Goal: Complete application form: Complete application form

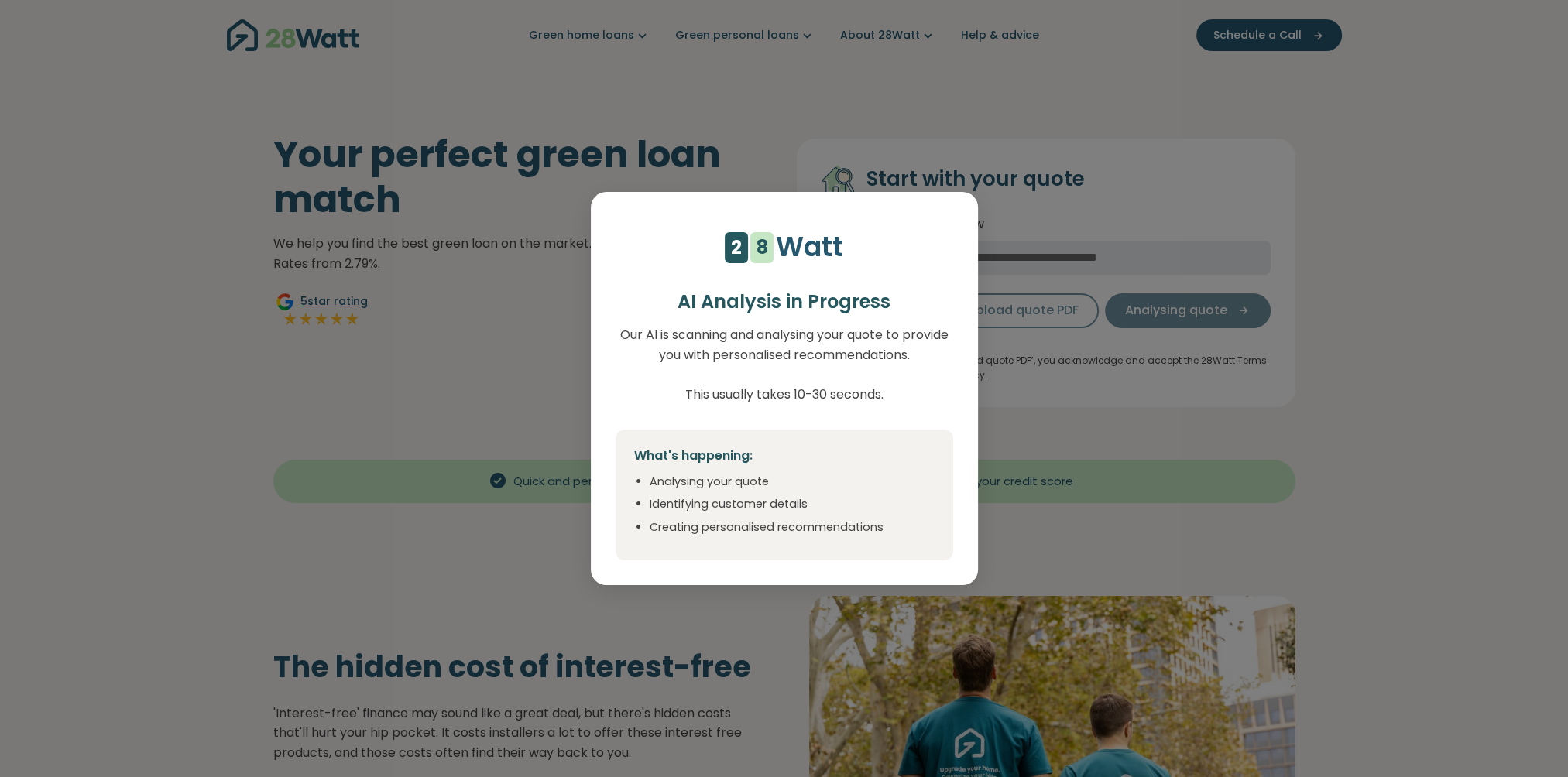
select select "***"
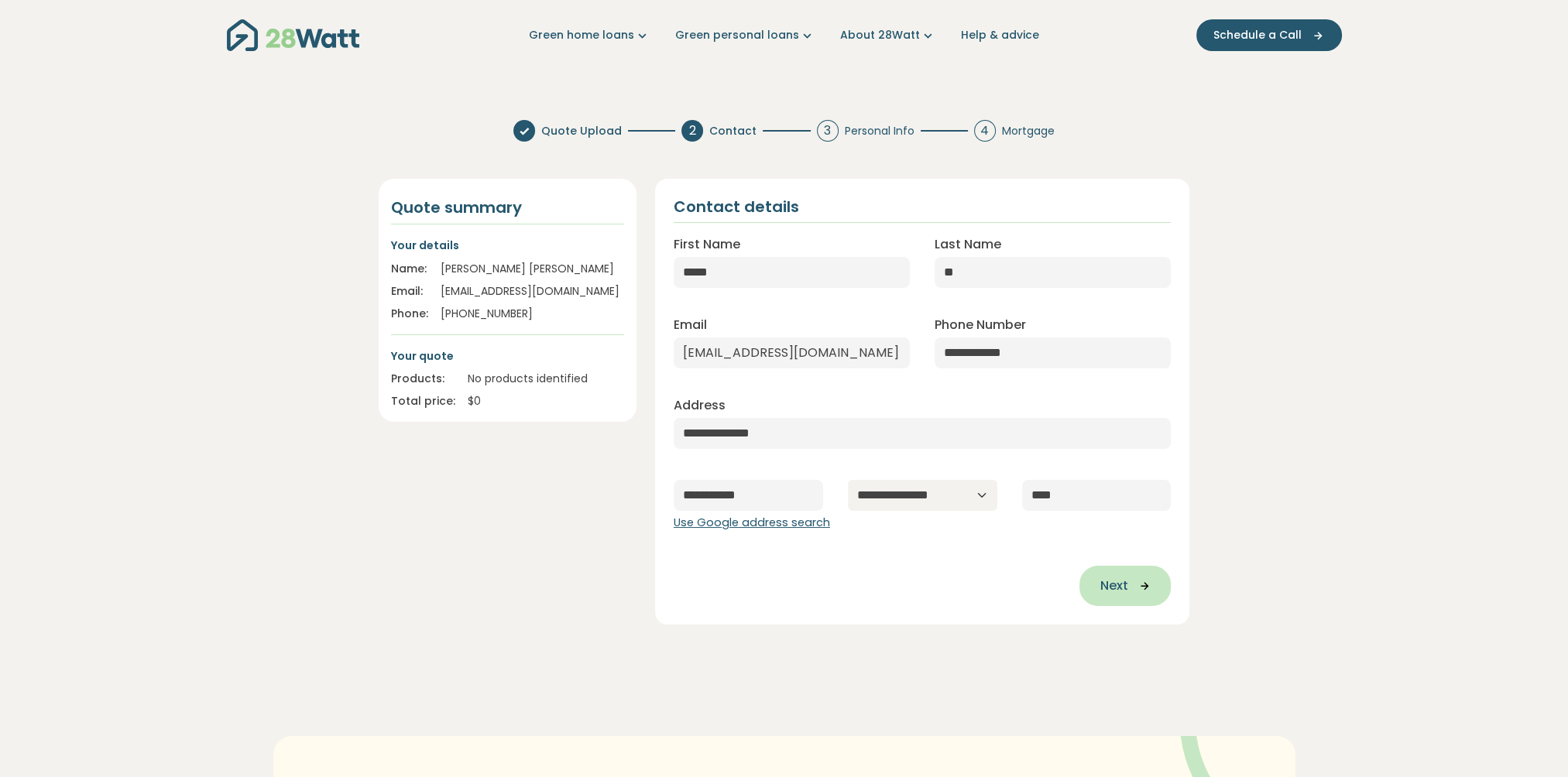
click at [1114, 585] on span "Next" at bounding box center [1113, 586] width 28 height 19
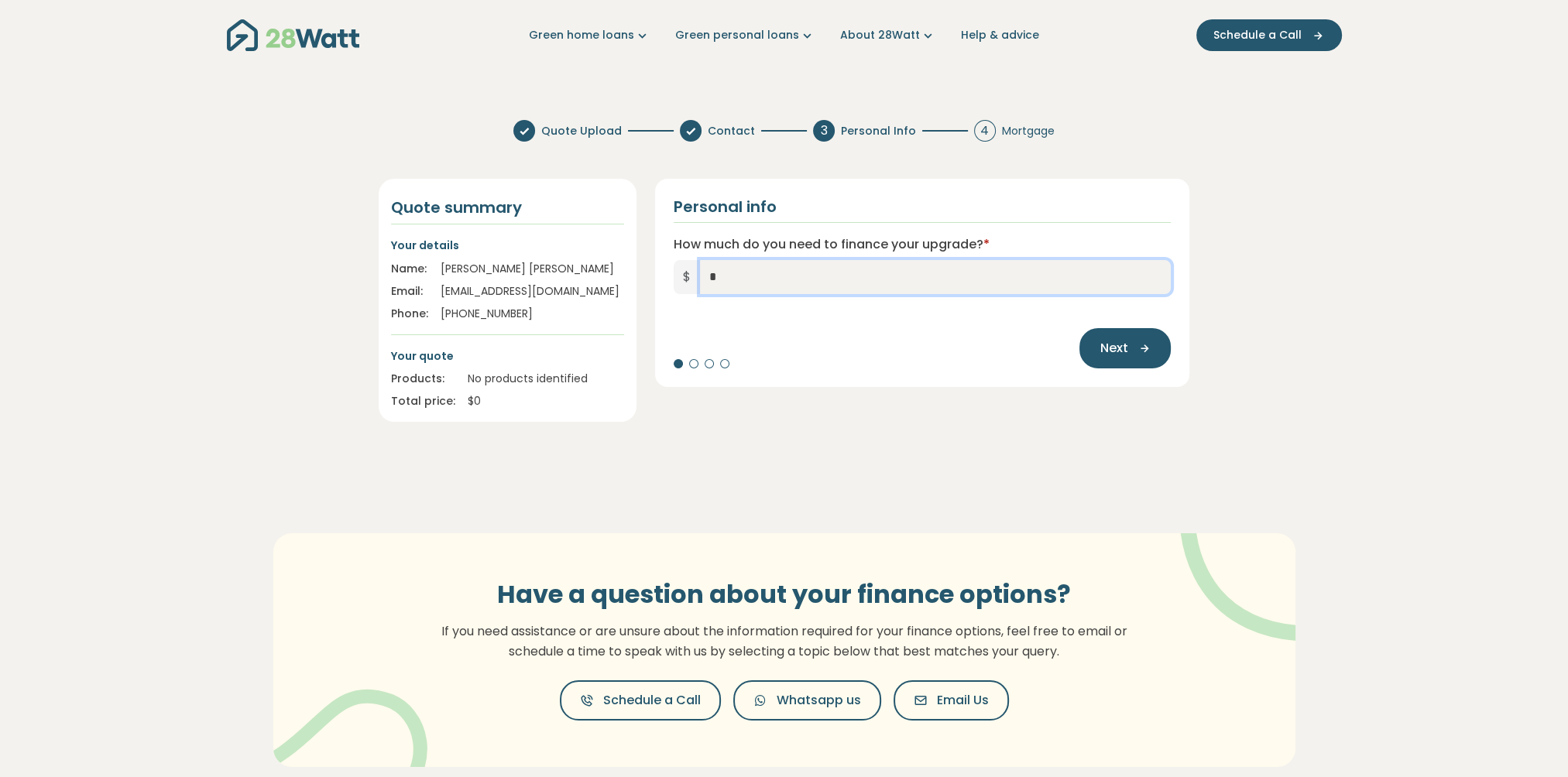
click at [748, 276] on input "*" at bounding box center [936, 277] width 472 height 34
type input "******"
click at [1124, 351] on span "Next" at bounding box center [1113, 348] width 28 height 19
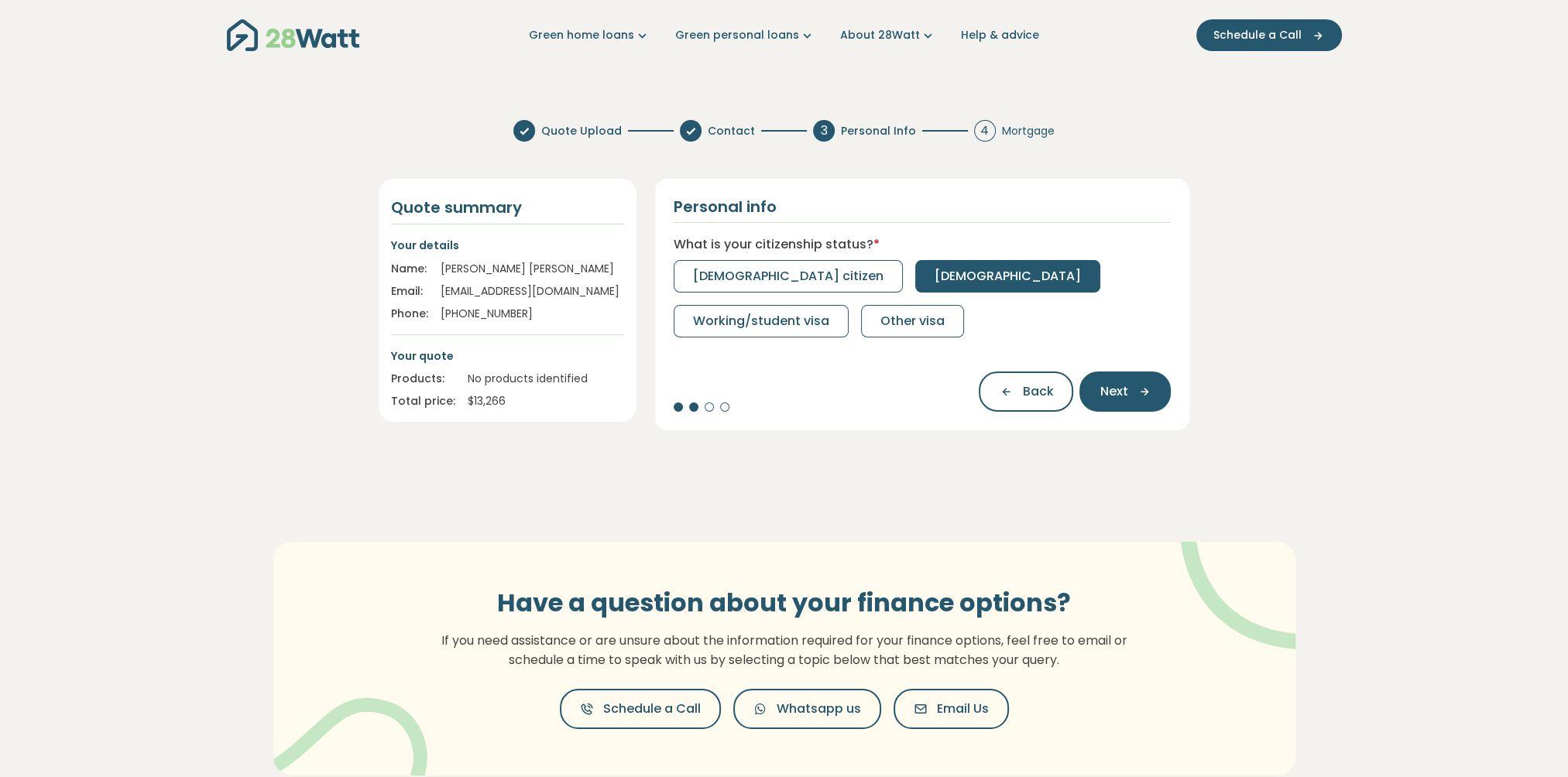
click at [935, 279] on span "[DEMOGRAPHIC_DATA]" at bounding box center [1008, 276] width 147 height 19
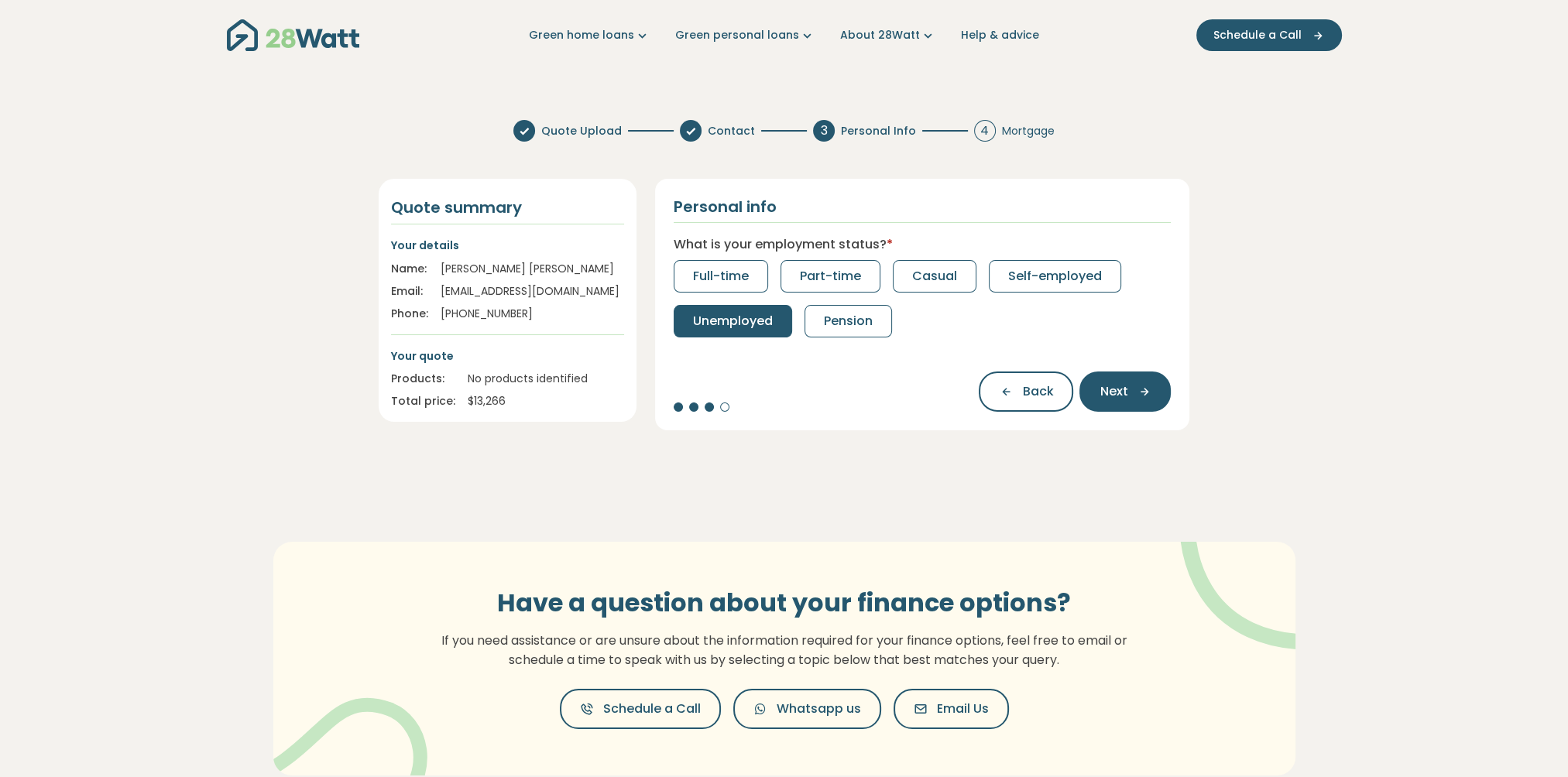
click at [749, 323] on span "Unemployed" at bounding box center [733, 321] width 80 height 19
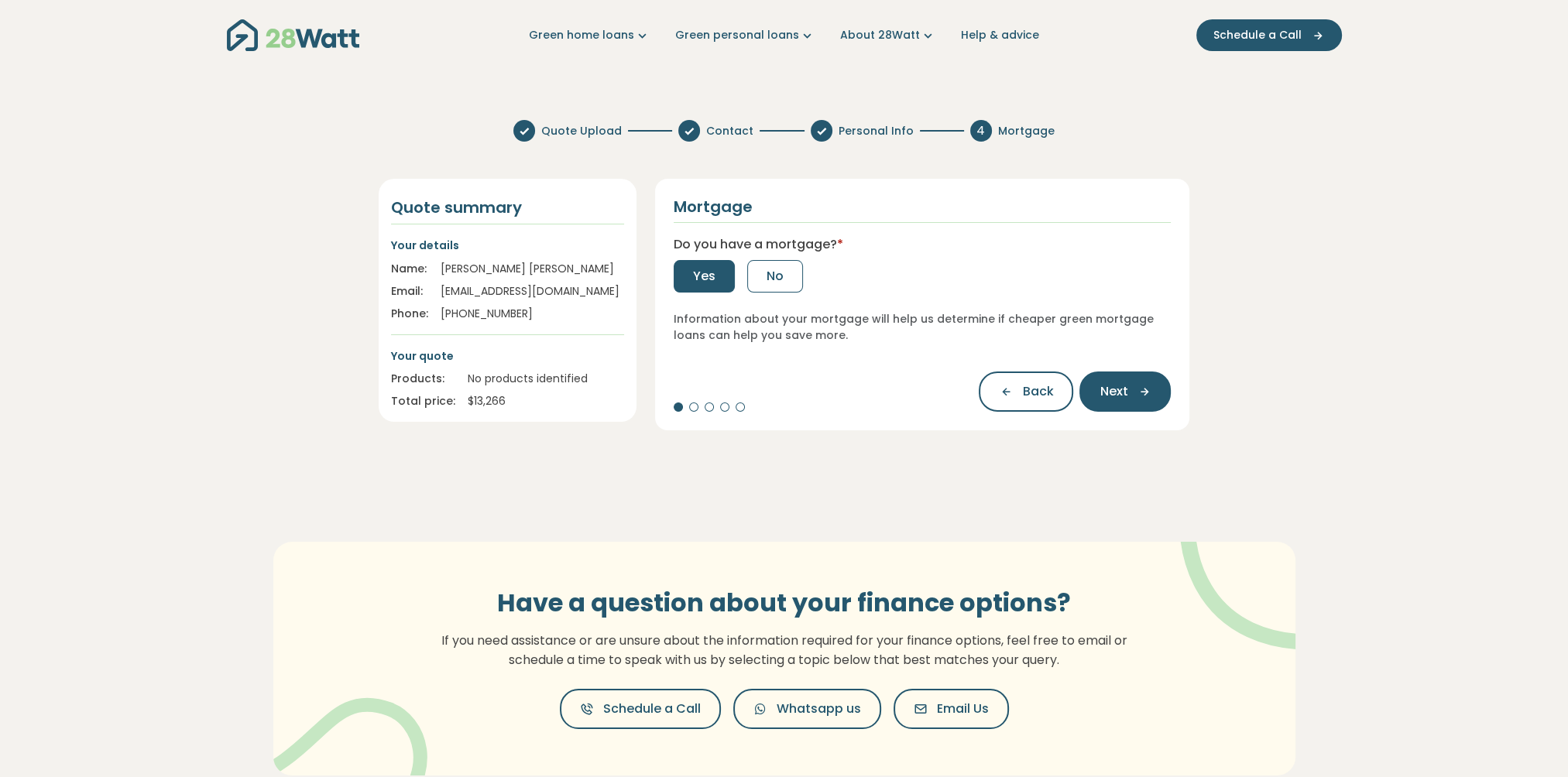
click at [705, 278] on span "Yes" at bounding box center [704, 276] width 23 height 19
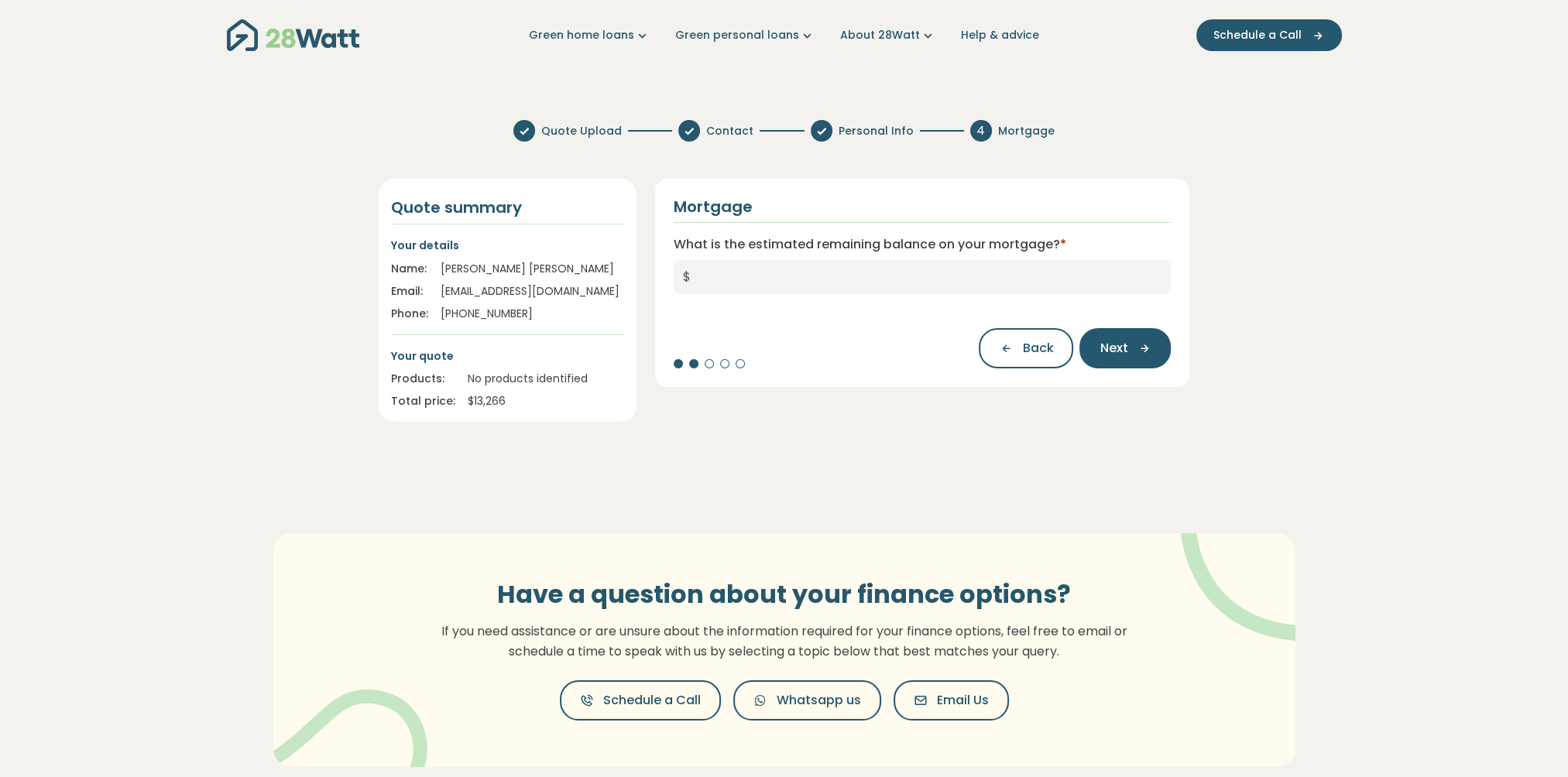
click at [697, 273] on span "$" at bounding box center [686, 277] width 26 height 34
click at [687, 274] on span "$" at bounding box center [686, 277] width 26 height 34
click at [689, 279] on span "$" at bounding box center [686, 277] width 26 height 34
click at [684, 276] on span "$" at bounding box center [686, 277] width 26 height 34
click at [688, 276] on span "$" at bounding box center [686, 277] width 26 height 34
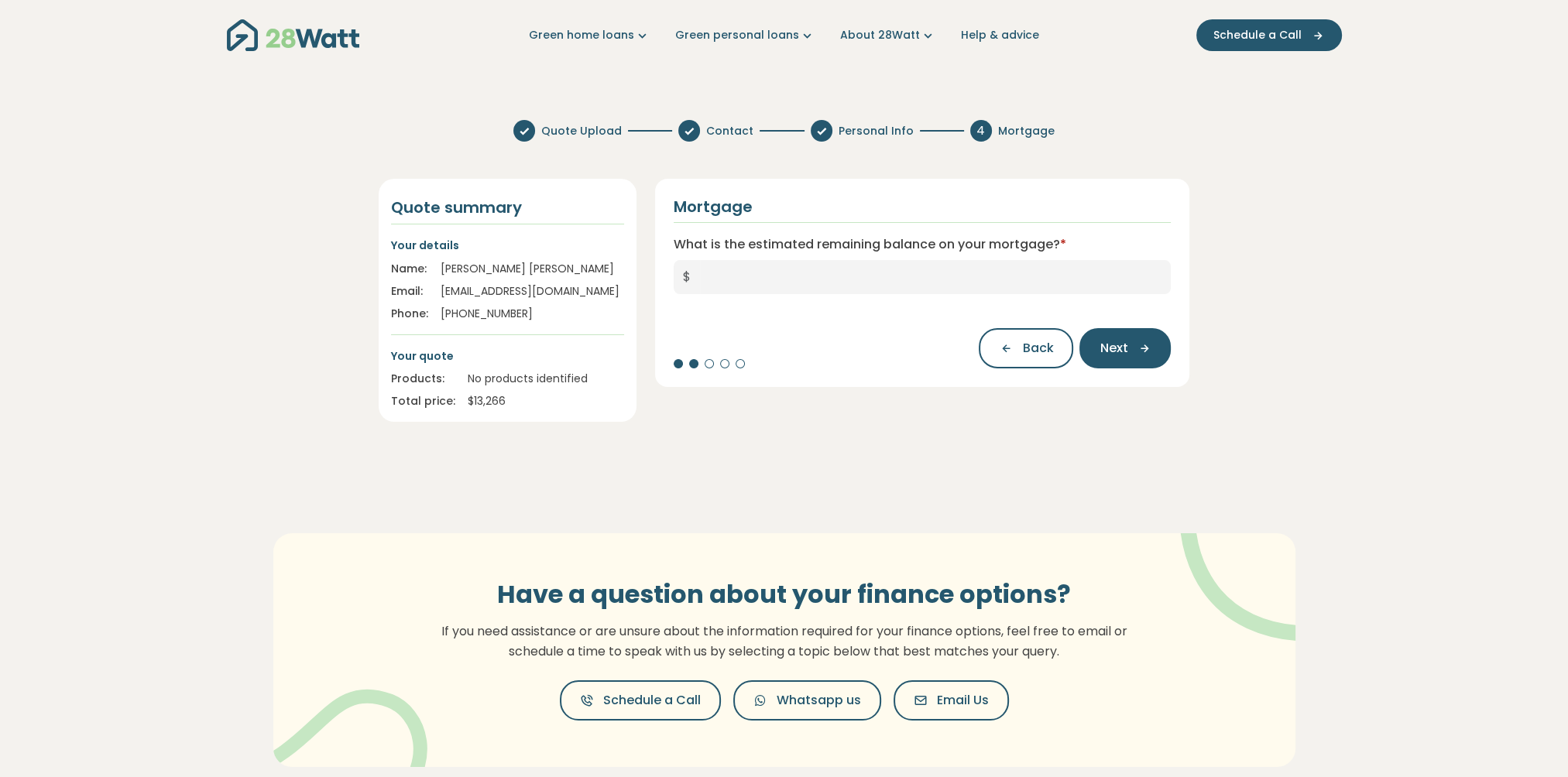
click at [689, 278] on span "$" at bounding box center [686, 277] width 26 height 34
click at [687, 270] on span "$" at bounding box center [686, 277] width 26 height 34
click at [1042, 241] on label "What is the estimated remaining balance on your mortgage? *" at bounding box center [870, 244] width 393 height 19
click at [1042, 260] on input "What is the estimated remaining balance on your mortgage? *" at bounding box center [936, 277] width 472 height 34
click at [1065, 240] on span "*" at bounding box center [1063, 244] width 6 height 18
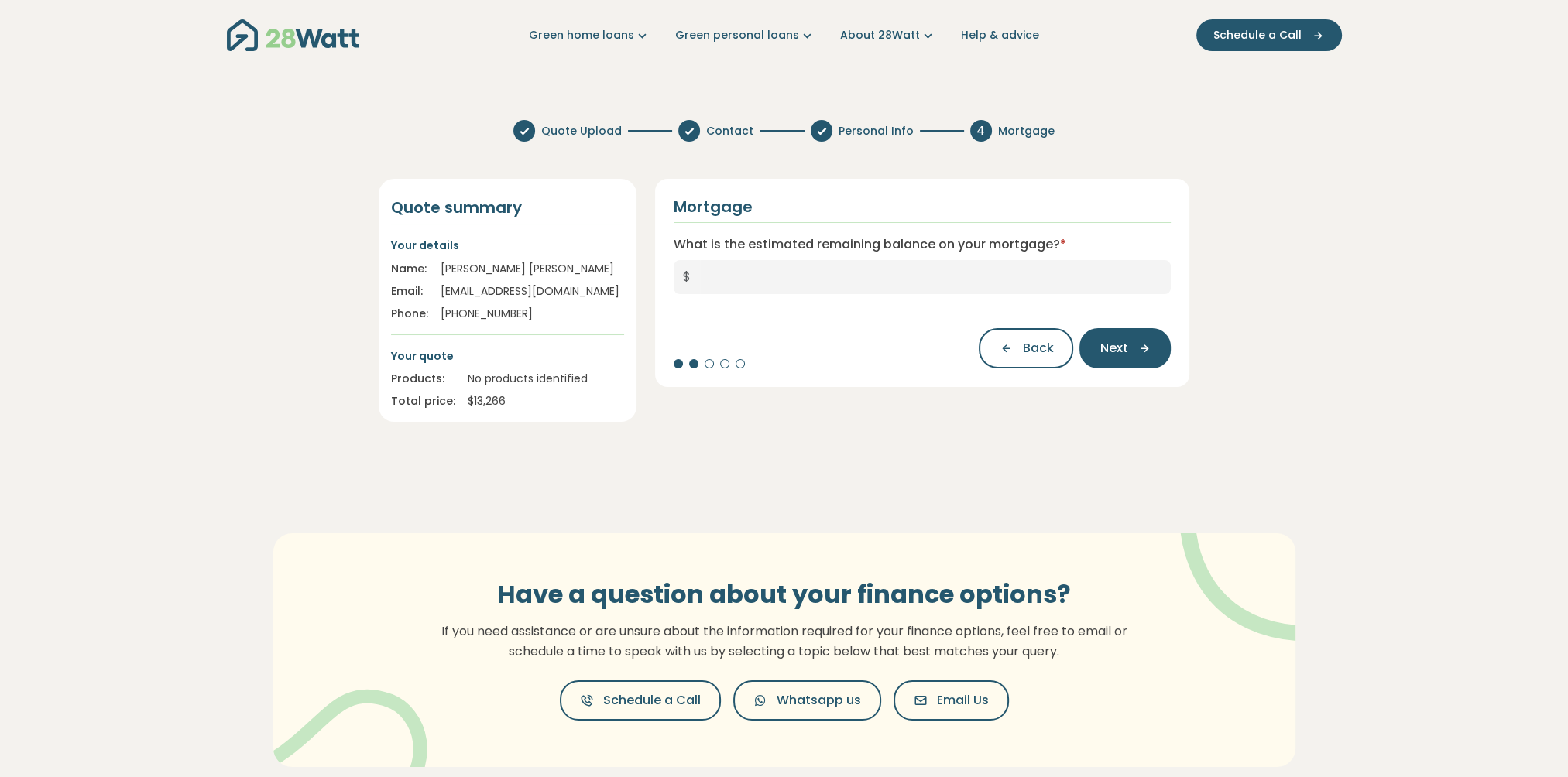
click at [1065, 260] on input "What is the estimated remaining balance on your mortgage? *" at bounding box center [936, 277] width 472 height 34
click at [722, 282] on input "What is the estimated remaining balance on your mortgage? *" at bounding box center [936, 277] width 472 height 34
type input "**********"
click at [1121, 353] on span "Next" at bounding box center [1113, 348] width 28 height 19
click at [698, 278] on input "What is your current interest rate? *" at bounding box center [922, 277] width 498 height 34
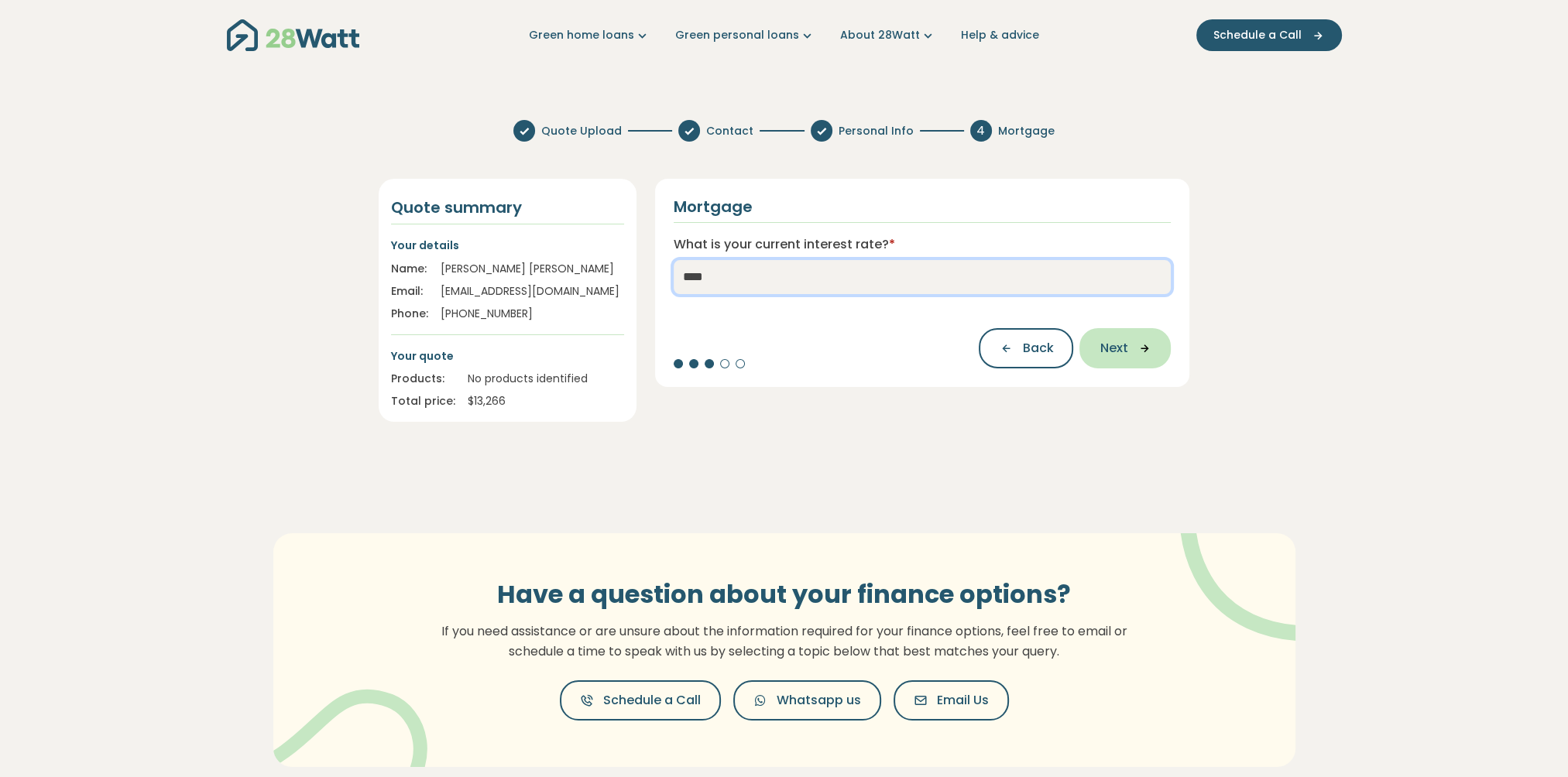
type input "****"
click at [1112, 348] on span "Next" at bounding box center [1113, 348] width 28 height 19
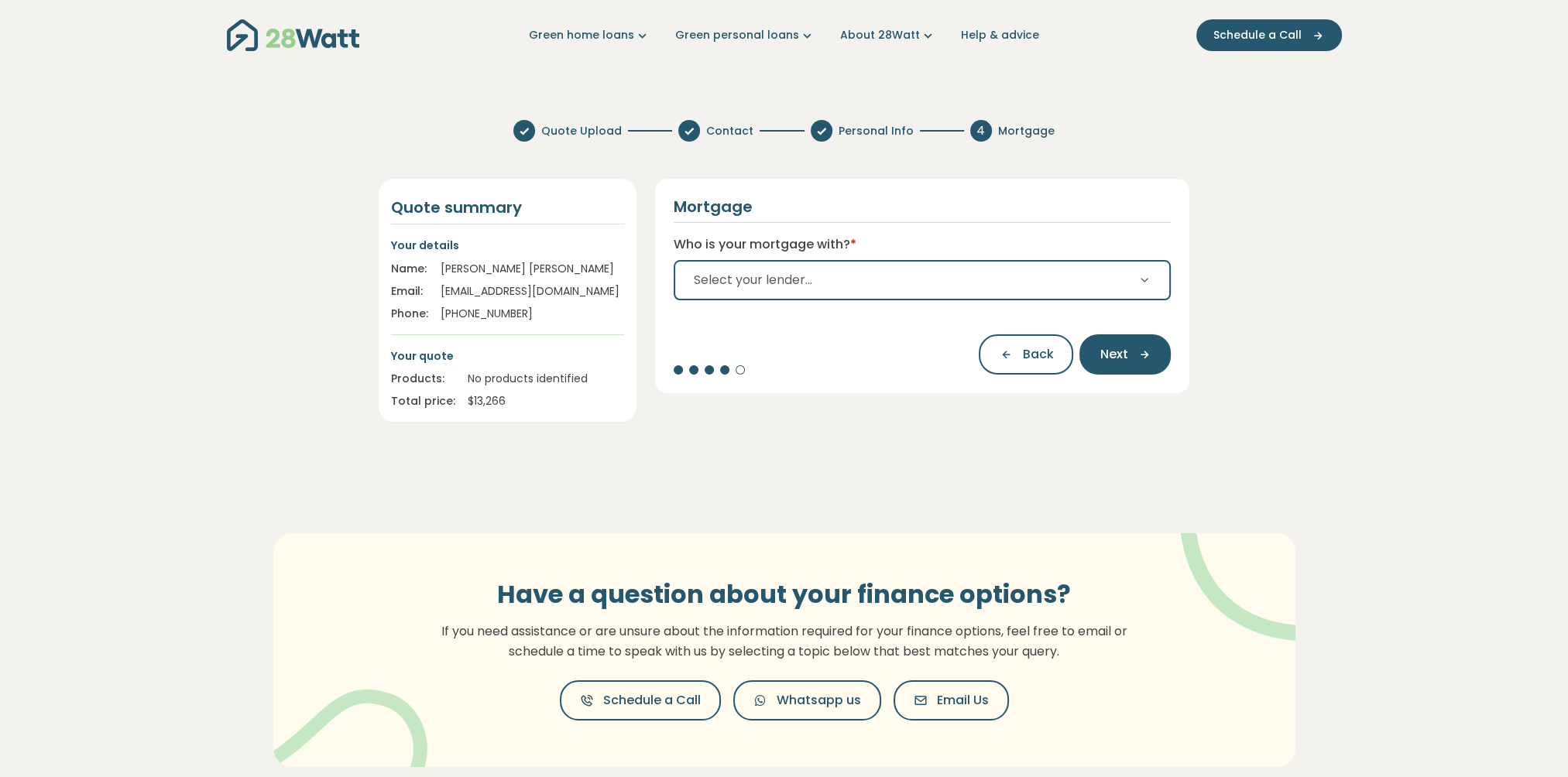
click at [733, 284] on span "Select your lender..." at bounding box center [754, 280] width 119 height 19
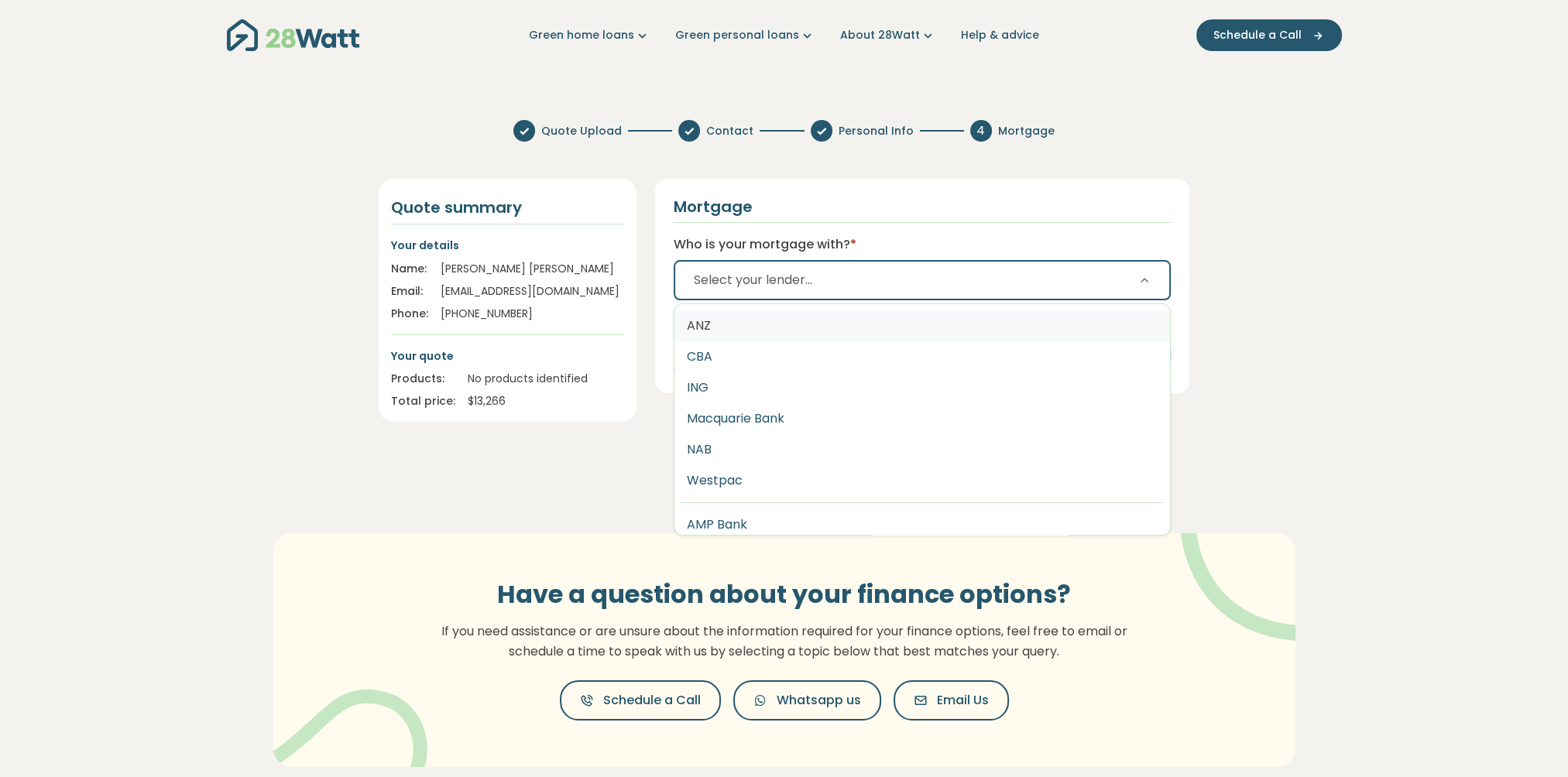
click at [706, 326] on button "ANZ" at bounding box center [922, 326] width 496 height 31
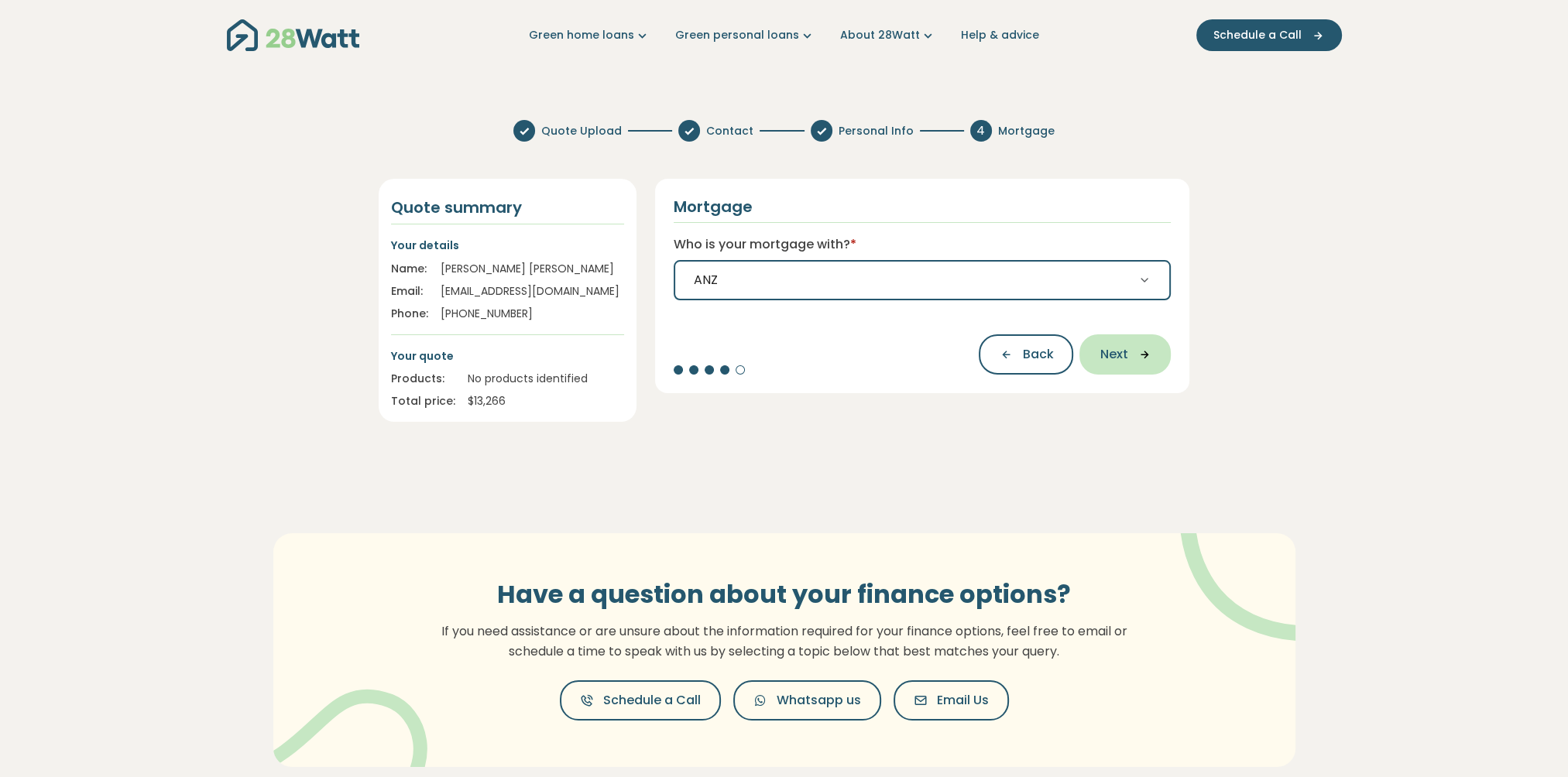
click at [1118, 353] on span "Next" at bounding box center [1113, 355] width 28 height 19
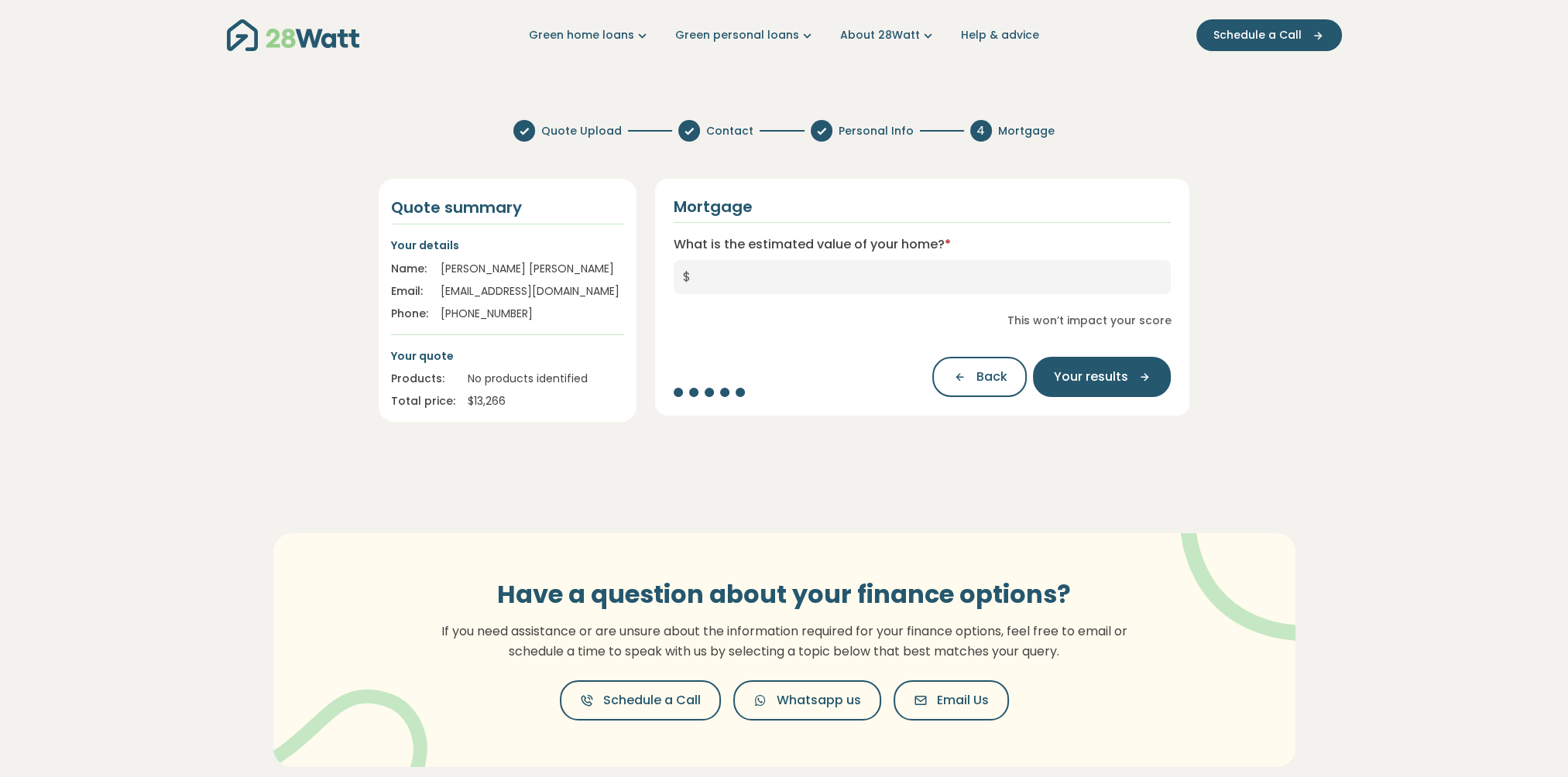
click at [698, 277] on span "$" at bounding box center [686, 277] width 26 height 34
click at [716, 271] on input "What is the estimated value of your home? *" at bounding box center [936, 277] width 472 height 34
click at [969, 377] on icon "button" at bounding box center [965, 376] width 23 height 14
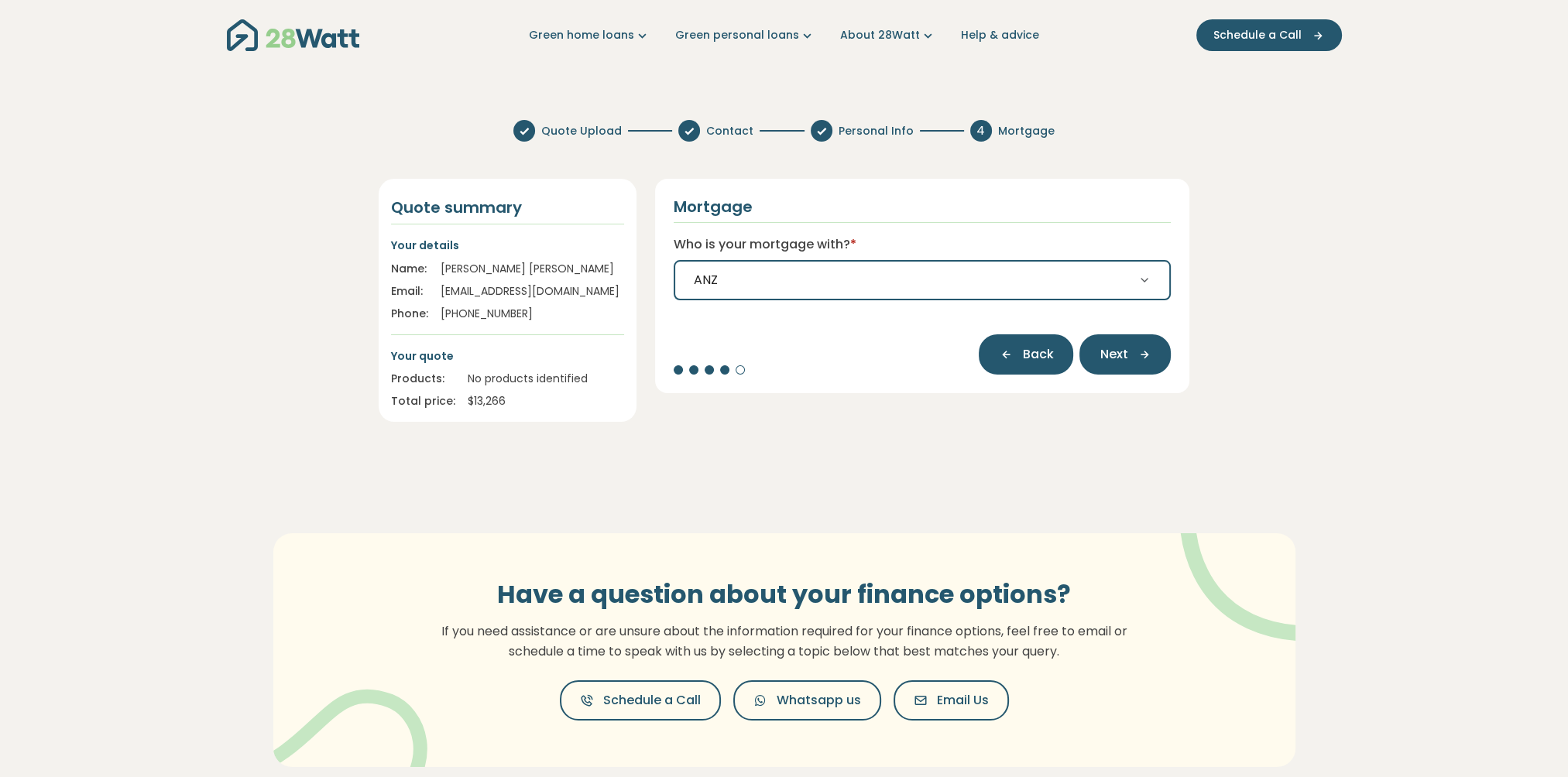
click at [1022, 357] on icon "button" at bounding box center [1011, 354] width 23 height 14
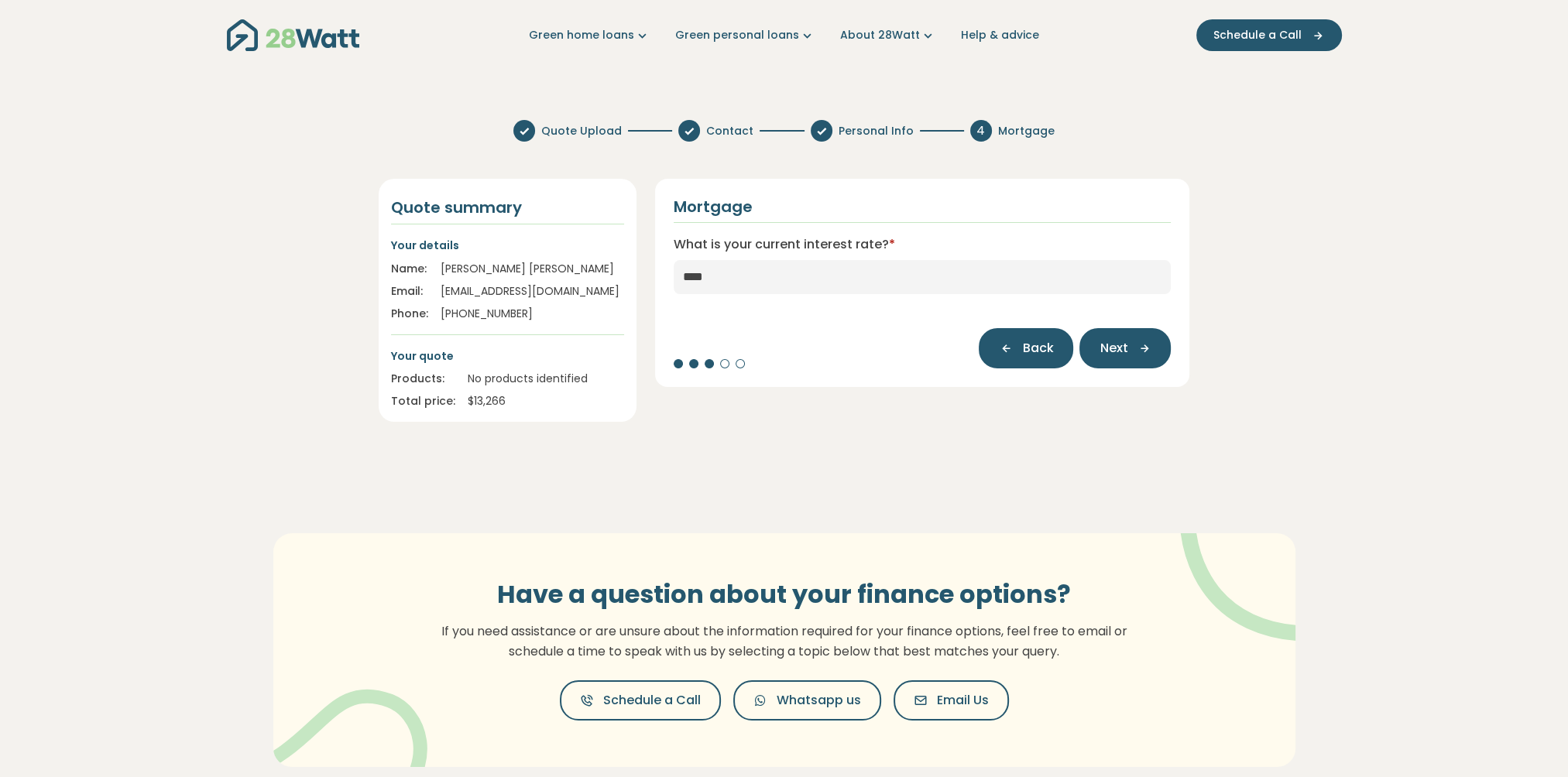
click at [1022, 357] on button "Back" at bounding box center [1026, 348] width 95 height 41
type input "**********"
click at [1022, 357] on button "Back" at bounding box center [1026, 348] width 95 height 41
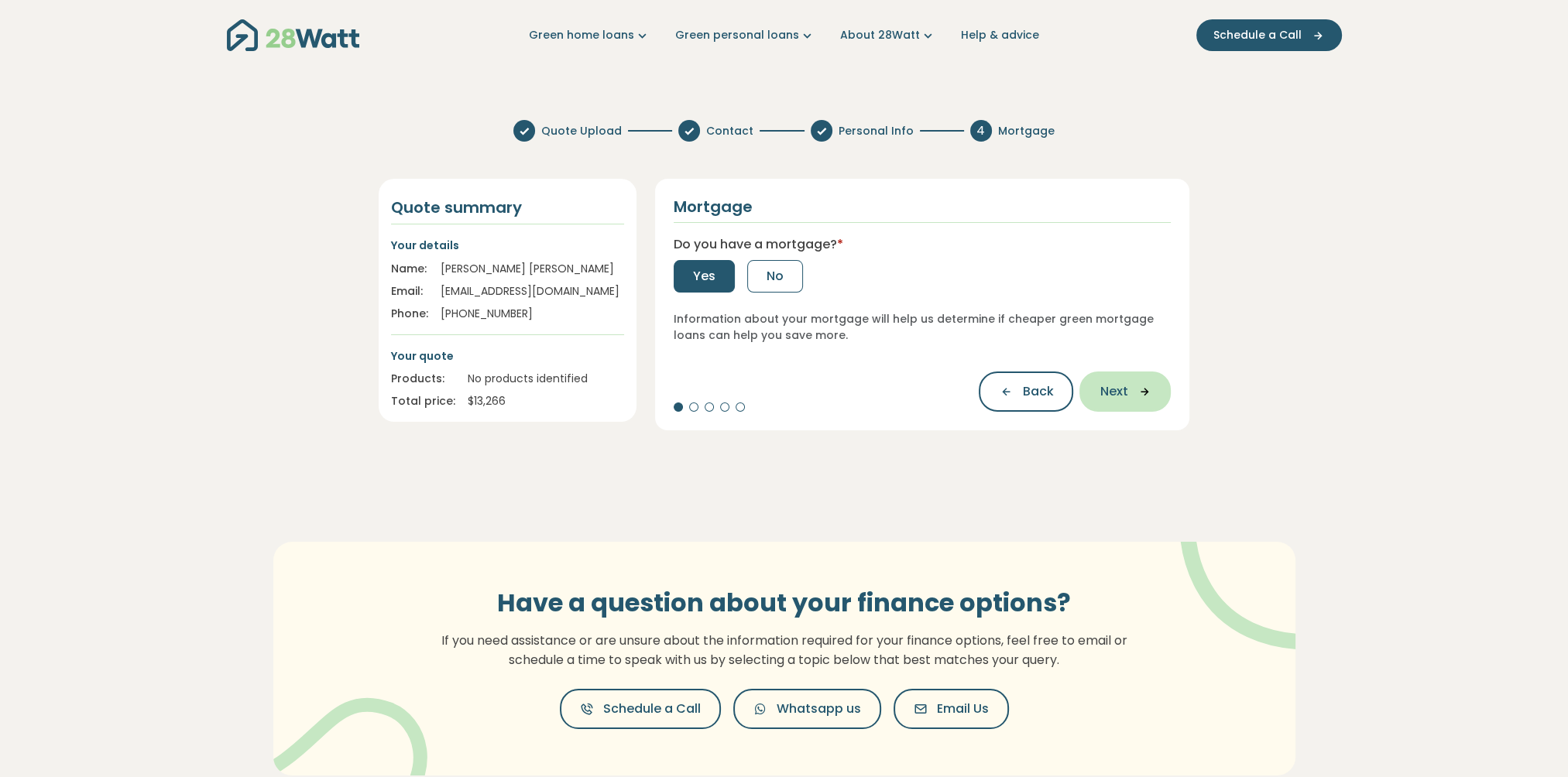
click at [1115, 389] on span "Next" at bounding box center [1113, 392] width 28 height 19
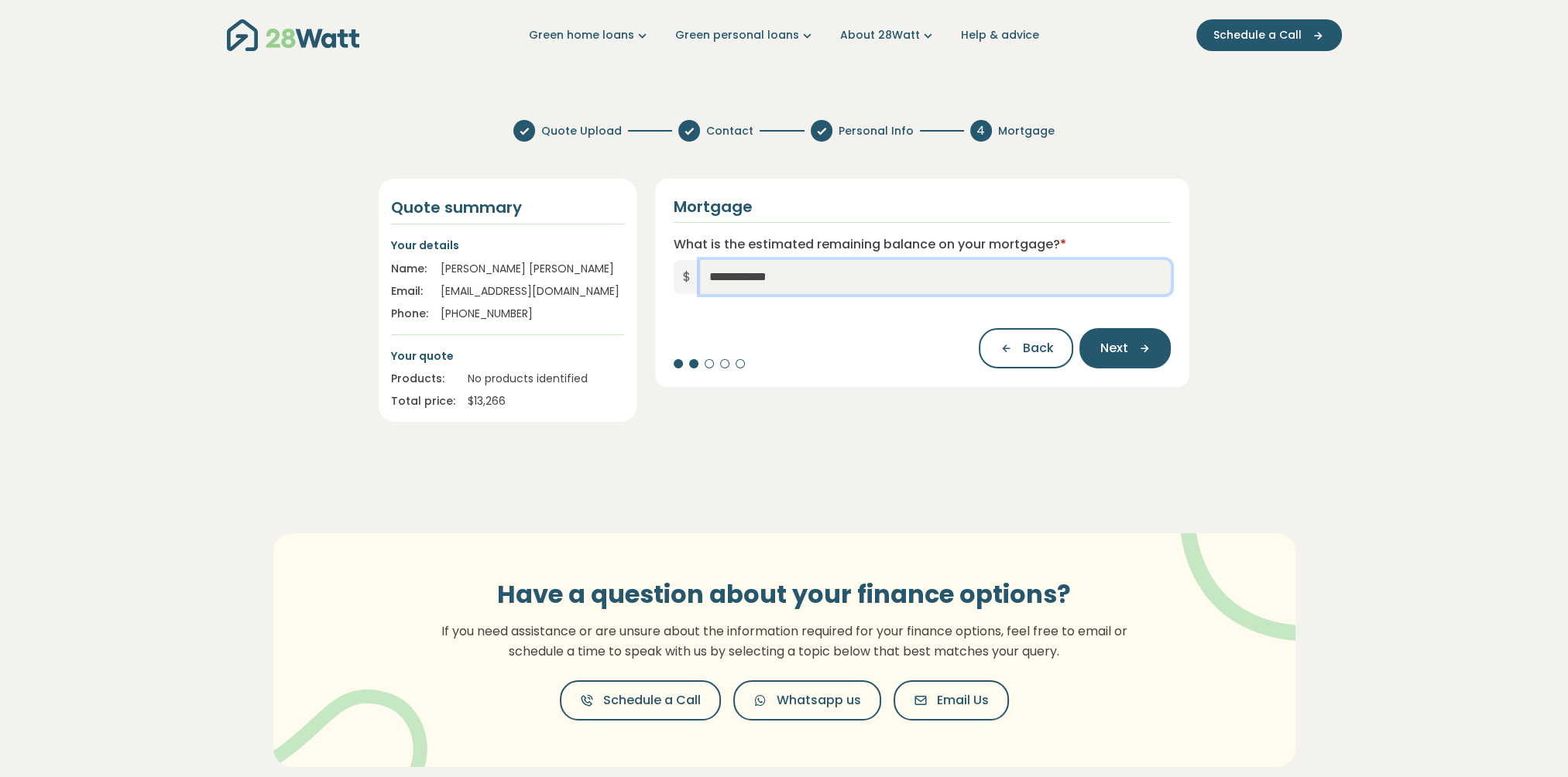
click at [784, 276] on input "**********" at bounding box center [936, 277] width 472 height 34
type input "*"
click at [1101, 348] on span "Next" at bounding box center [1113, 348] width 28 height 19
type input "****"
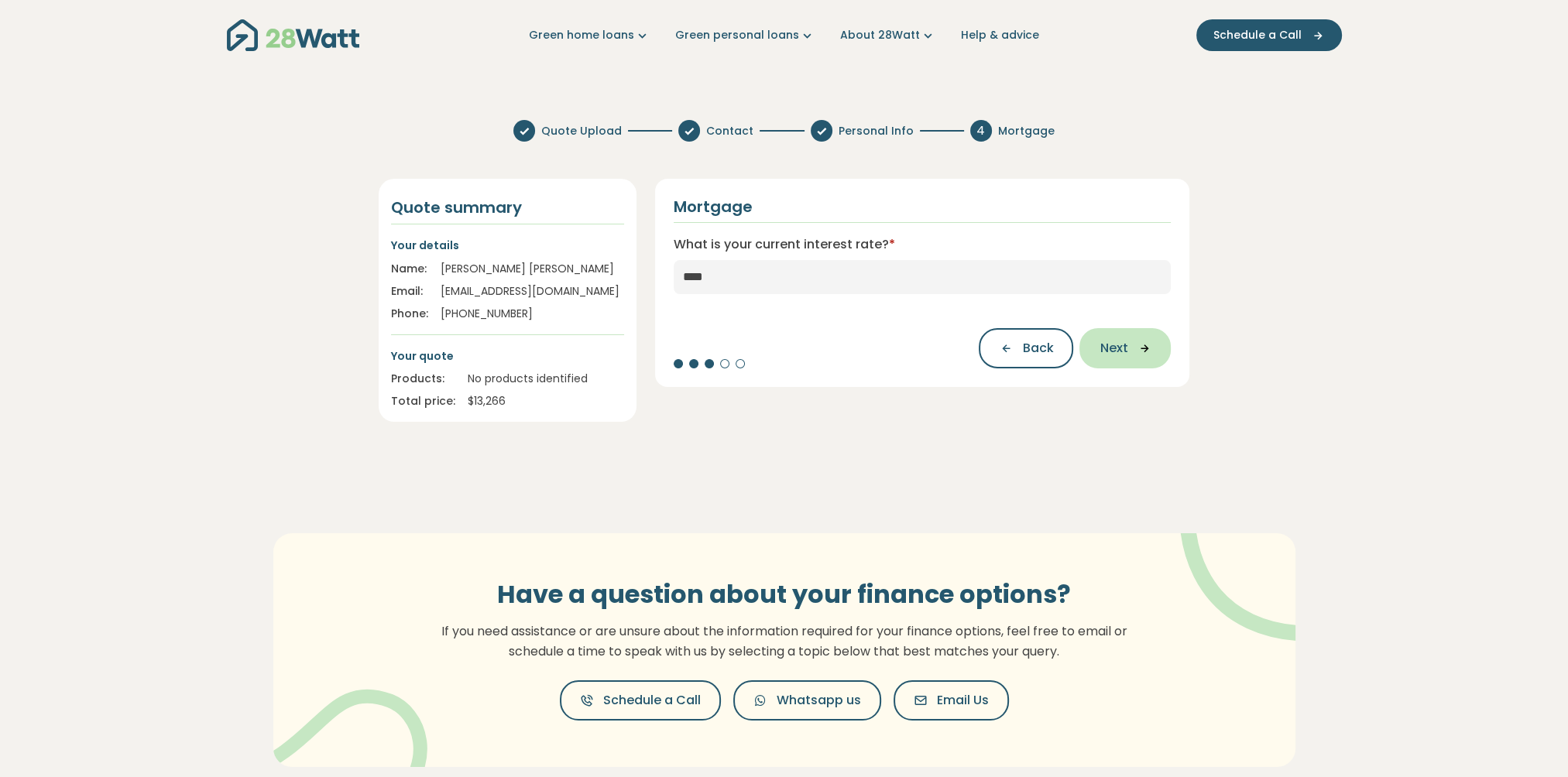
click at [1112, 339] on button "Next" at bounding box center [1125, 348] width 91 height 41
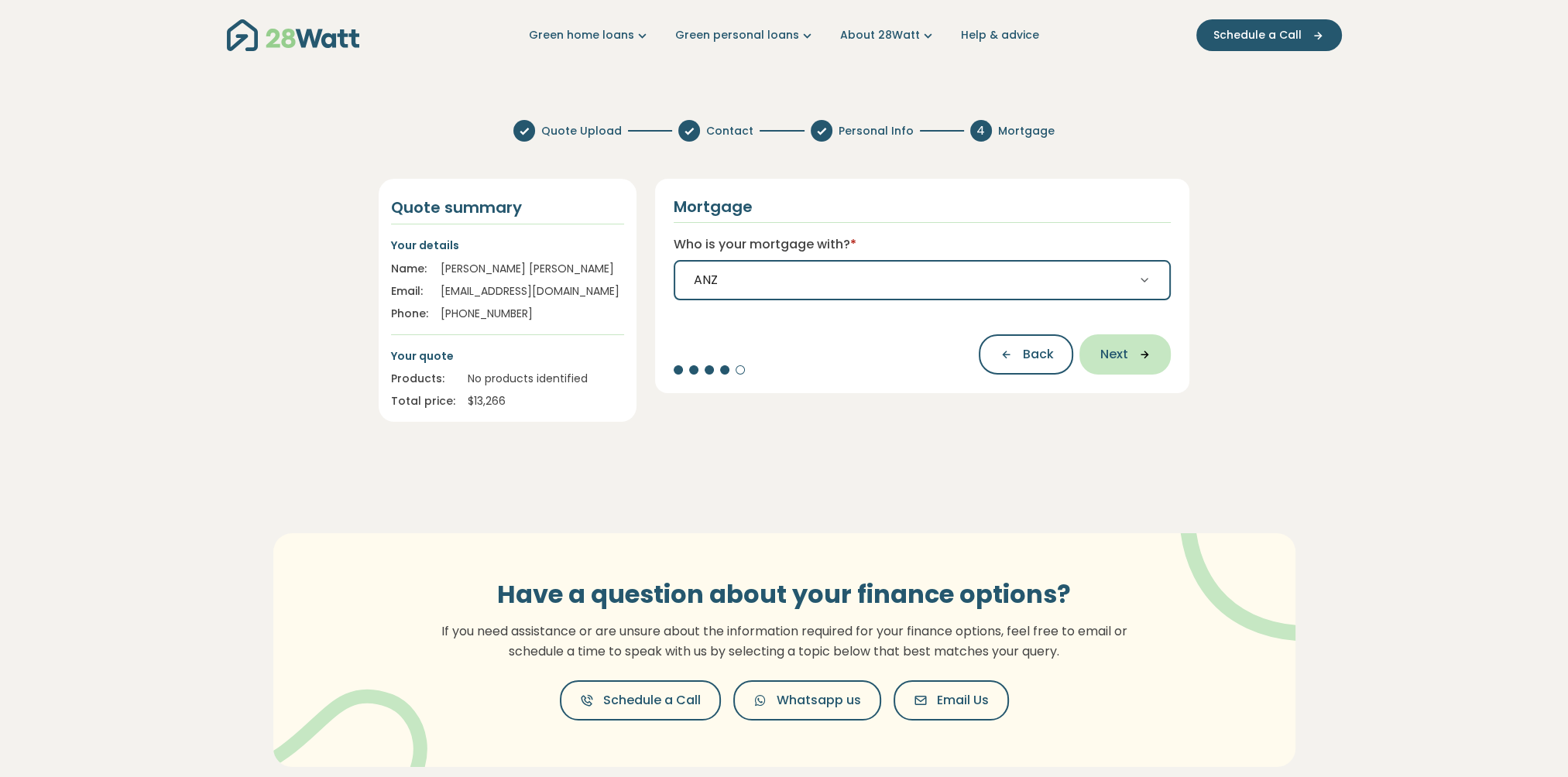
click at [1114, 357] on span "Next" at bounding box center [1113, 355] width 28 height 19
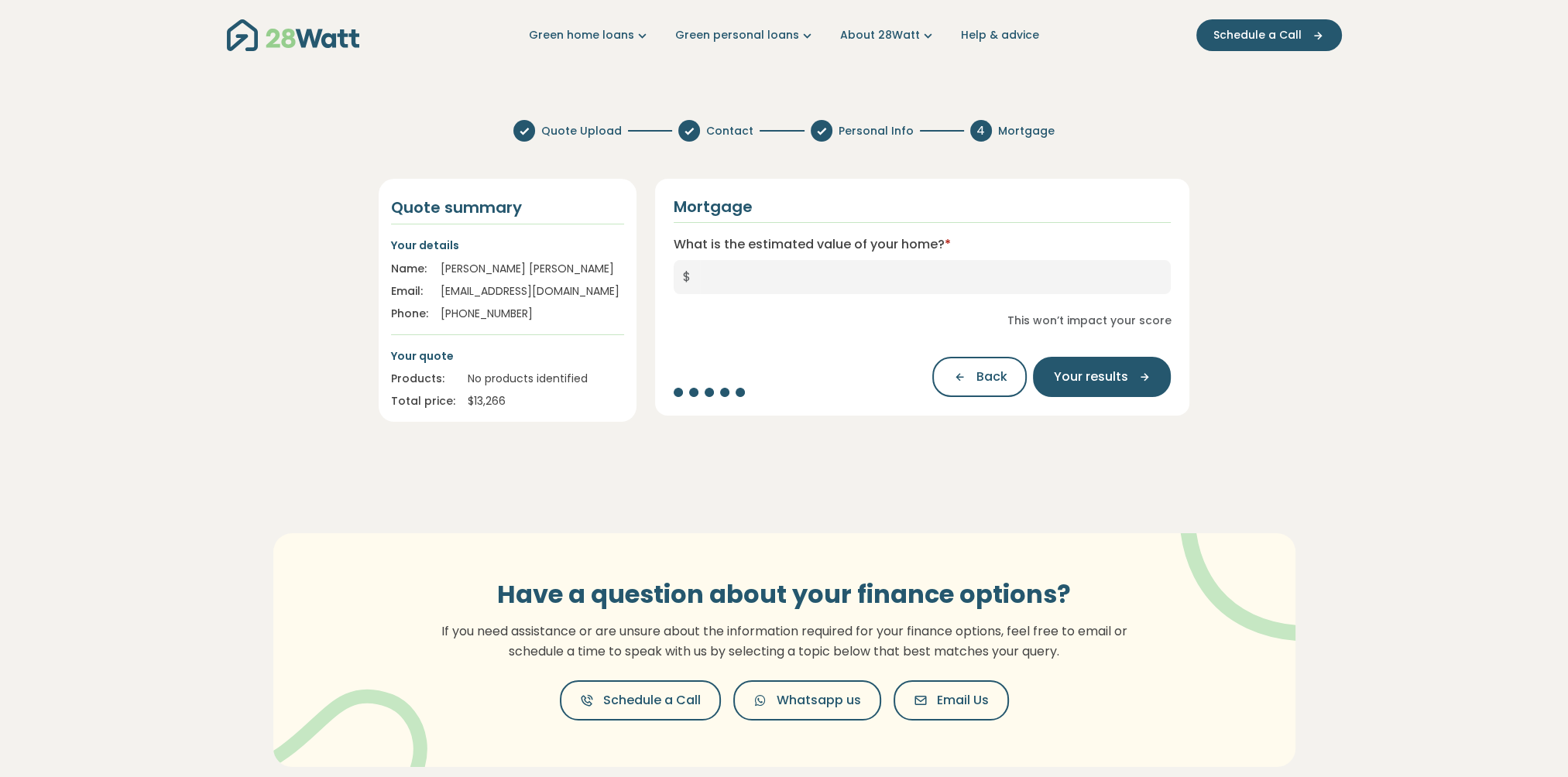
click at [699, 280] on span "$" at bounding box center [686, 277] width 26 height 34
click at [702, 276] on input "What is the estimated value of your home? *" at bounding box center [936, 277] width 472 height 34
type input "*"
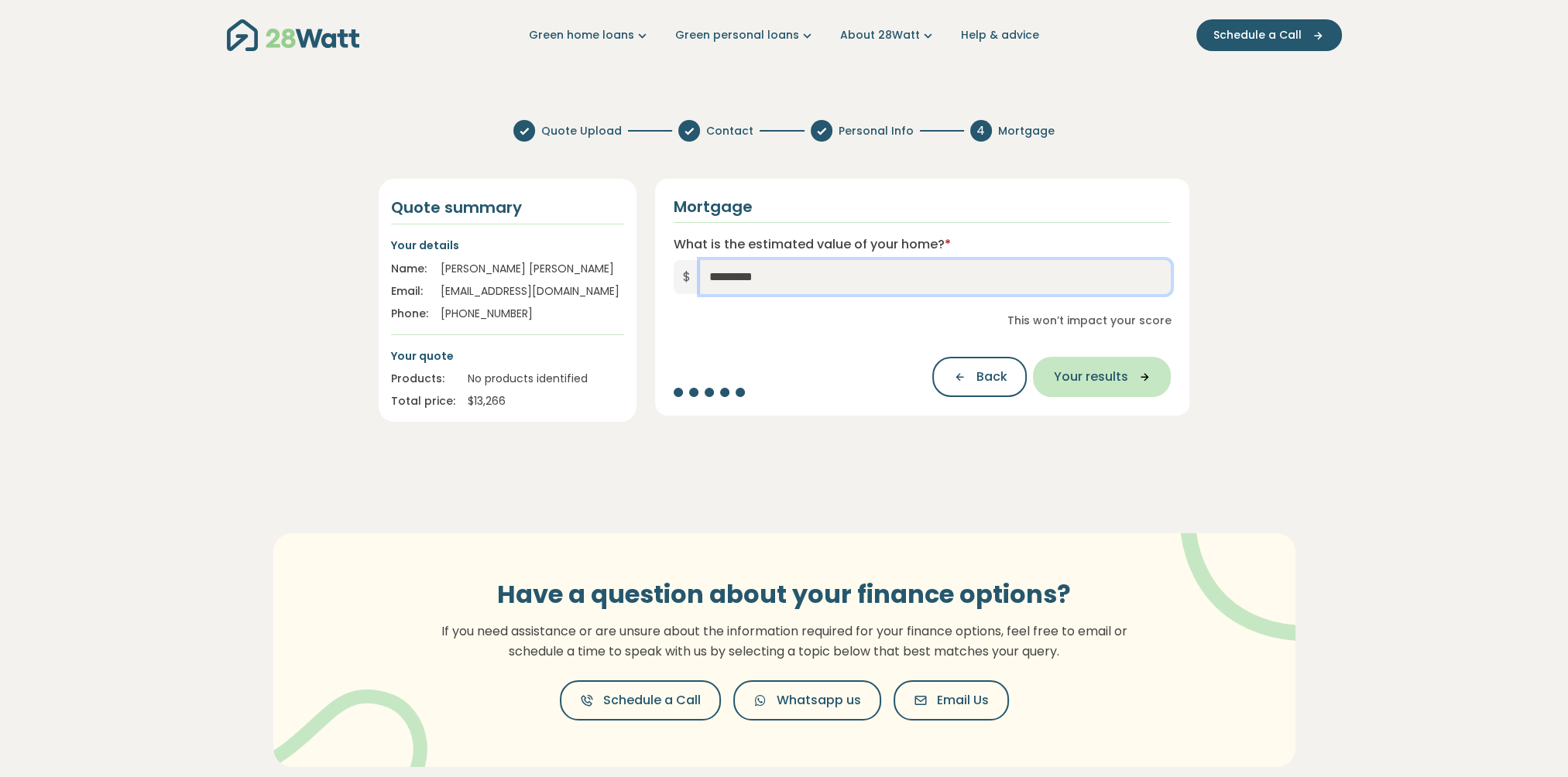
type input "*********"
click at [1092, 376] on span "Your results" at bounding box center [1091, 376] width 75 height 19
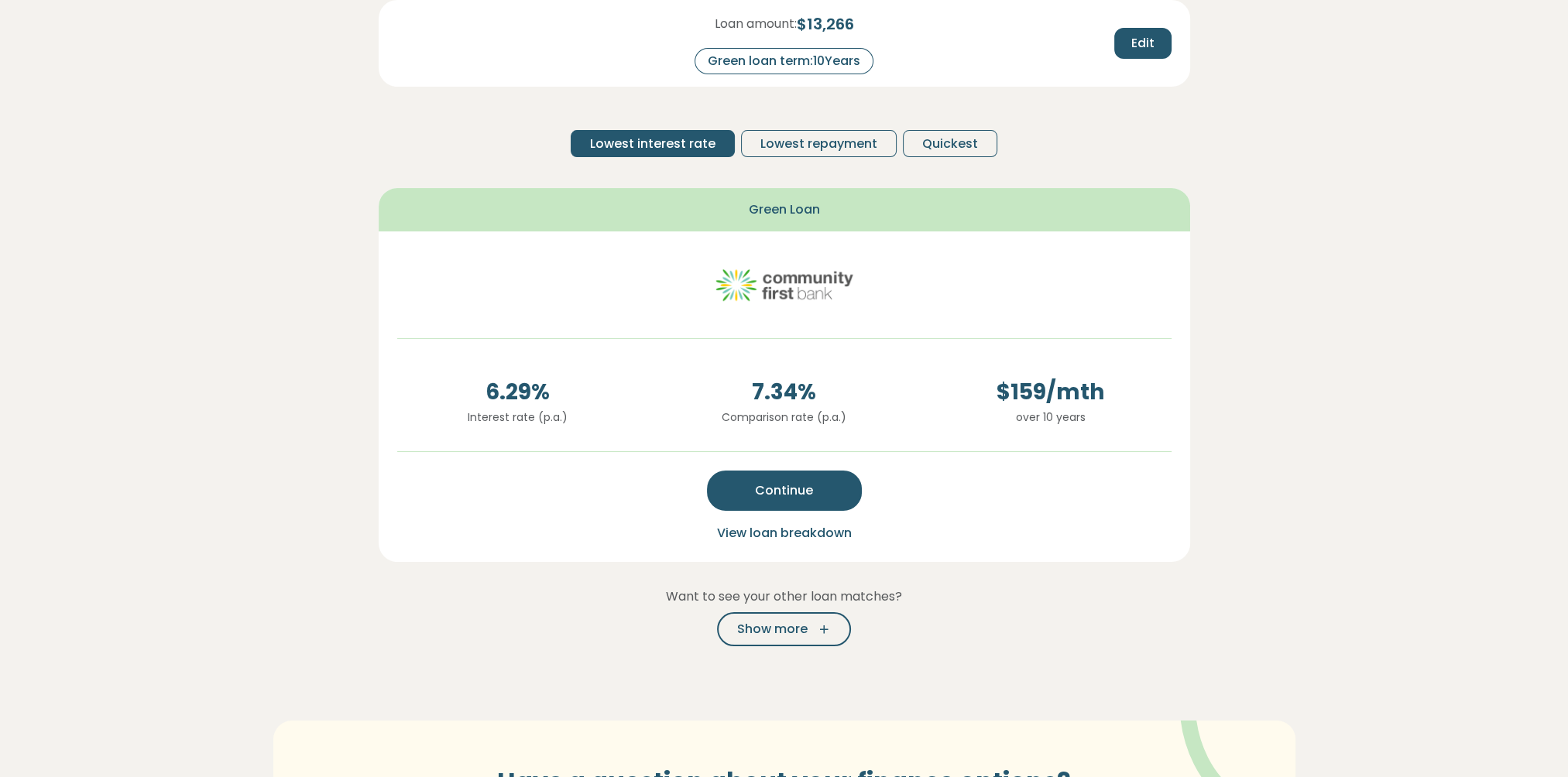
scroll to position [232, 0]
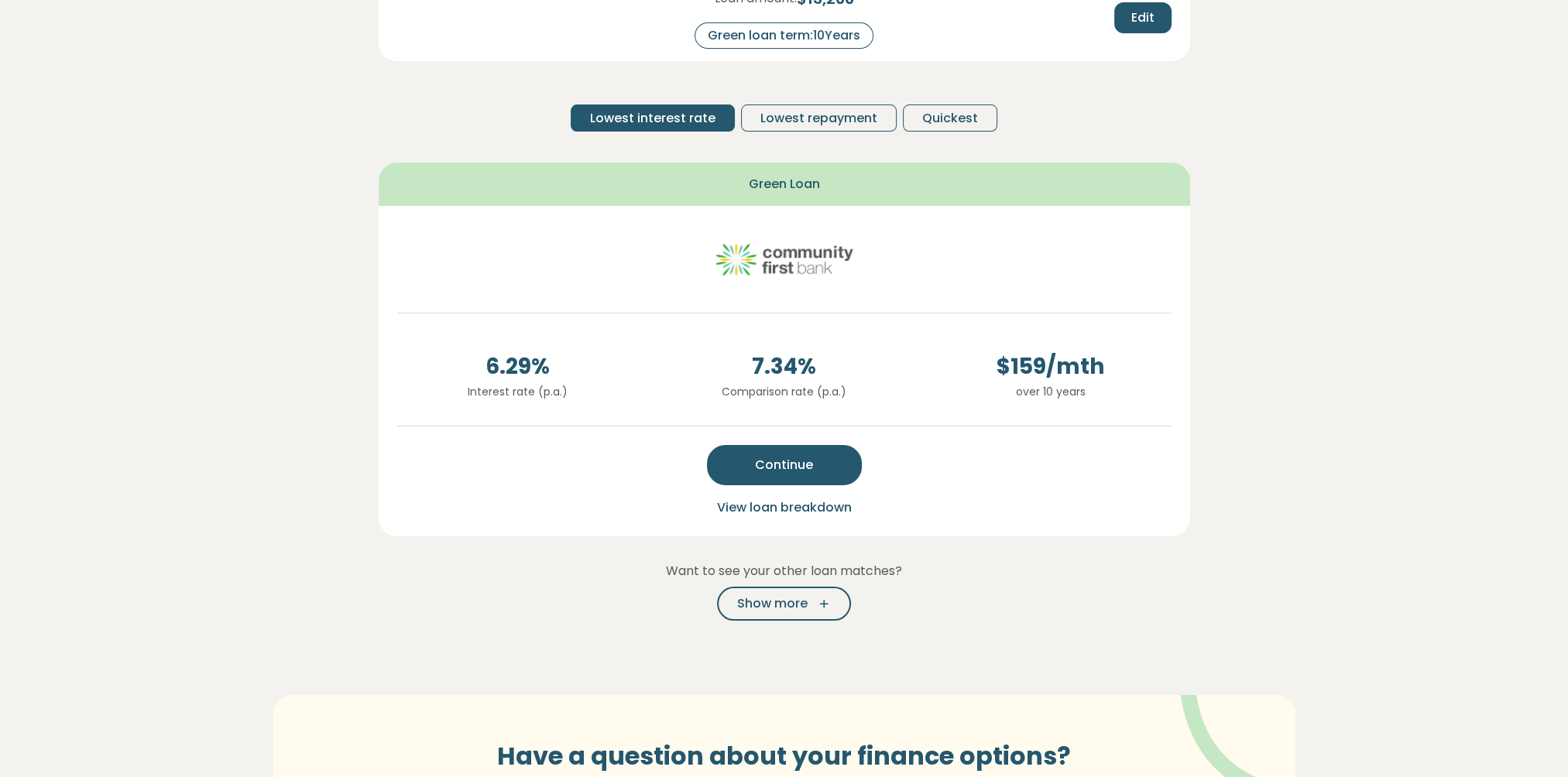
click at [782, 505] on span "View loan breakdown" at bounding box center [784, 508] width 135 height 18
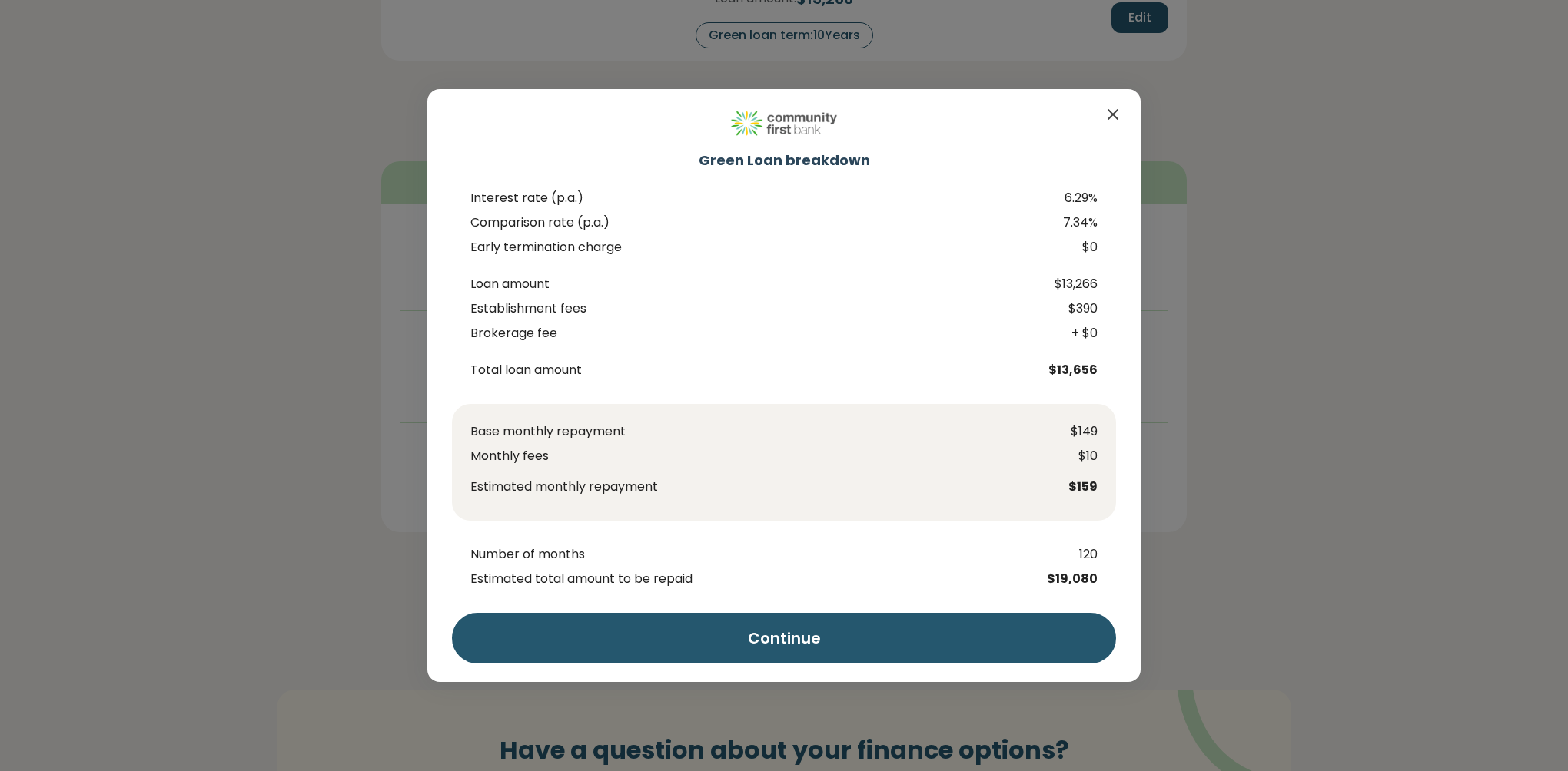
click at [1113, 114] on icon "Close" at bounding box center [1113, 114] width 9 height 9
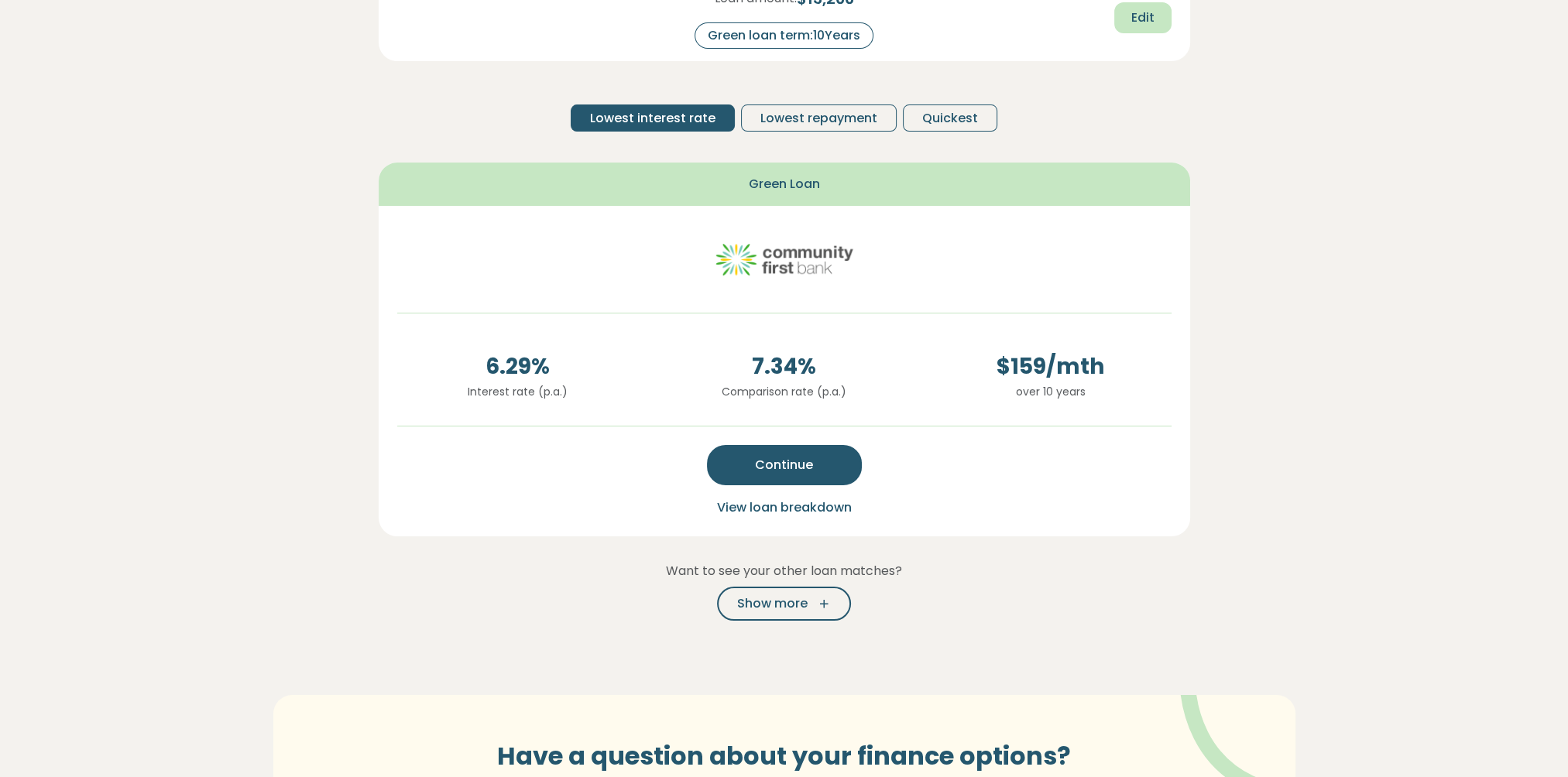
click at [1143, 14] on span "Edit" at bounding box center [1143, 17] width 23 height 19
click at [1109, 20] on span "Recalculate" at bounding box center [1117, 18] width 75 height 19
click at [787, 508] on span "View loan breakdown" at bounding box center [784, 508] width 135 height 18
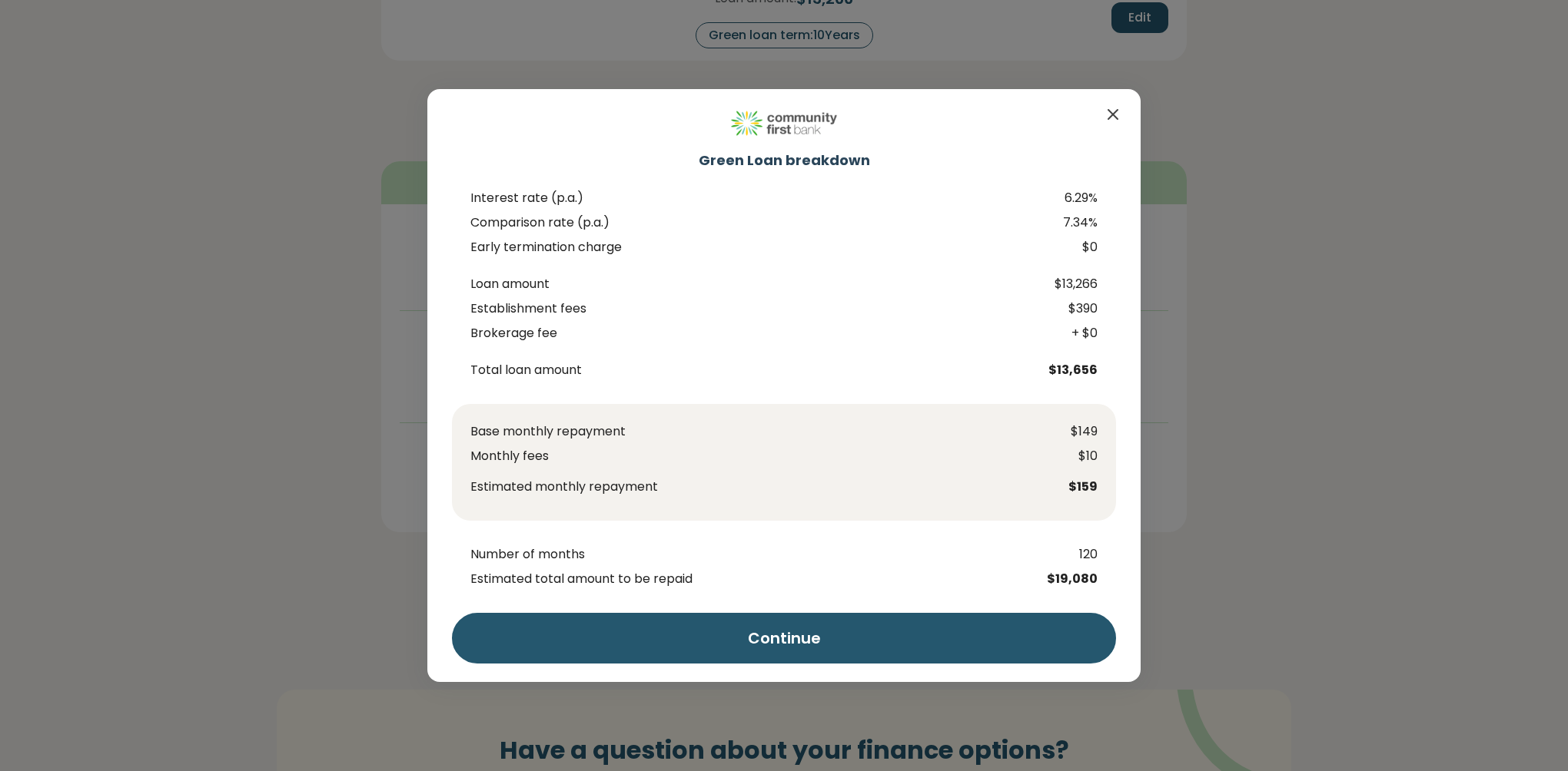
click at [1107, 111] on icon "Close" at bounding box center [1113, 114] width 19 height 19
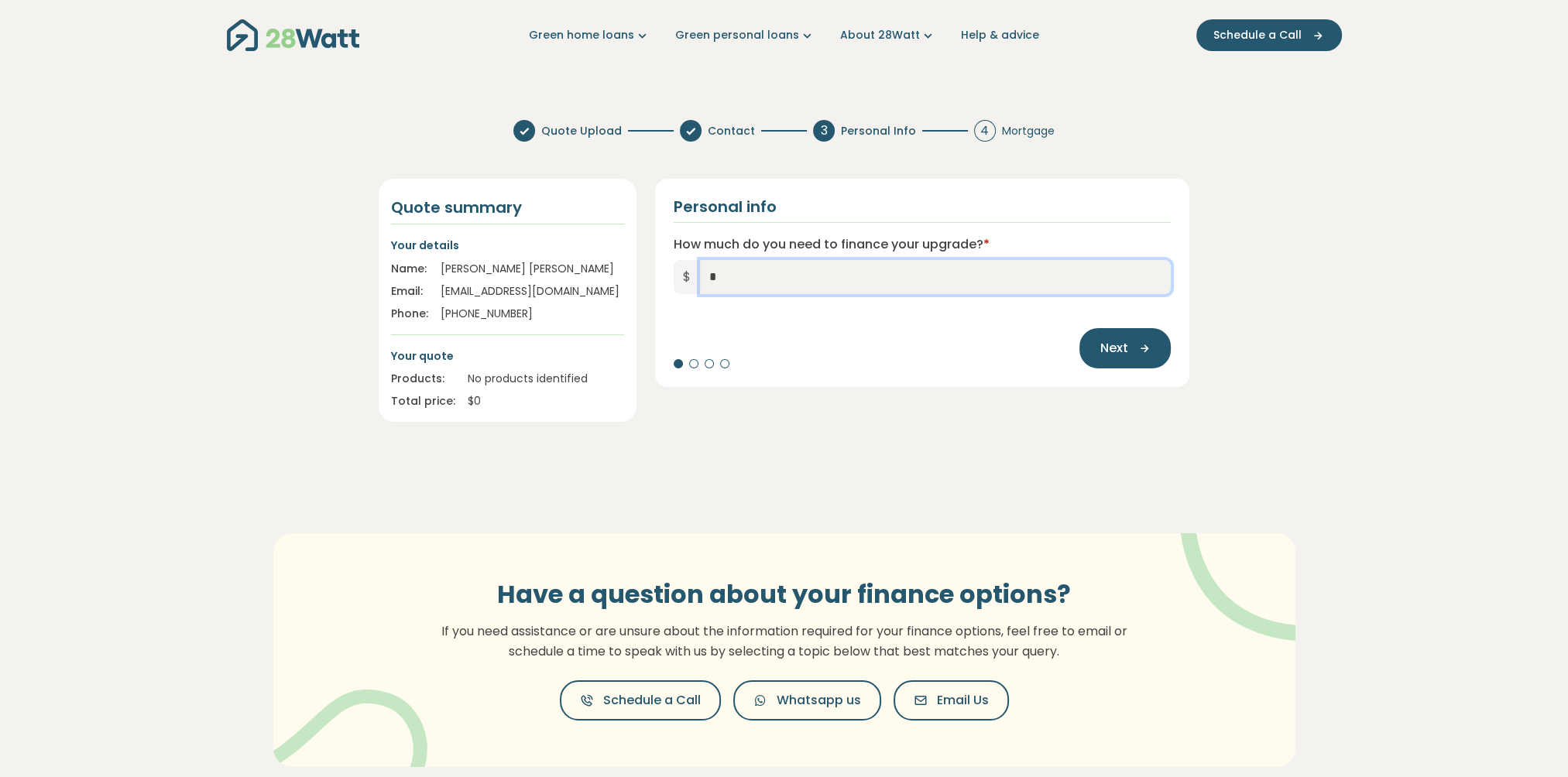
click at [718, 274] on input "*" at bounding box center [936, 277] width 472 height 34
type input "******"
click at [1109, 352] on span "Next" at bounding box center [1113, 348] width 28 height 19
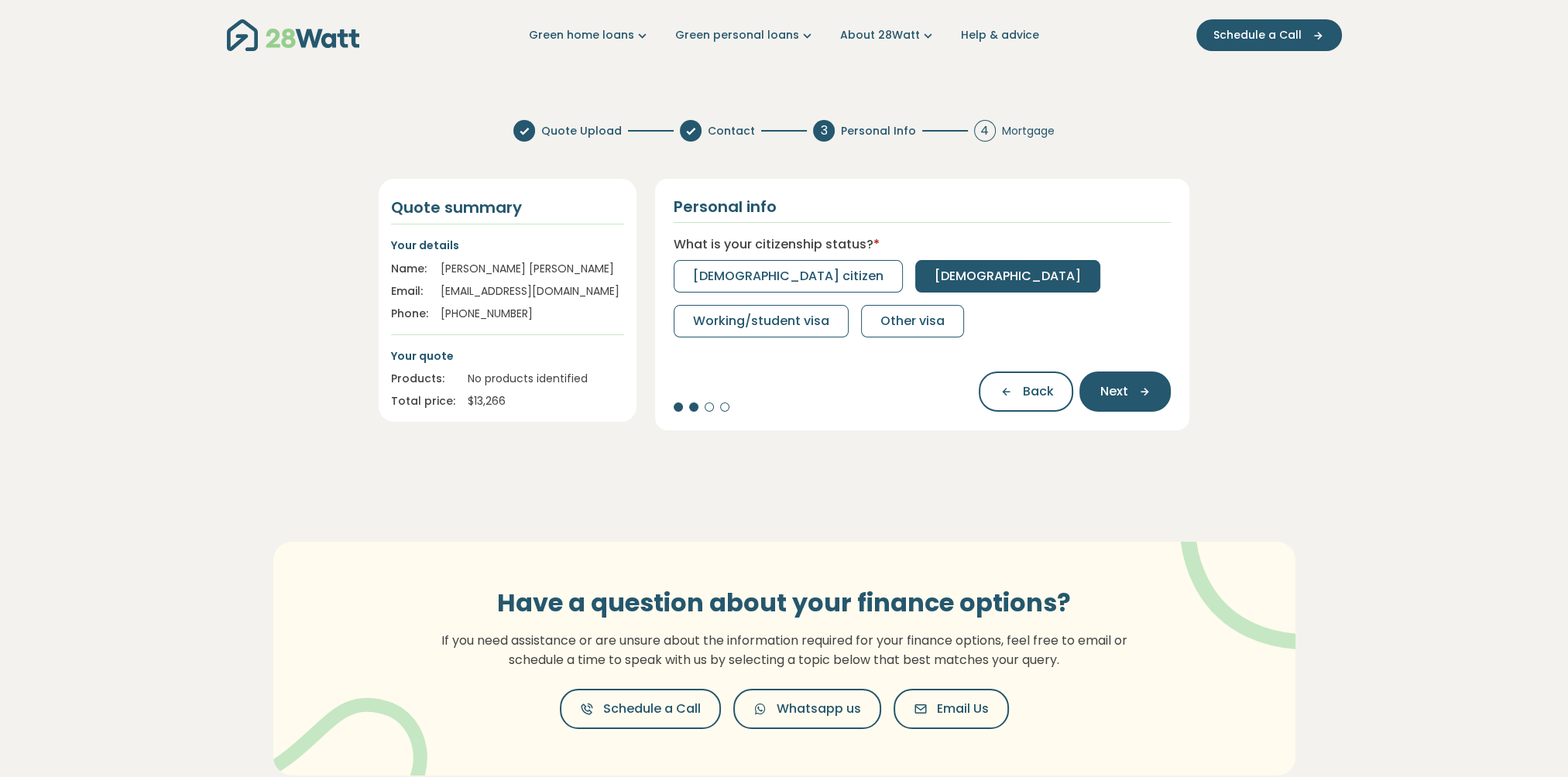
click at [935, 278] on span "[DEMOGRAPHIC_DATA]" at bounding box center [1008, 276] width 147 height 19
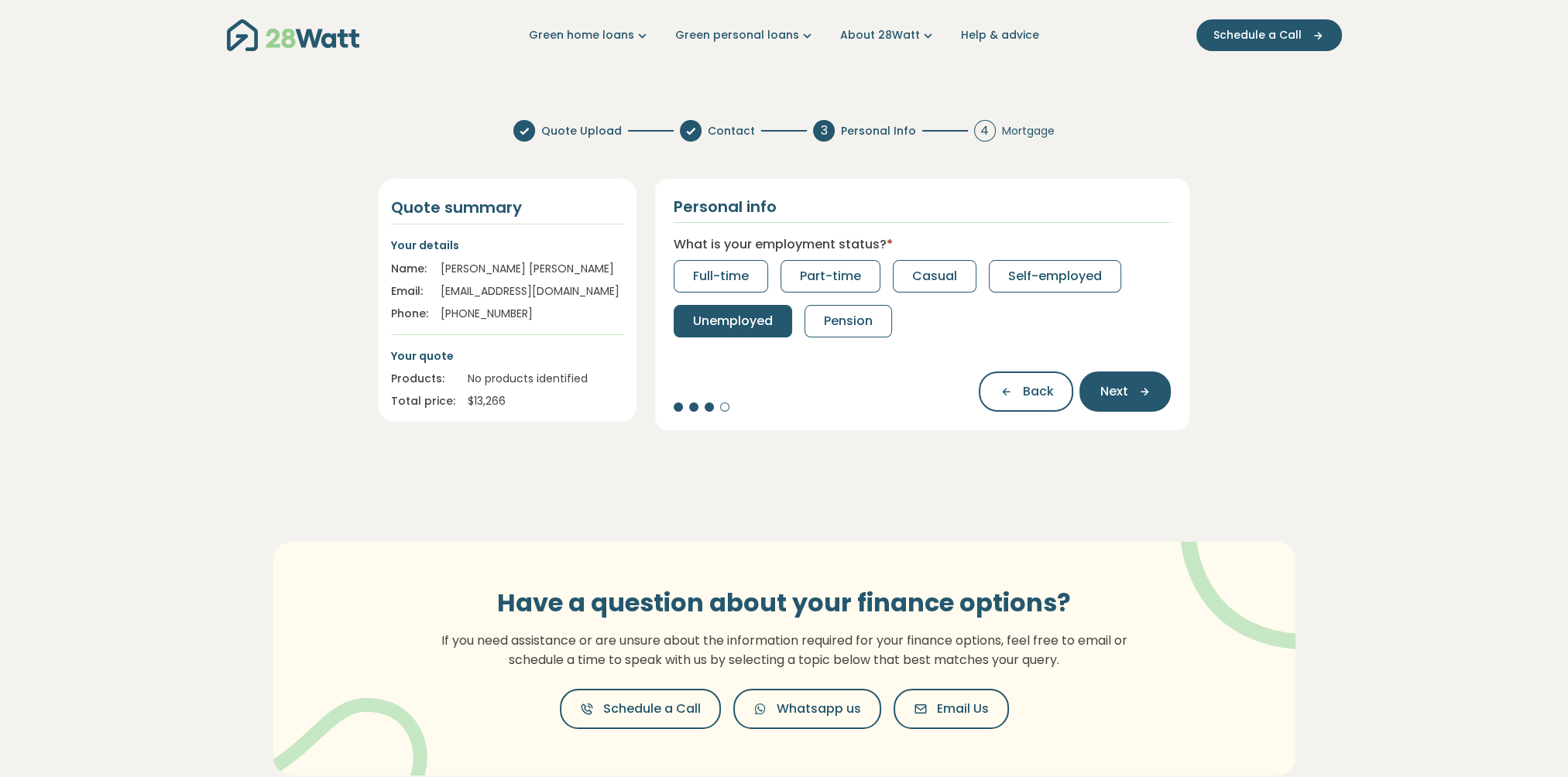
click at [761, 323] on span "Unemployed" at bounding box center [733, 321] width 80 height 19
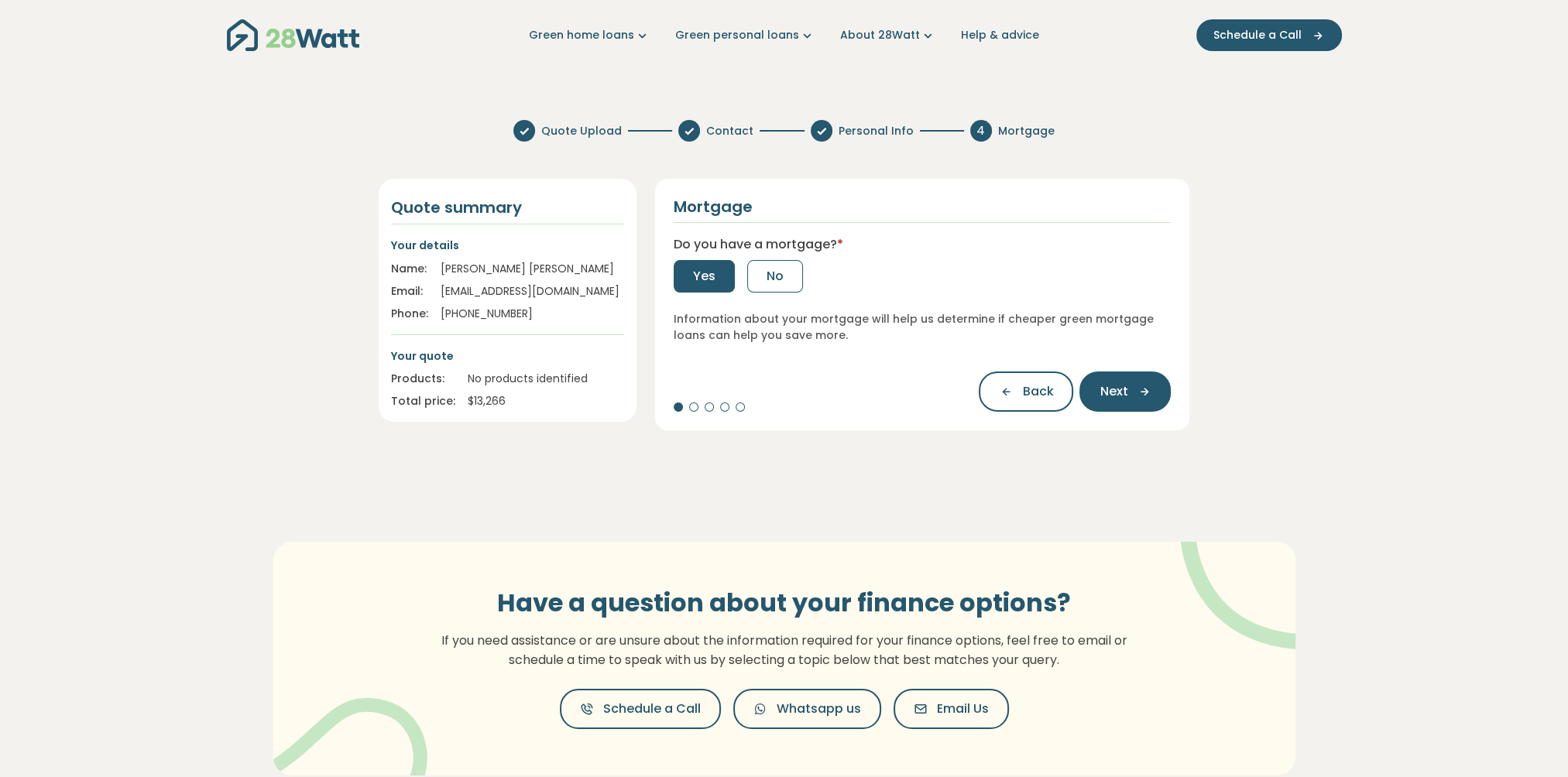
click at [712, 276] on span "Yes" at bounding box center [704, 276] width 23 height 19
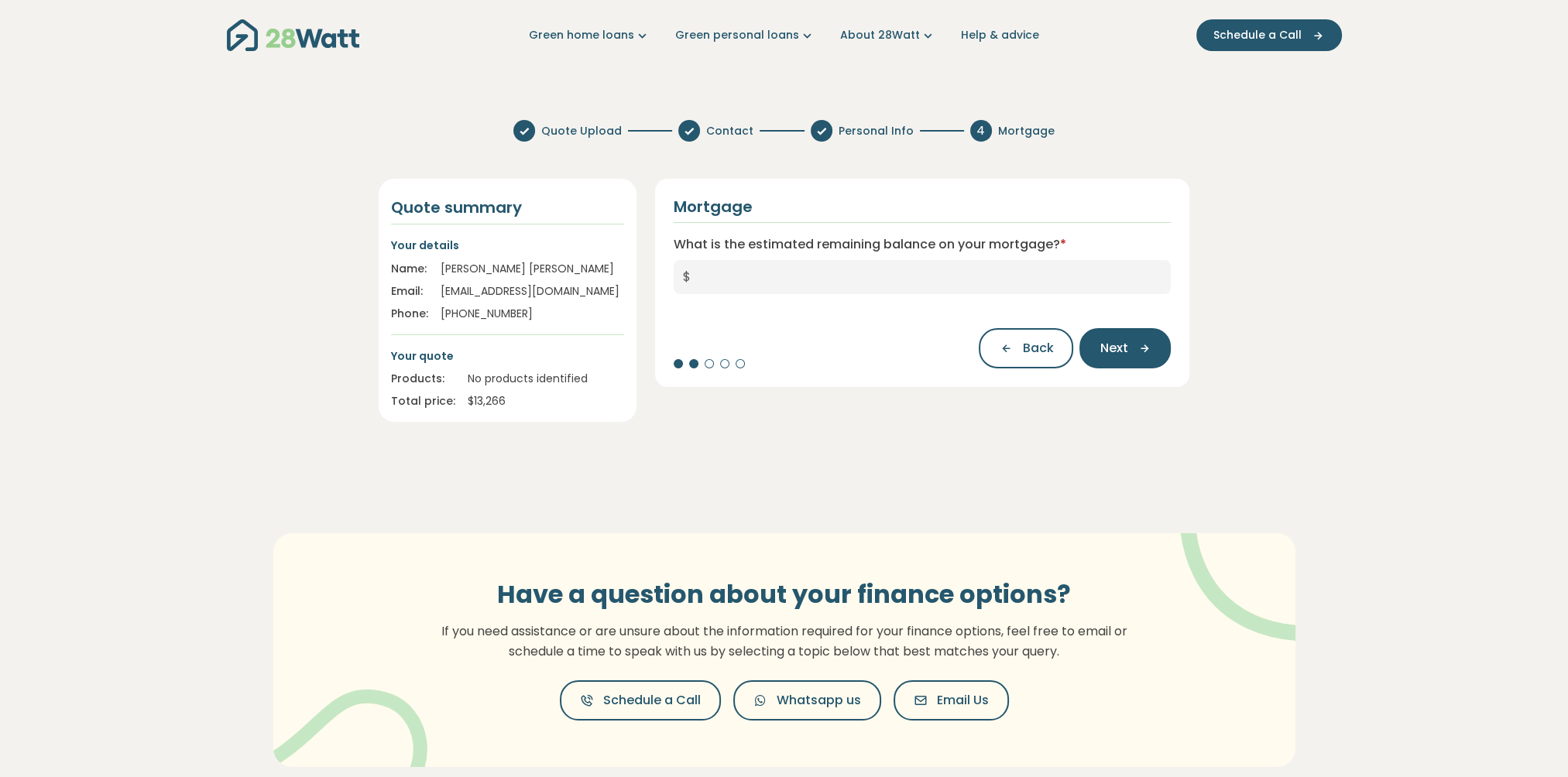
click at [689, 274] on span "$" at bounding box center [686, 277] width 26 height 34
click at [721, 276] on input "What is the estimated remaining balance on your mortgage? *" at bounding box center [936, 277] width 472 height 34
type input "*********"
click at [1114, 351] on span "Next" at bounding box center [1113, 348] width 28 height 19
click at [684, 272] on input "What is your current interest rate? *" at bounding box center [922, 277] width 498 height 34
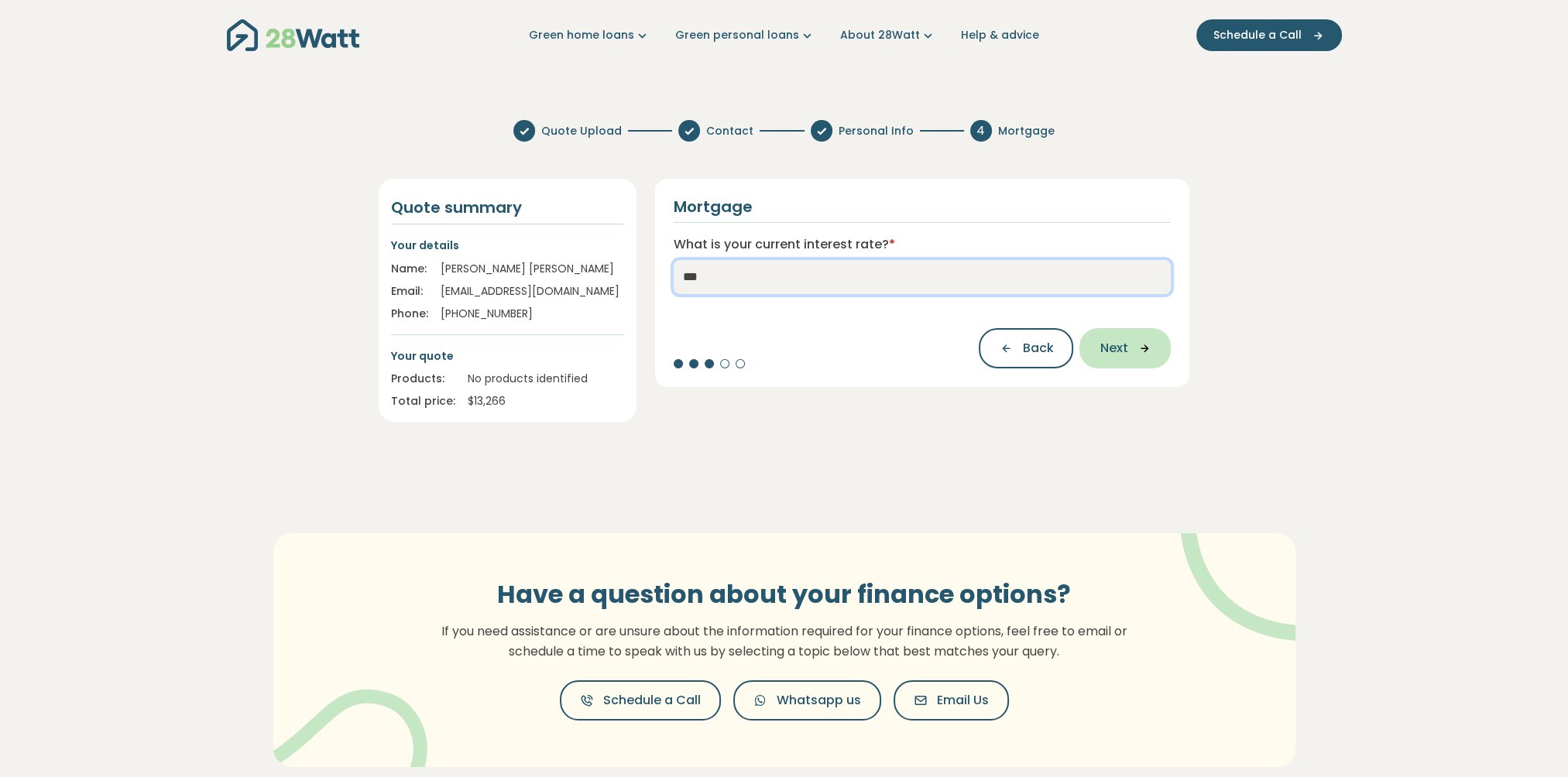
type input "***"
click at [1119, 352] on span "Next" at bounding box center [1113, 348] width 28 height 19
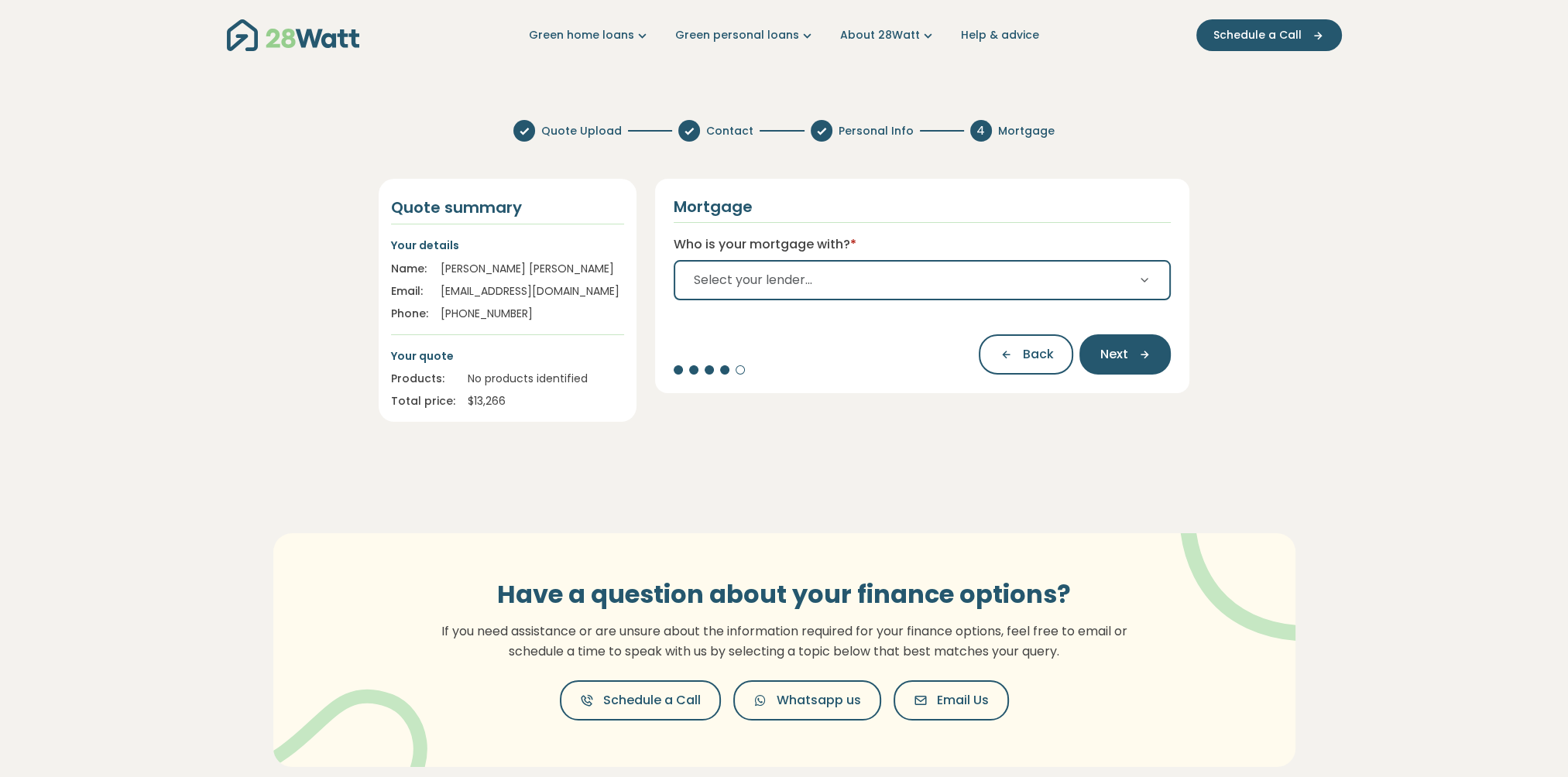
click at [726, 271] on span "Select your lender..." at bounding box center [754, 280] width 119 height 19
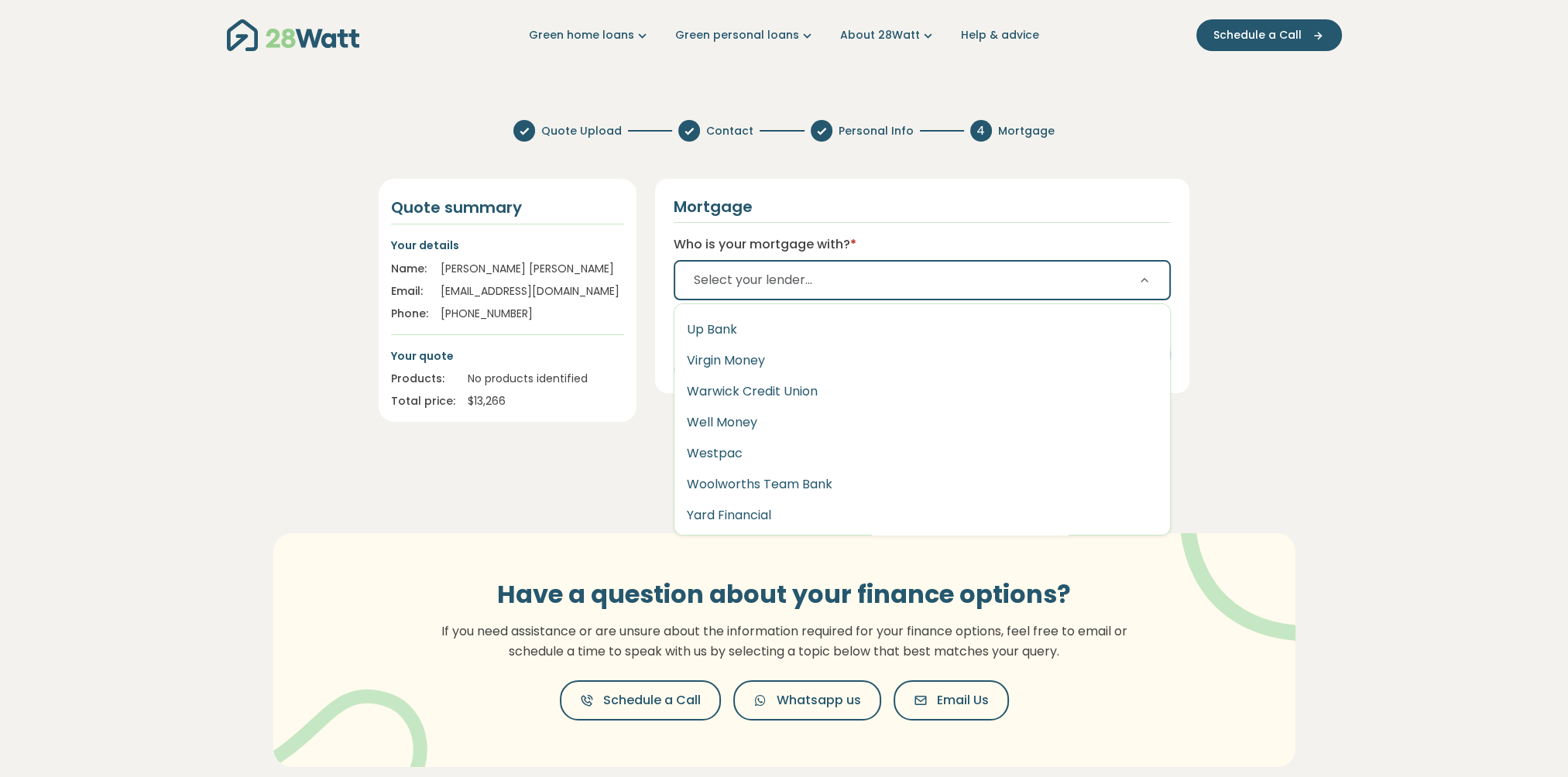
scroll to position [2768, 0]
click at [717, 454] on button "Westpac" at bounding box center [922, 452] width 496 height 31
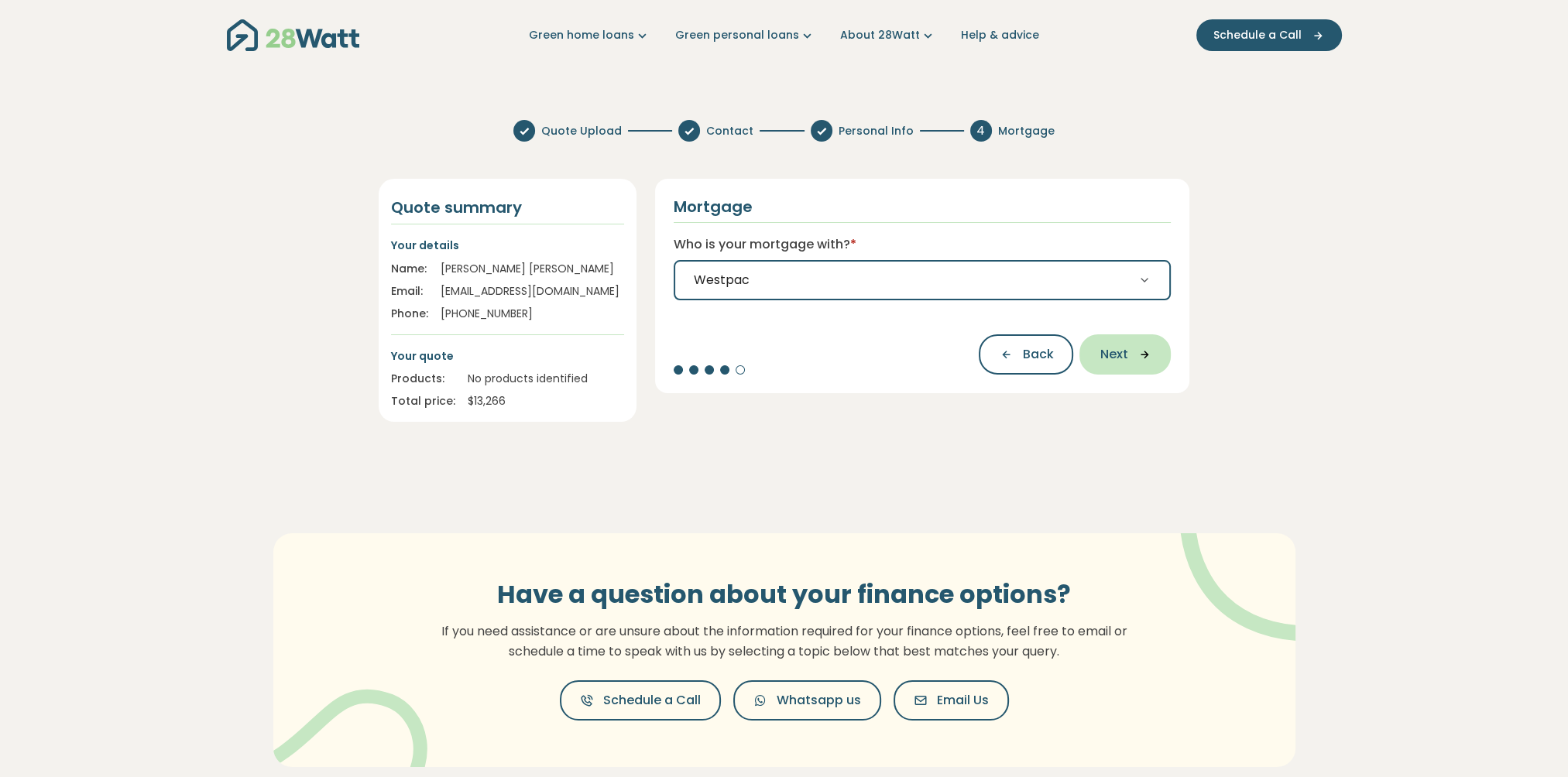
click at [1114, 358] on span "Next" at bounding box center [1113, 355] width 28 height 19
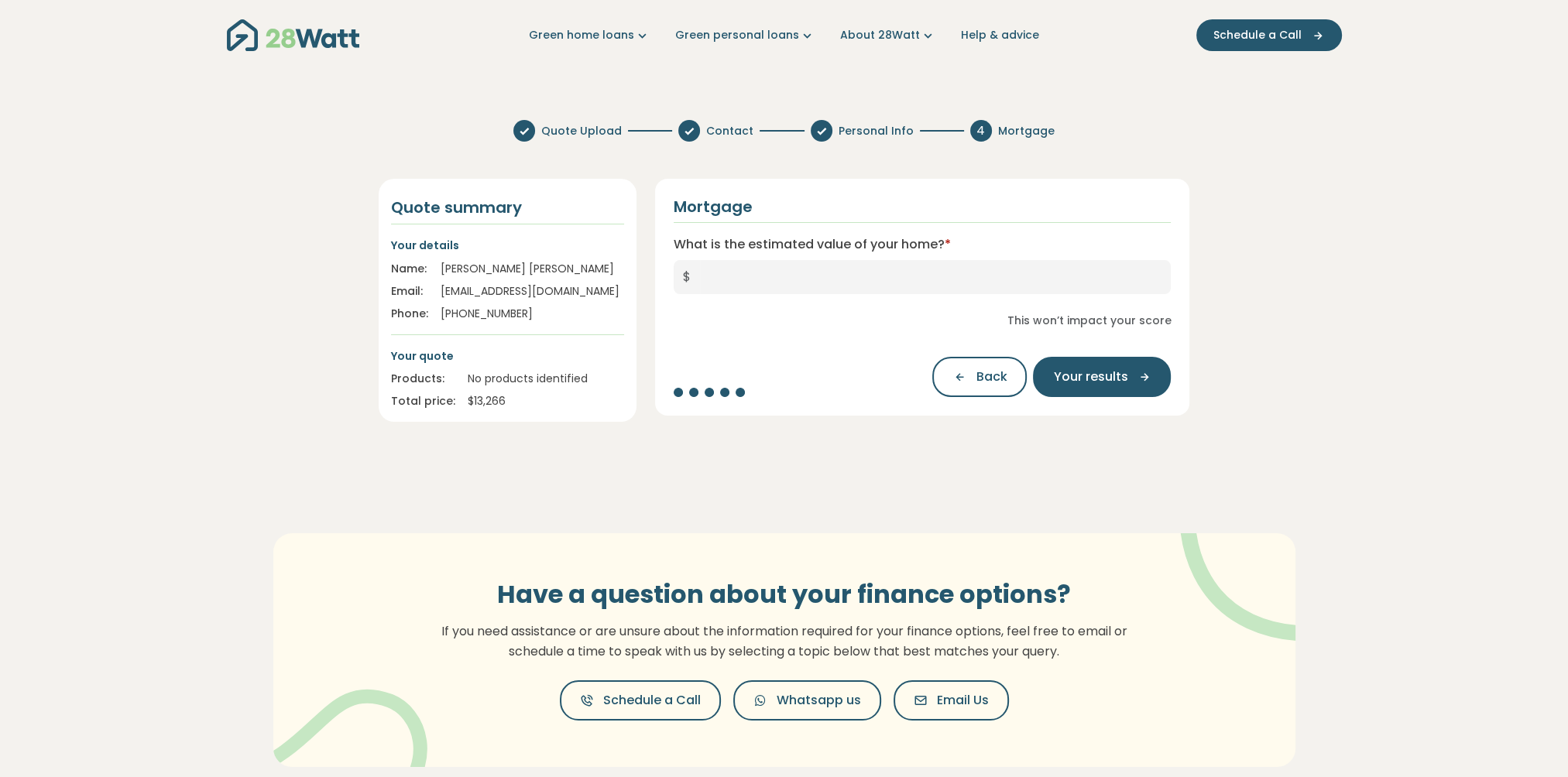
click at [691, 276] on span "$" at bounding box center [686, 277] width 26 height 34
click at [700, 275] on input "What is the estimated value of your home? *" at bounding box center [936, 277] width 472 height 34
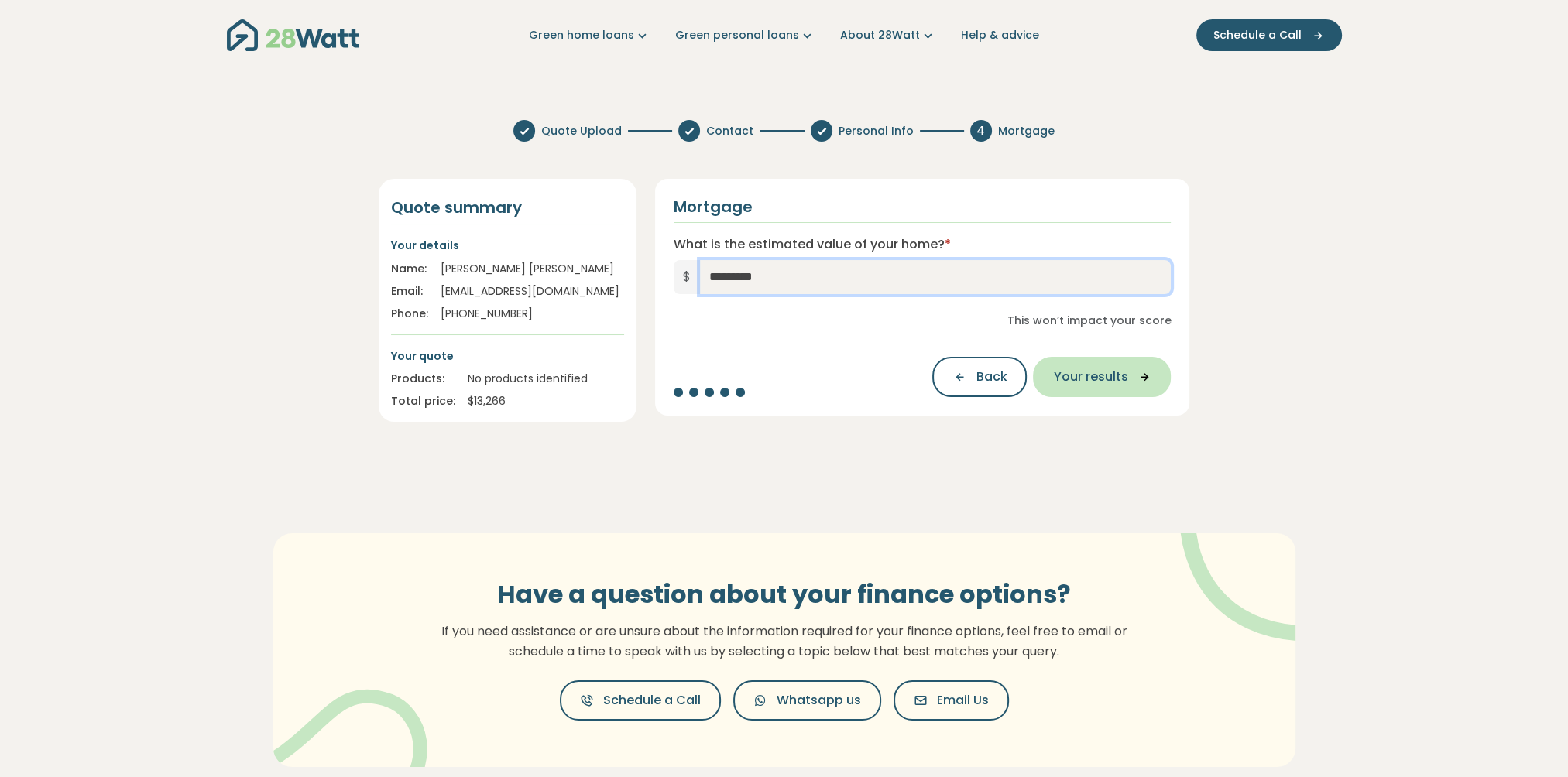
type input "*********"
click at [1101, 380] on span "Your results" at bounding box center [1091, 376] width 75 height 19
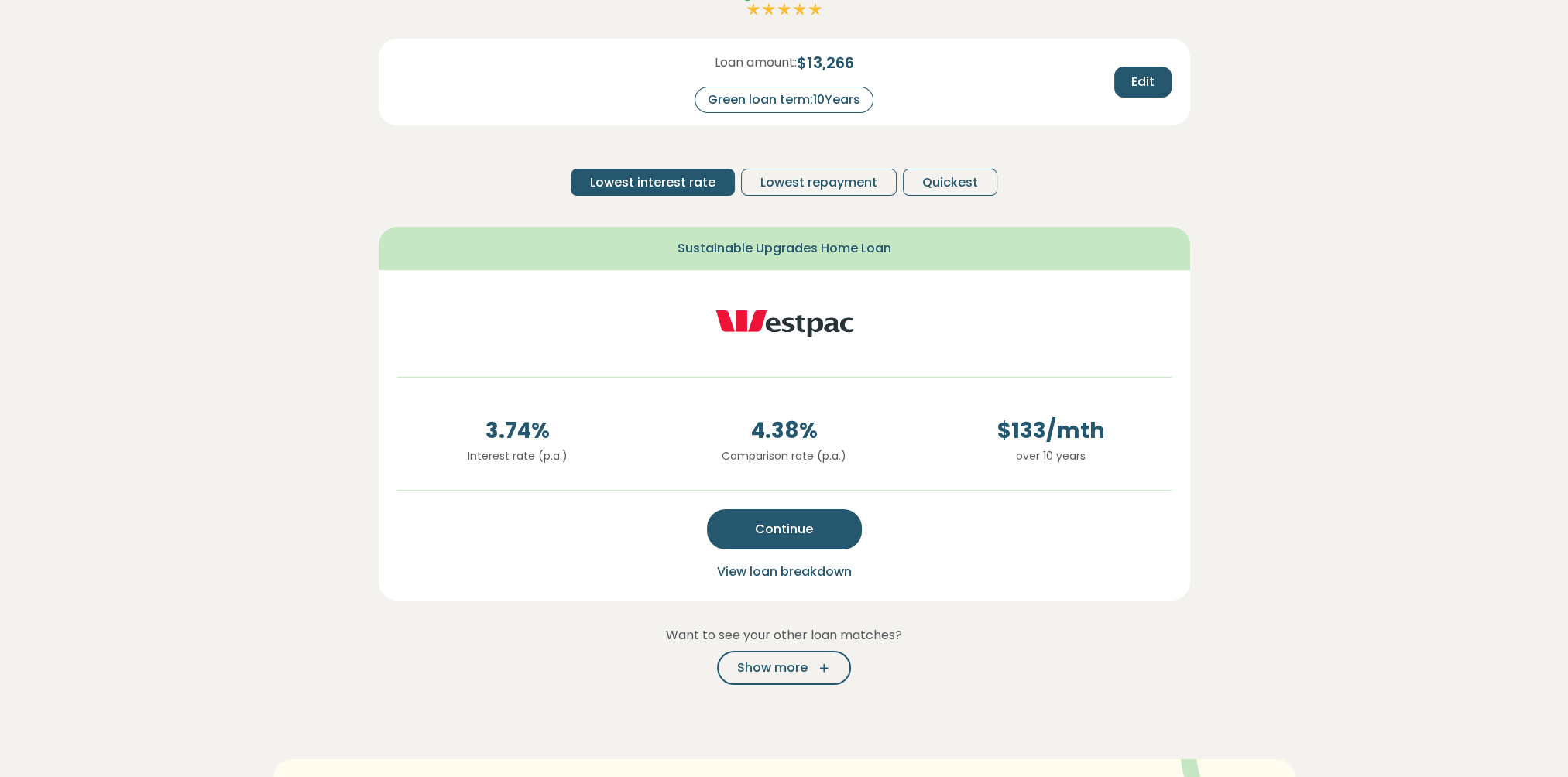
scroll to position [232, 0]
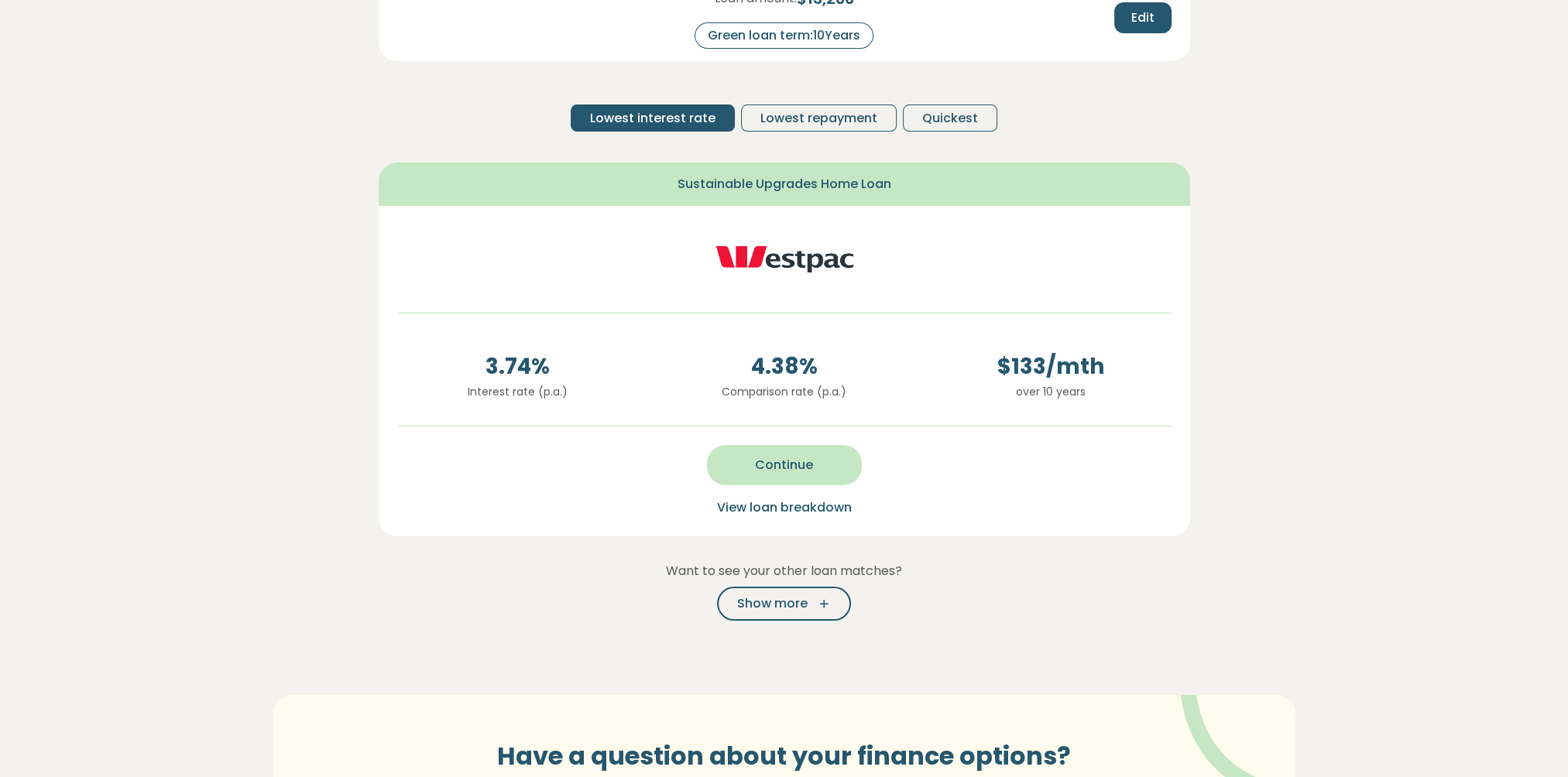
click at [776, 463] on span "Continue" at bounding box center [784, 465] width 58 height 19
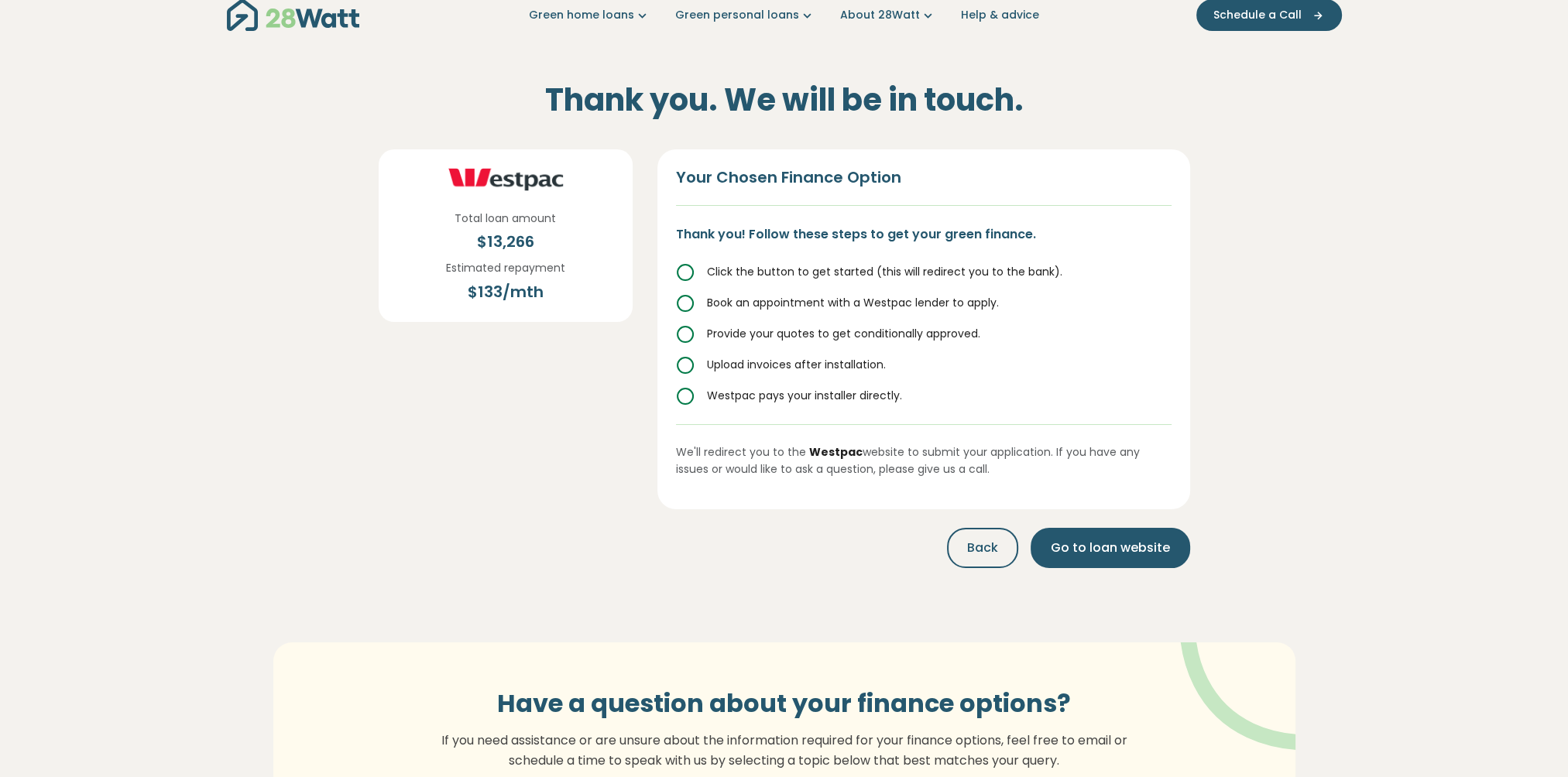
scroll to position [0, 0]
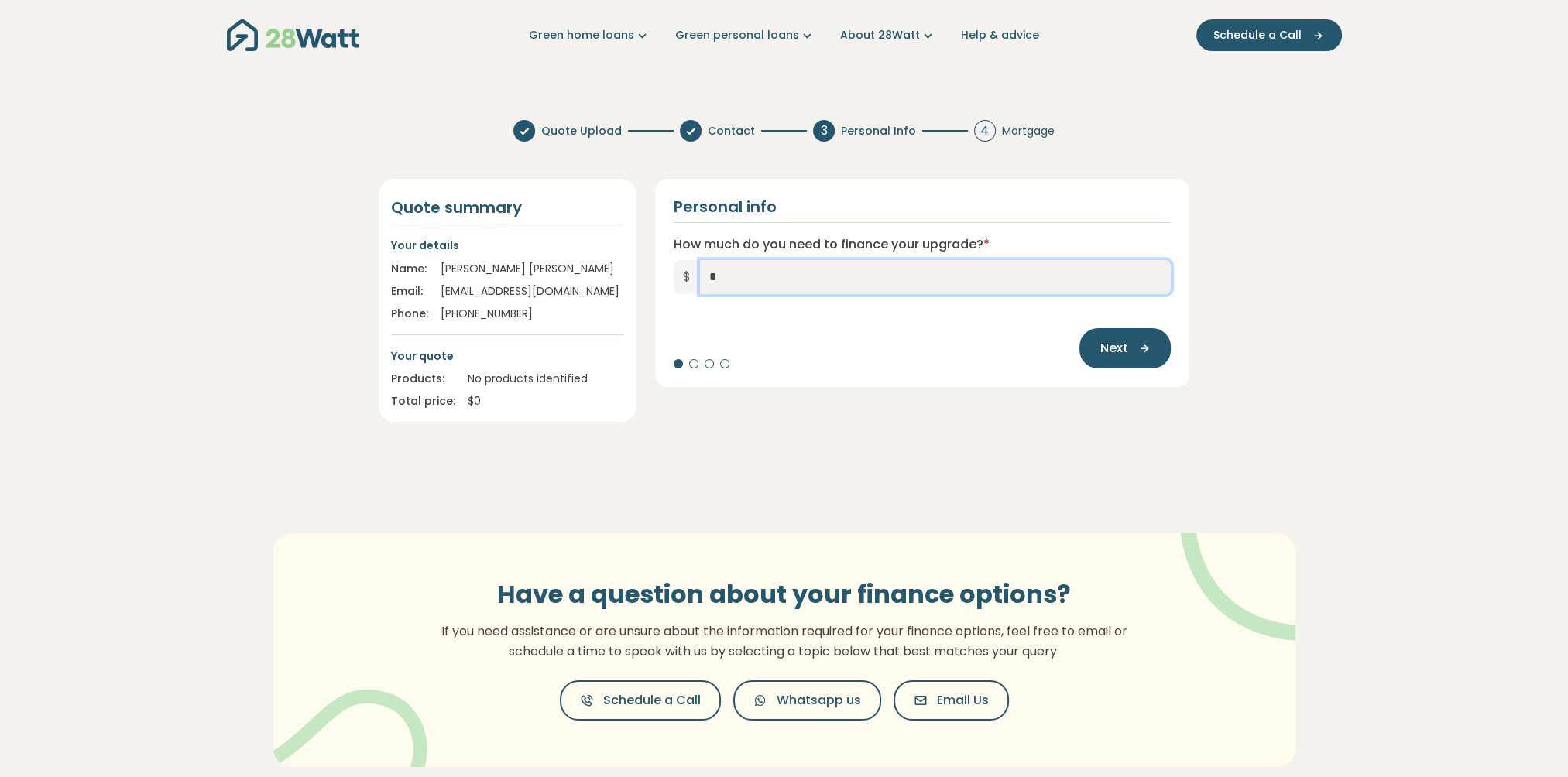
click at [724, 274] on input "*" at bounding box center [936, 277] width 472 height 34
type input "******"
click at [1119, 348] on span "Next" at bounding box center [1113, 348] width 28 height 19
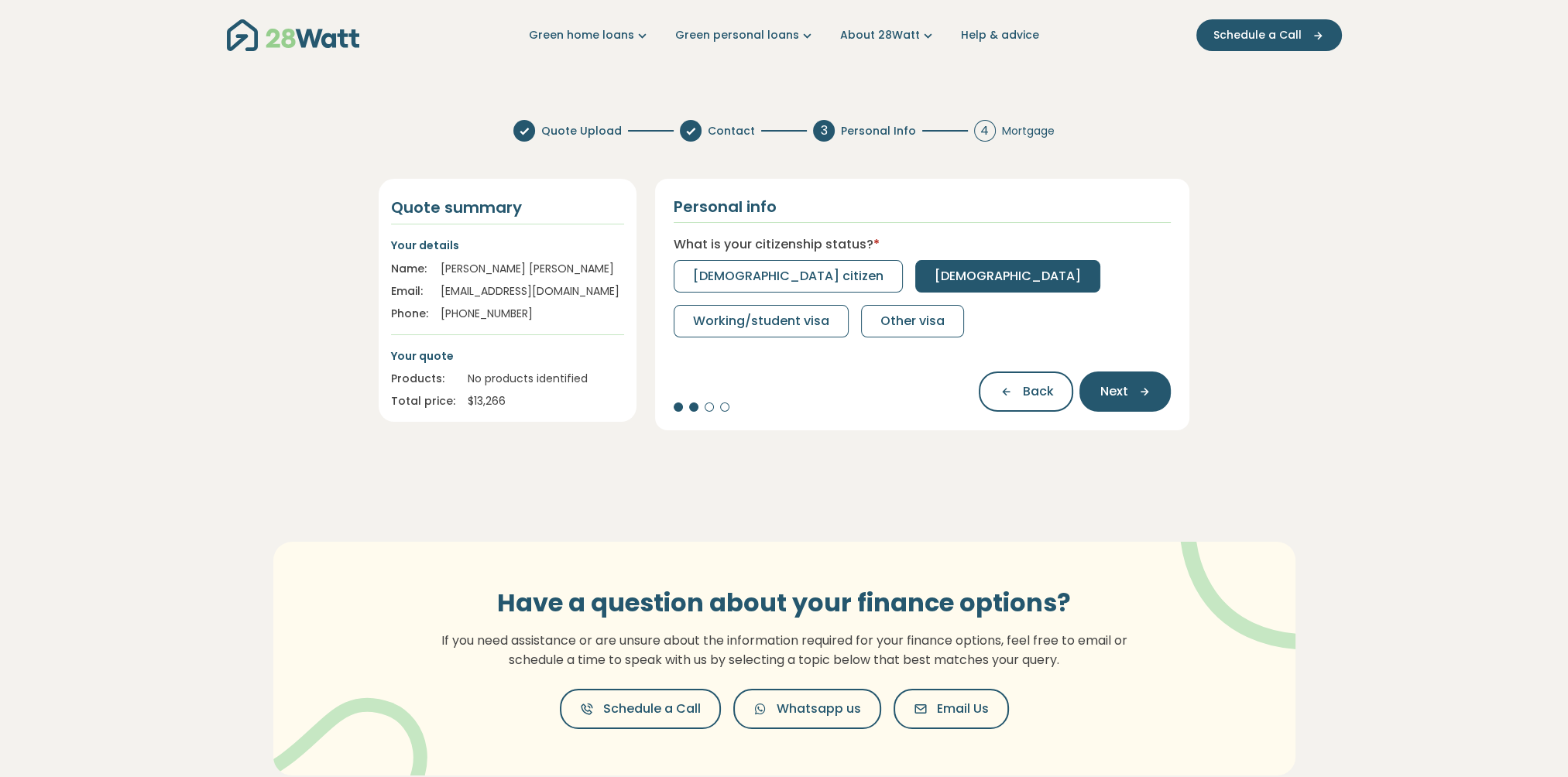
click at [935, 277] on span "[DEMOGRAPHIC_DATA]" at bounding box center [1008, 276] width 147 height 19
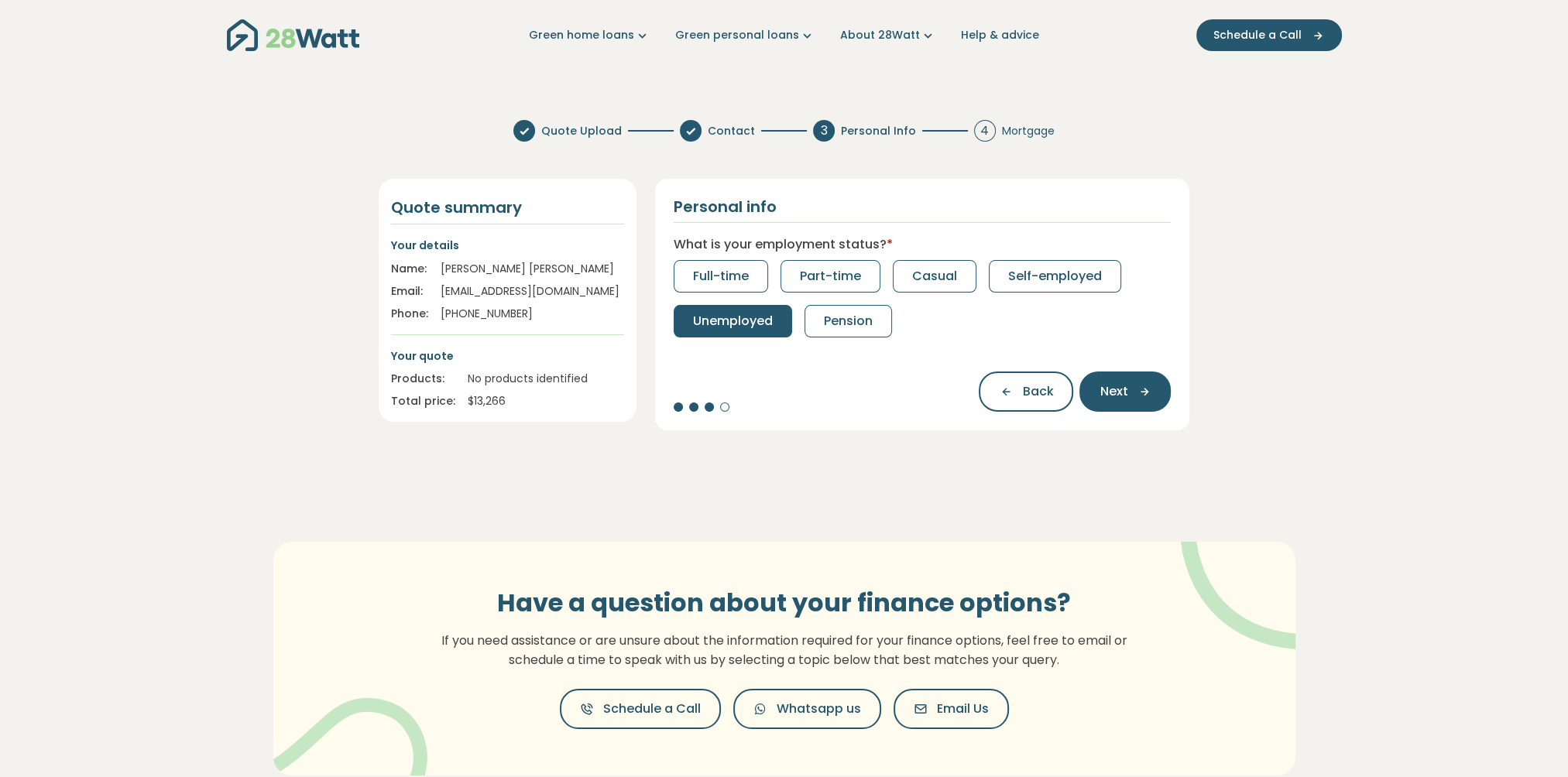
click at [725, 328] on span "Unemployed" at bounding box center [733, 321] width 80 height 19
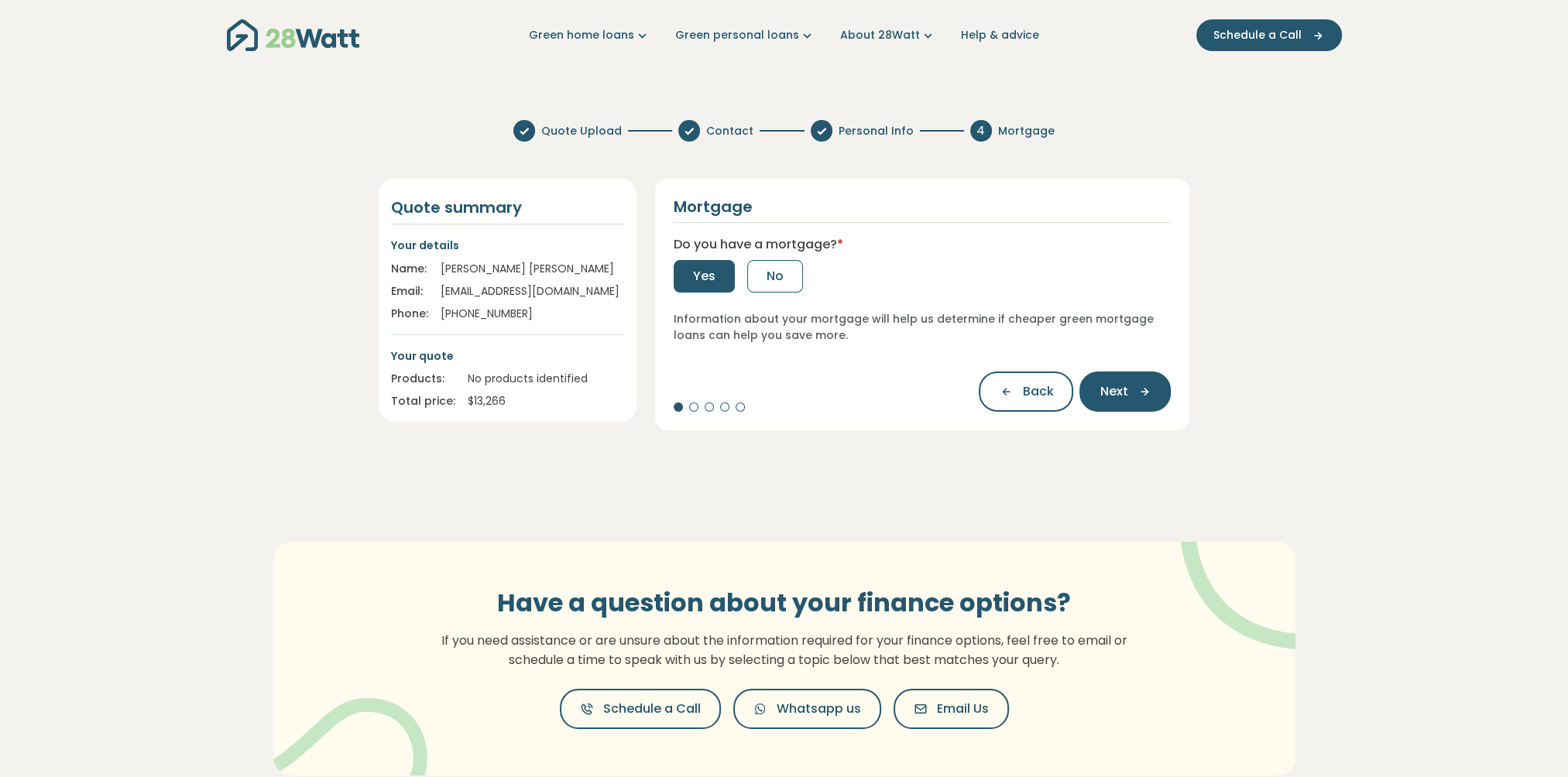
click at [706, 276] on span "Yes" at bounding box center [704, 276] width 23 height 19
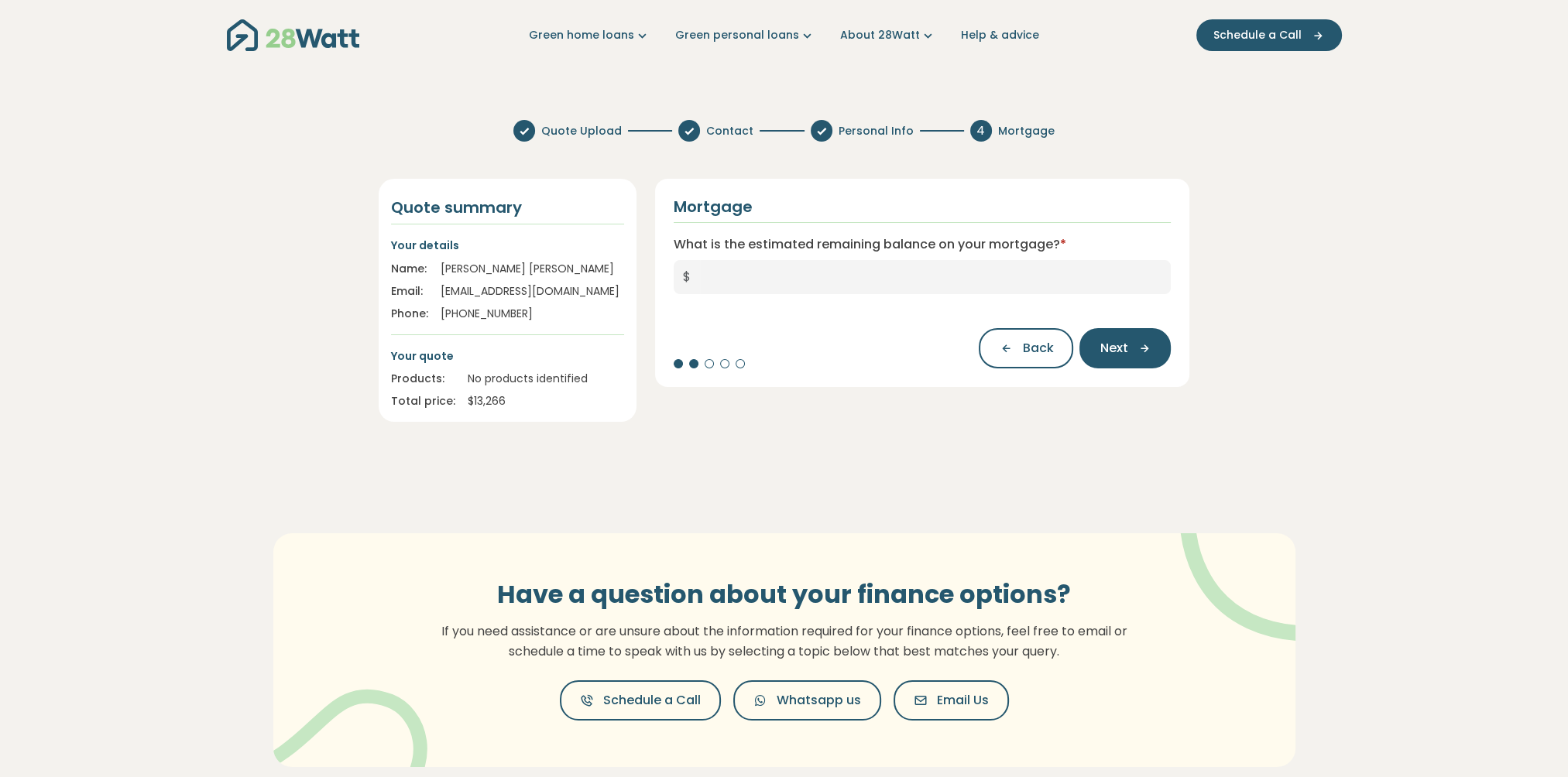
click at [696, 276] on span "$" at bounding box center [686, 277] width 26 height 34
click at [691, 276] on span "$" at bounding box center [686, 277] width 26 height 34
click at [704, 273] on input "What is the estimated remaining balance on your mortgage? *" at bounding box center [936, 277] width 472 height 34
type input "*******"
click at [1122, 347] on span "Next" at bounding box center [1113, 348] width 28 height 19
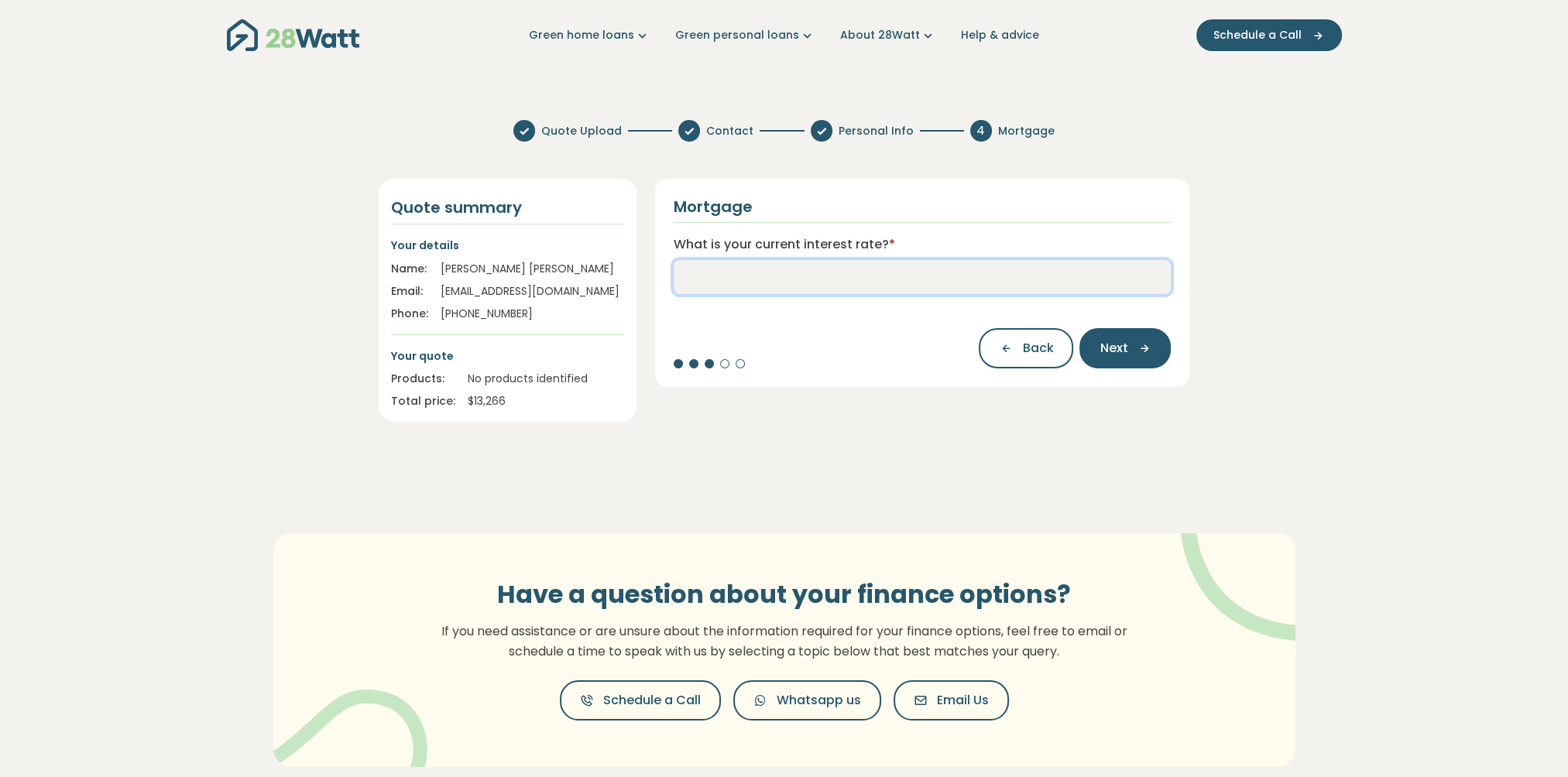
click at [690, 276] on input "What is your current interest rate? *" at bounding box center [922, 277] width 498 height 34
type input "***"
click at [1111, 351] on span "Next" at bounding box center [1113, 348] width 28 height 19
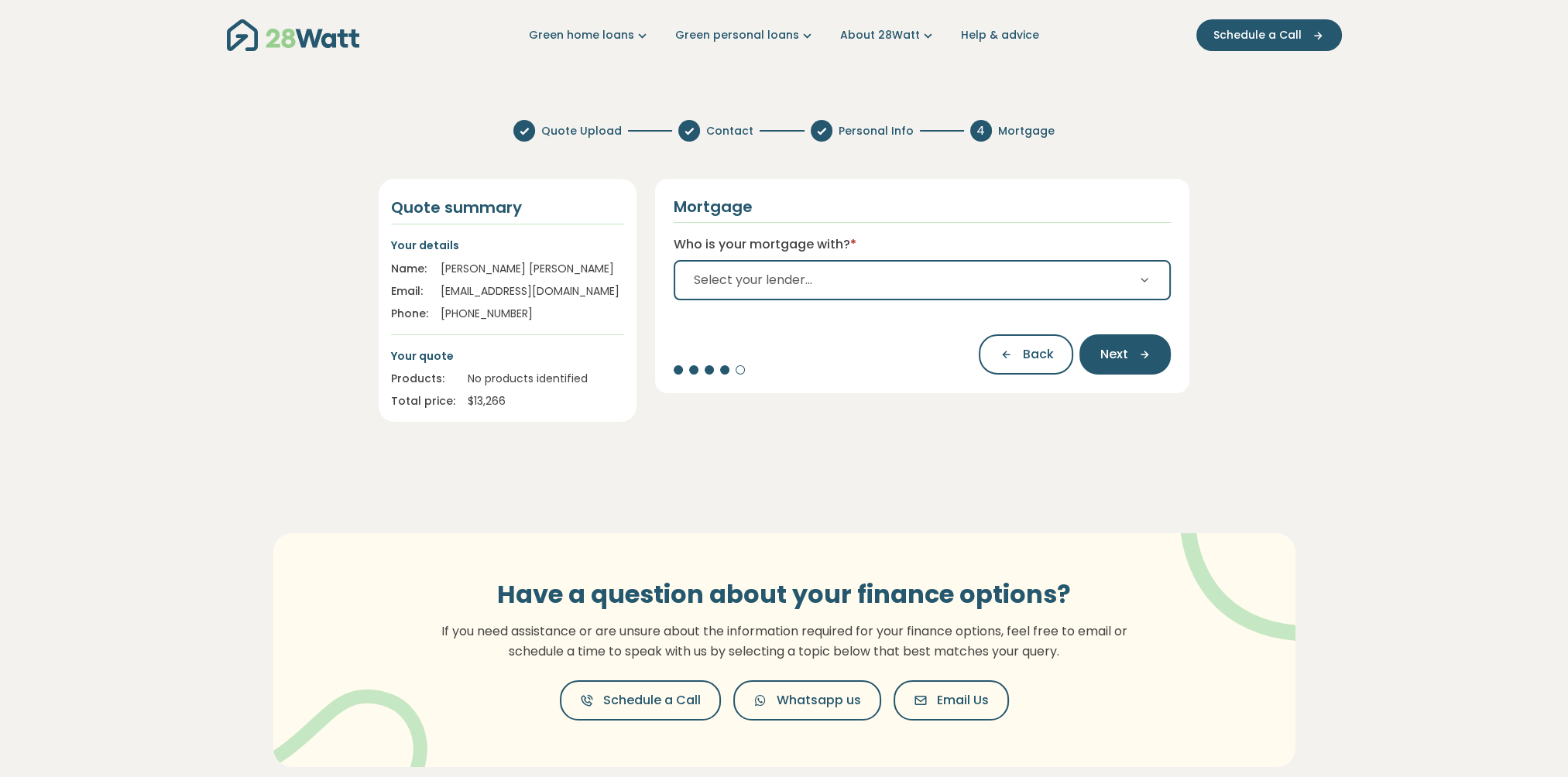
click at [739, 279] on span "Select your lender..." at bounding box center [754, 280] width 119 height 19
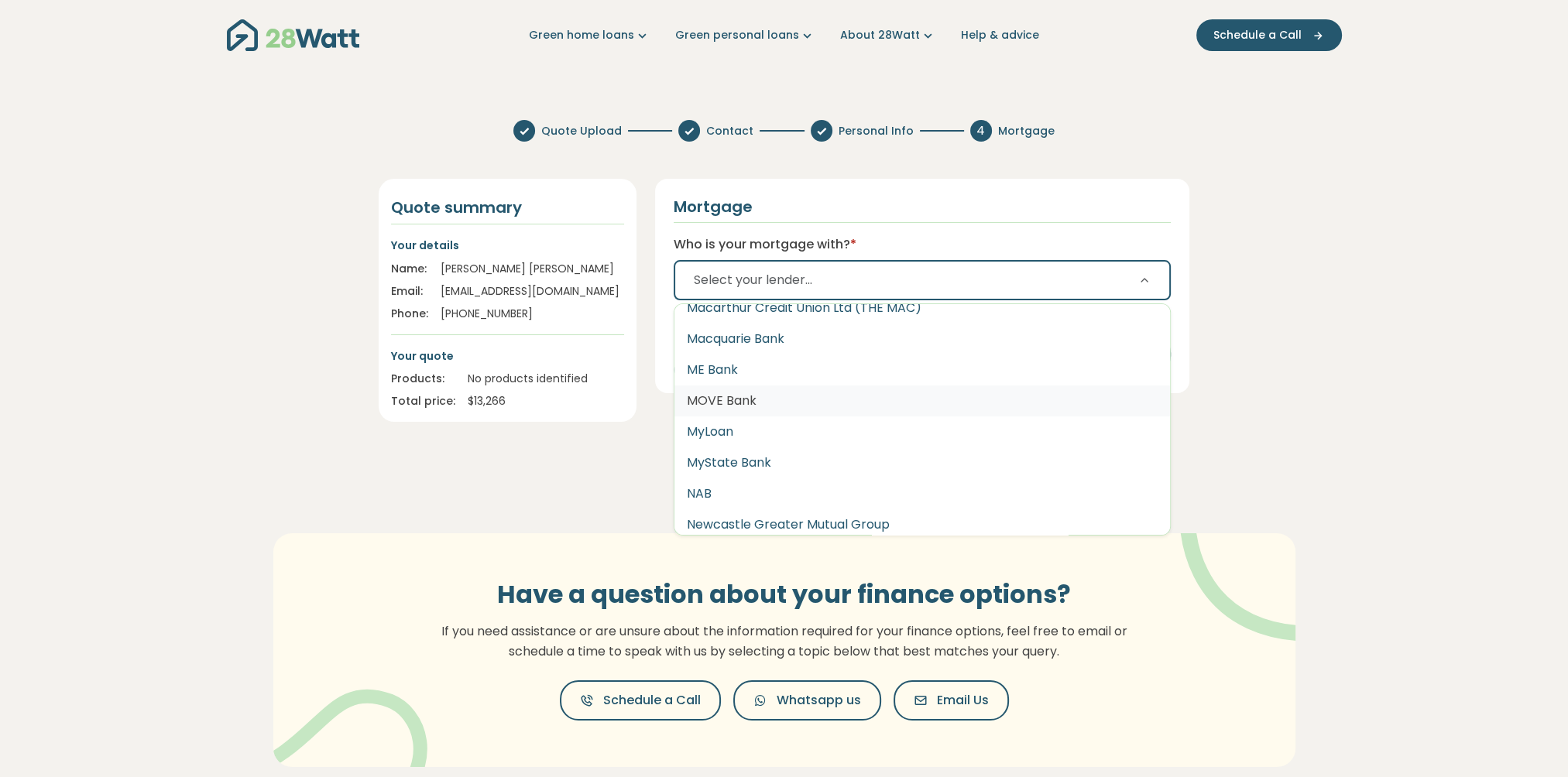
scroll to position [1626, 0]
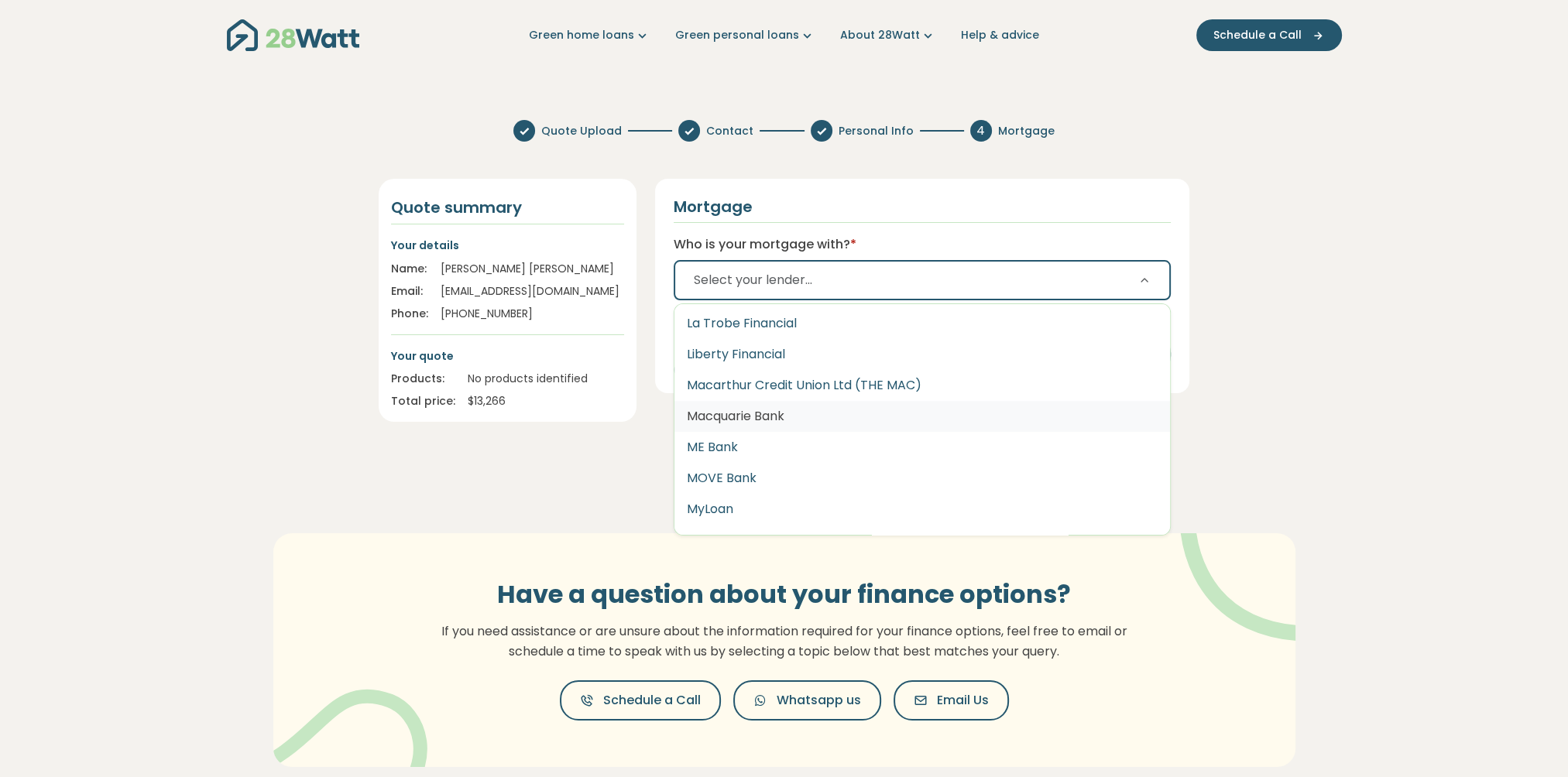
click at [744, 418] on button "Macquarie Bank" at bounding box center [922, 416] width 496 height 31
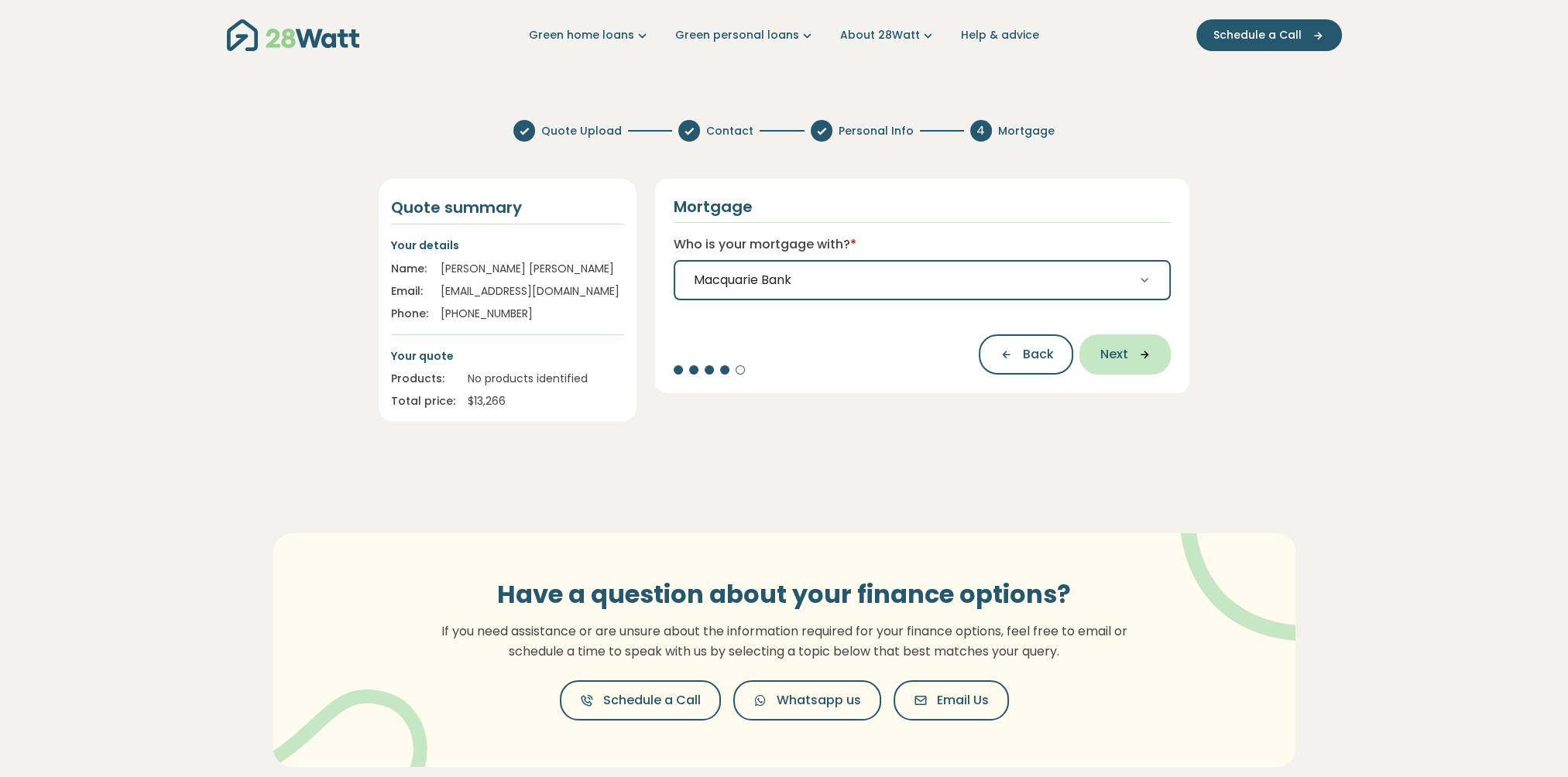
click at [1137, 359] on icon "button" at bounding box center [1139, 354] width 23 height 14
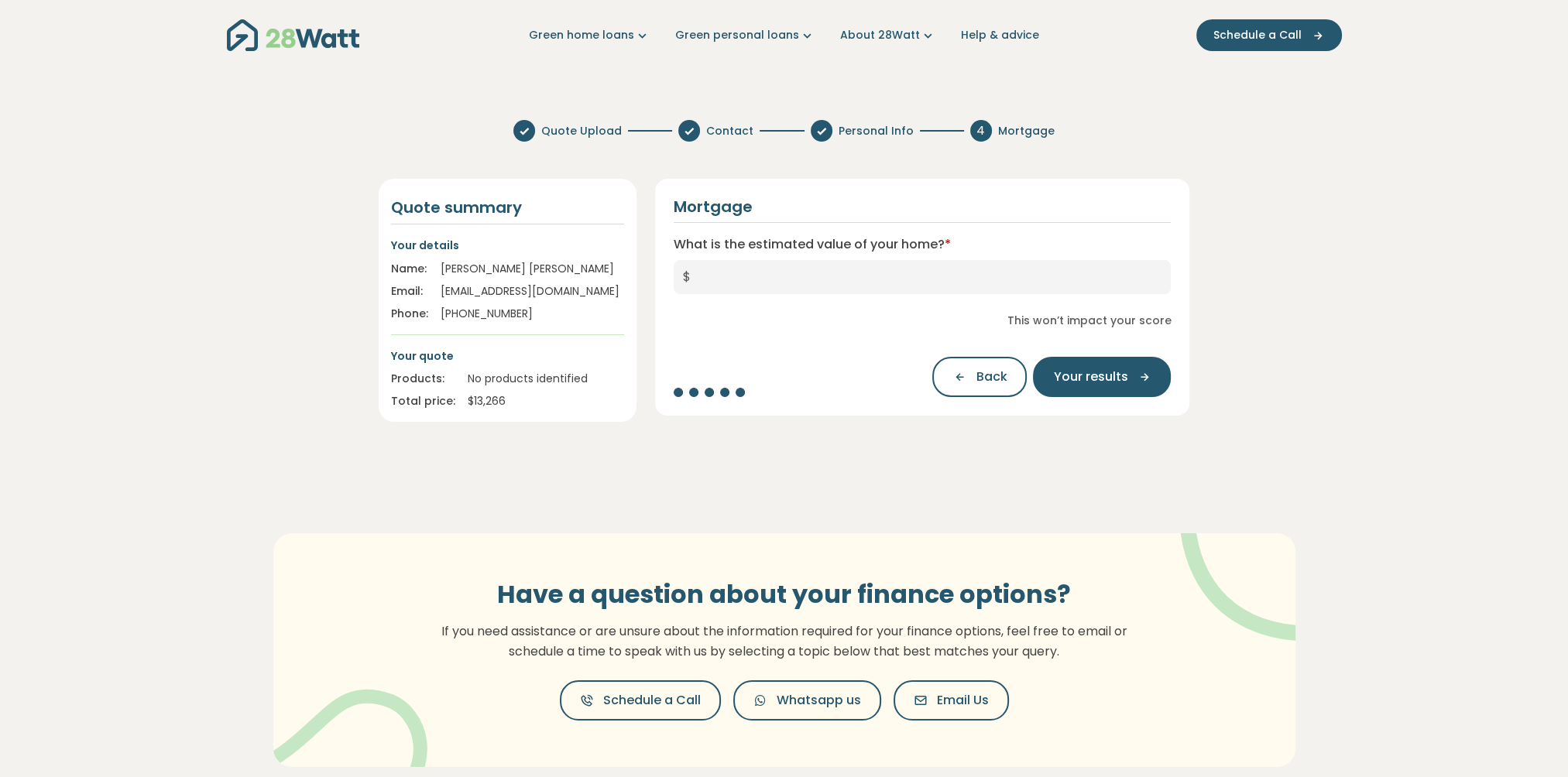
click at [684, 268] on span "$" at bounding box center [686, 277] width 26 height 34
click at [683, 276] on span "$" at bounding box center [686, 277] width 26 height 34
click at [684, 278] on span "$" at bounding box center [686, 277] width 26 height 34
click at [711, 274] on input "What is the estimated value of your home? *" at bounding box center [936, 277] width 472 height 34
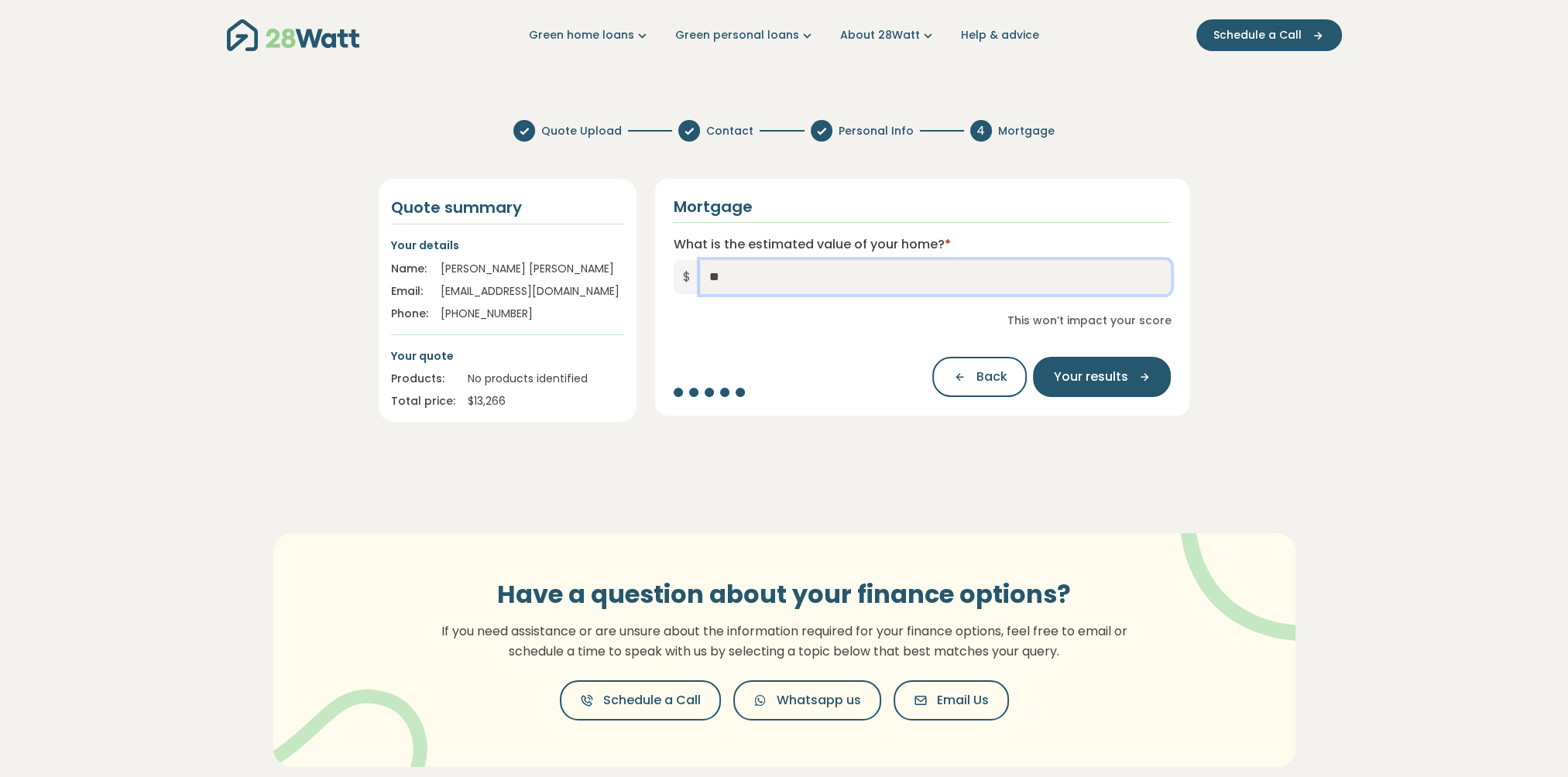
type input "*"
type input "*********"
click at [1092, 375] on span "Your results" at bounding box center [1091, 376] width 75 height 19
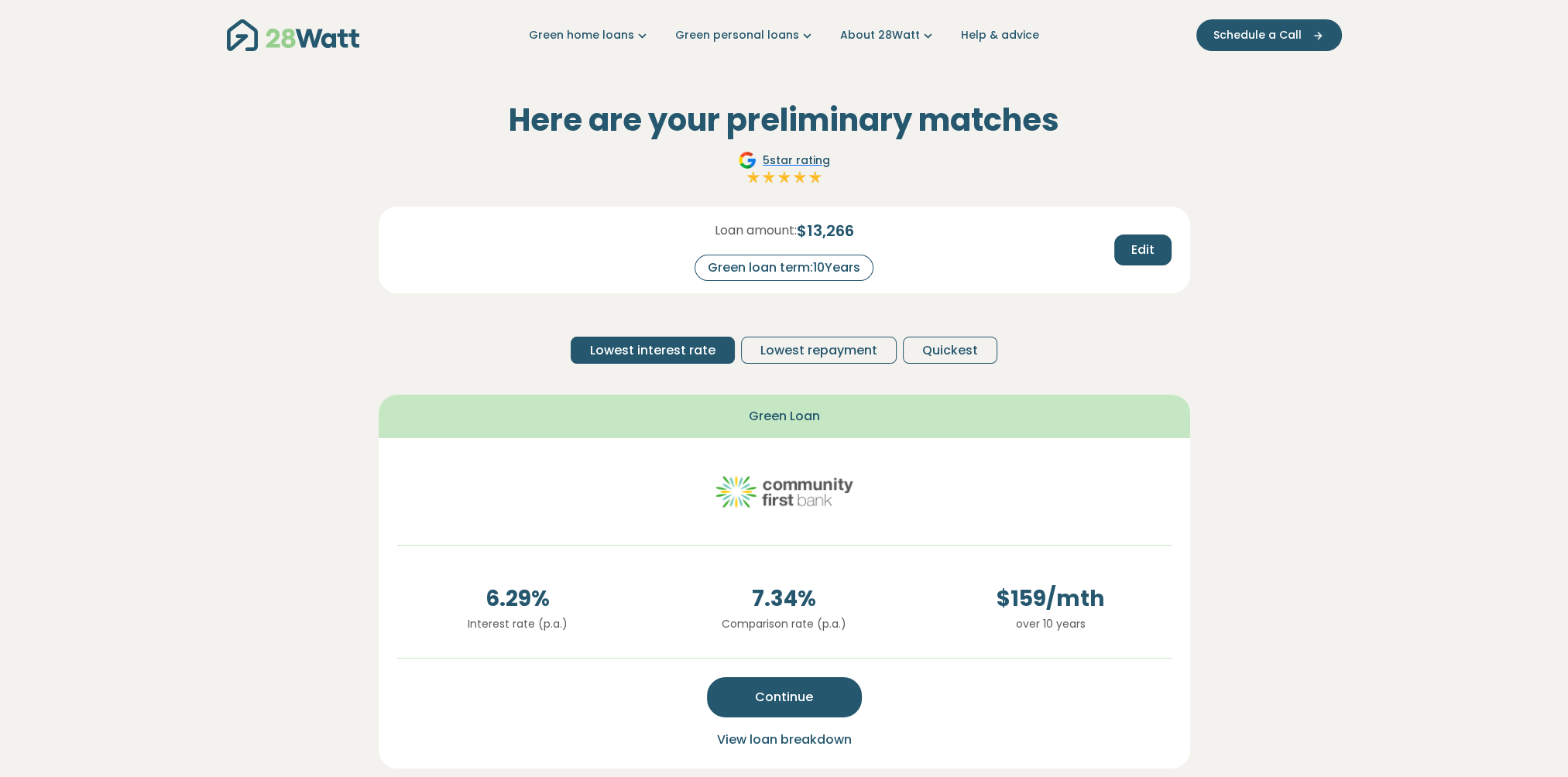
click at [794, 740] on span "View loan breakdown" at bounding box center [784, 740] width 135 height 18
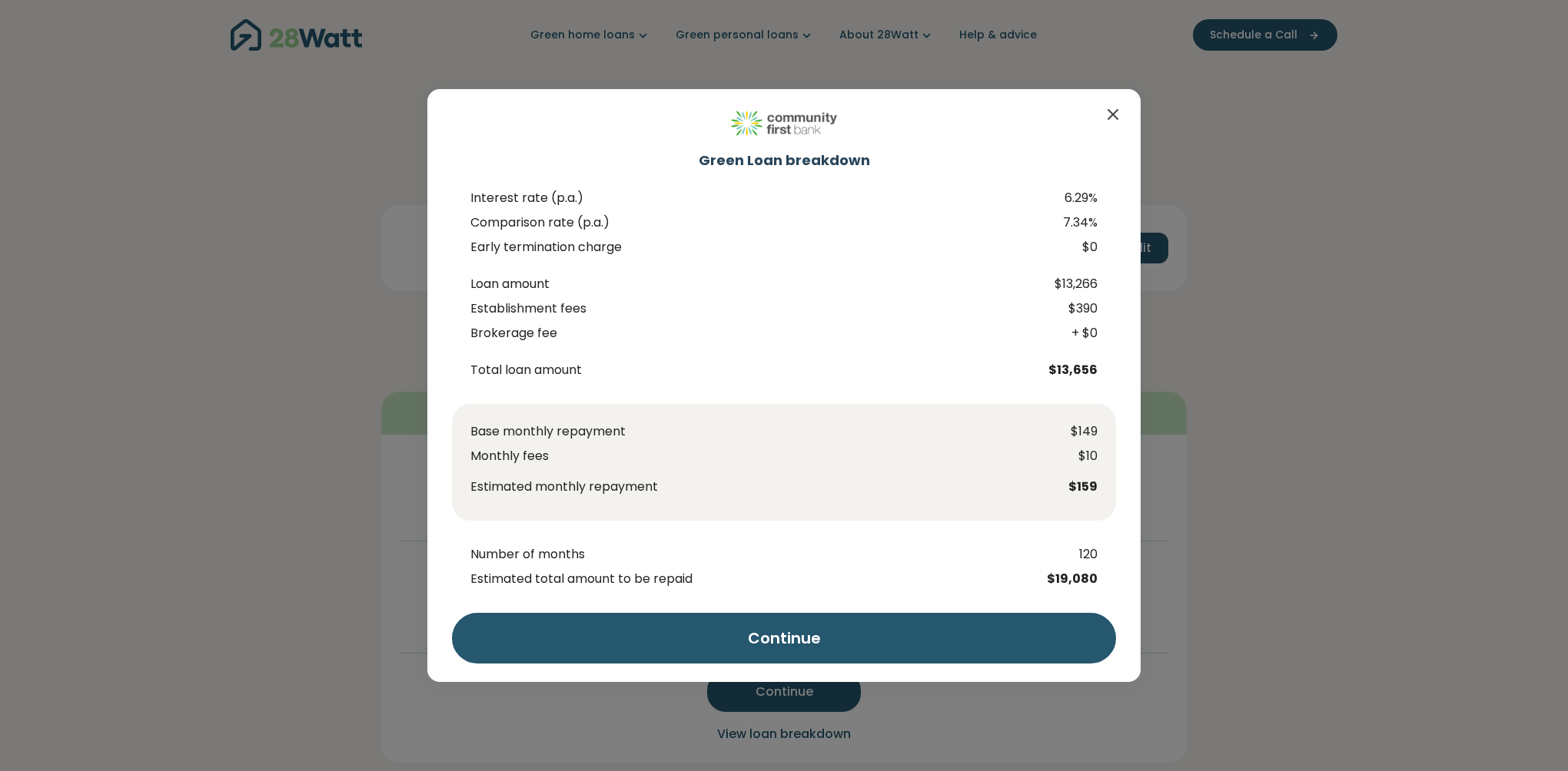
click at [1110, 113] on icon "Close" at bounding box center [1113, 114] width 9 height 9
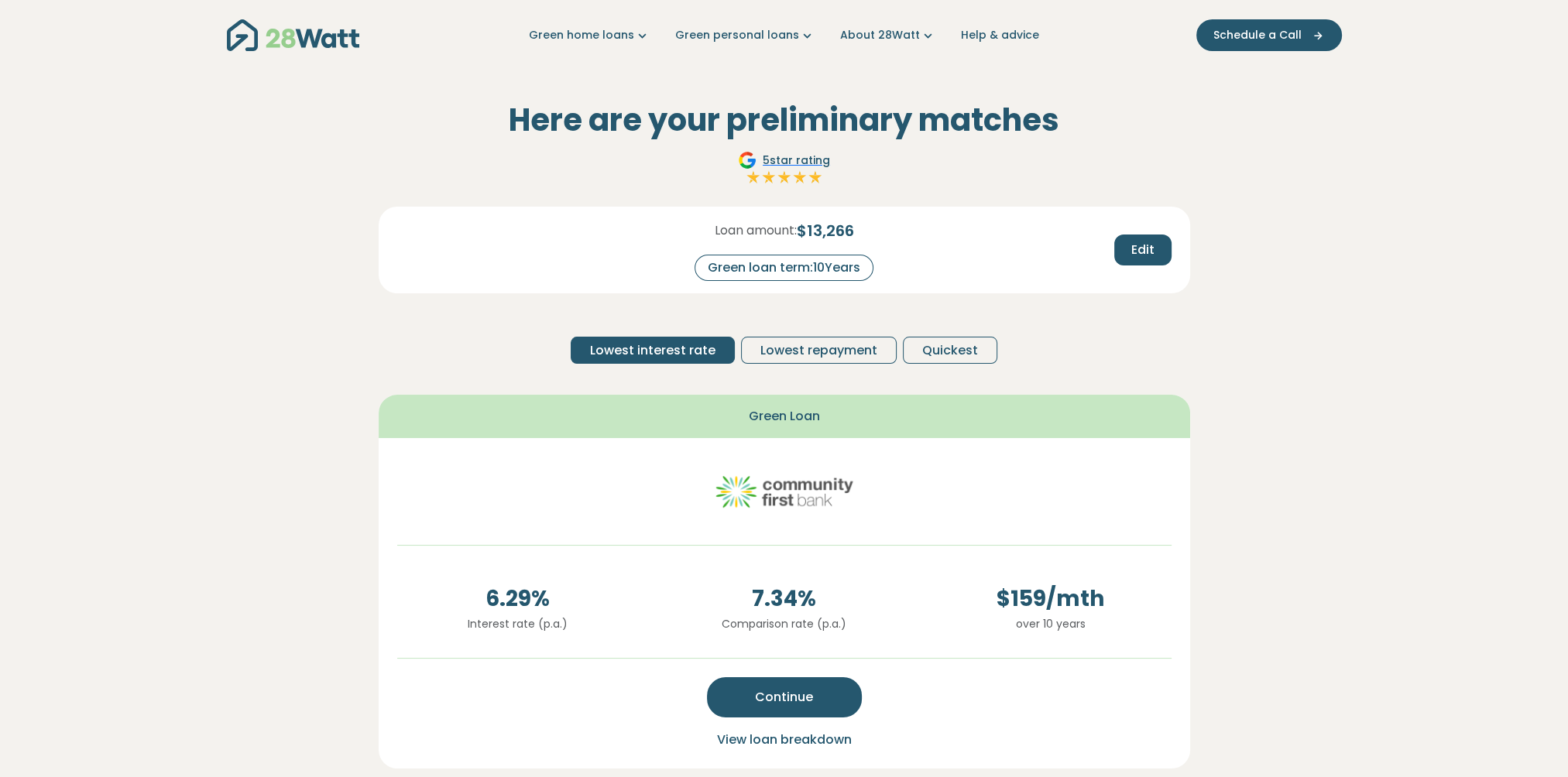
drag, startPoint x: 587, startPoint y: 33, endPoint x: 585, endPoint y: 52, distance: 19.1
click at [585, 52] on nav "Green home loans Get started Learn more Use case Products Green personal loans …" at bounding box center [784, 35] width 1115 height 40
click at [588, 36] on link "Green home loans" at bounding box center [589, 35] width 122 height 16
click at [982, 180] on div "5 star rating" at bounding box center [784, 169] width 811 height 37
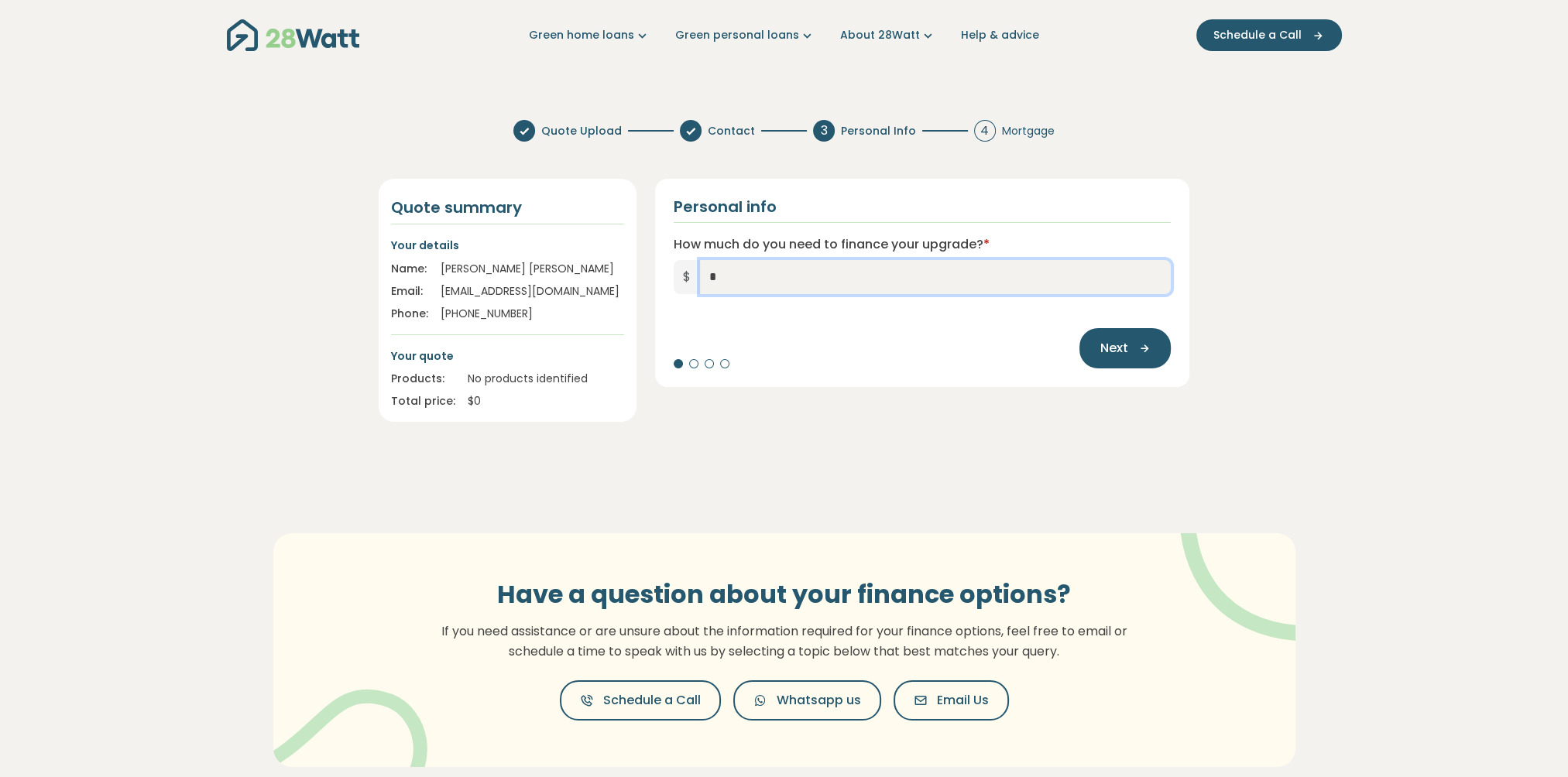
click at [721, 268] on input "*" at bounding box center [936, 277] width 472 height 34
type input "******"
click at [1125, 348] on span "Next" at bounding box center [1113, 348] width 28 height 19
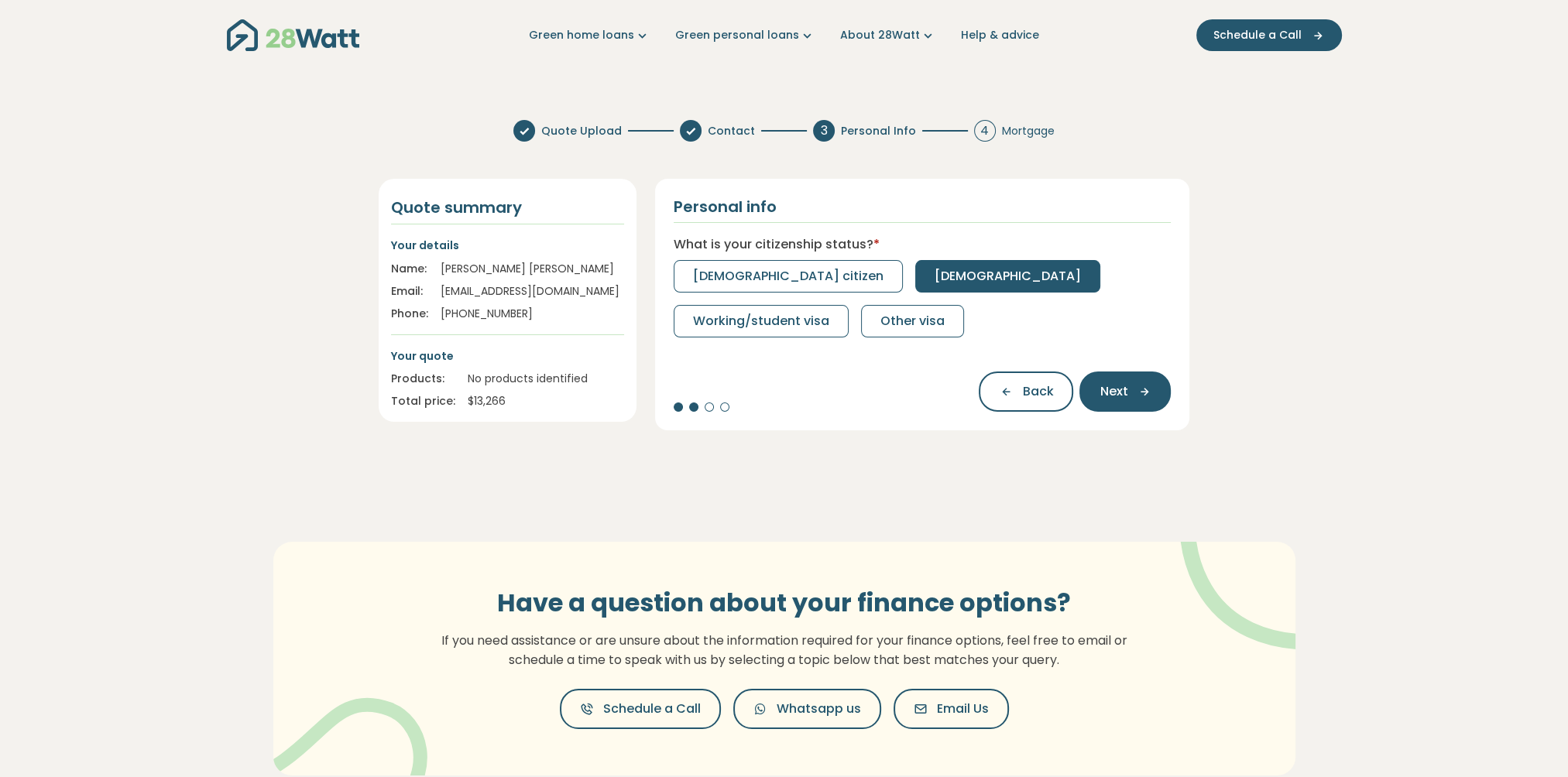
click at [935, 281] on span "[DEMOGRAPHIC_DATA]" at bounding box center [1008, 276] width 147 height 19
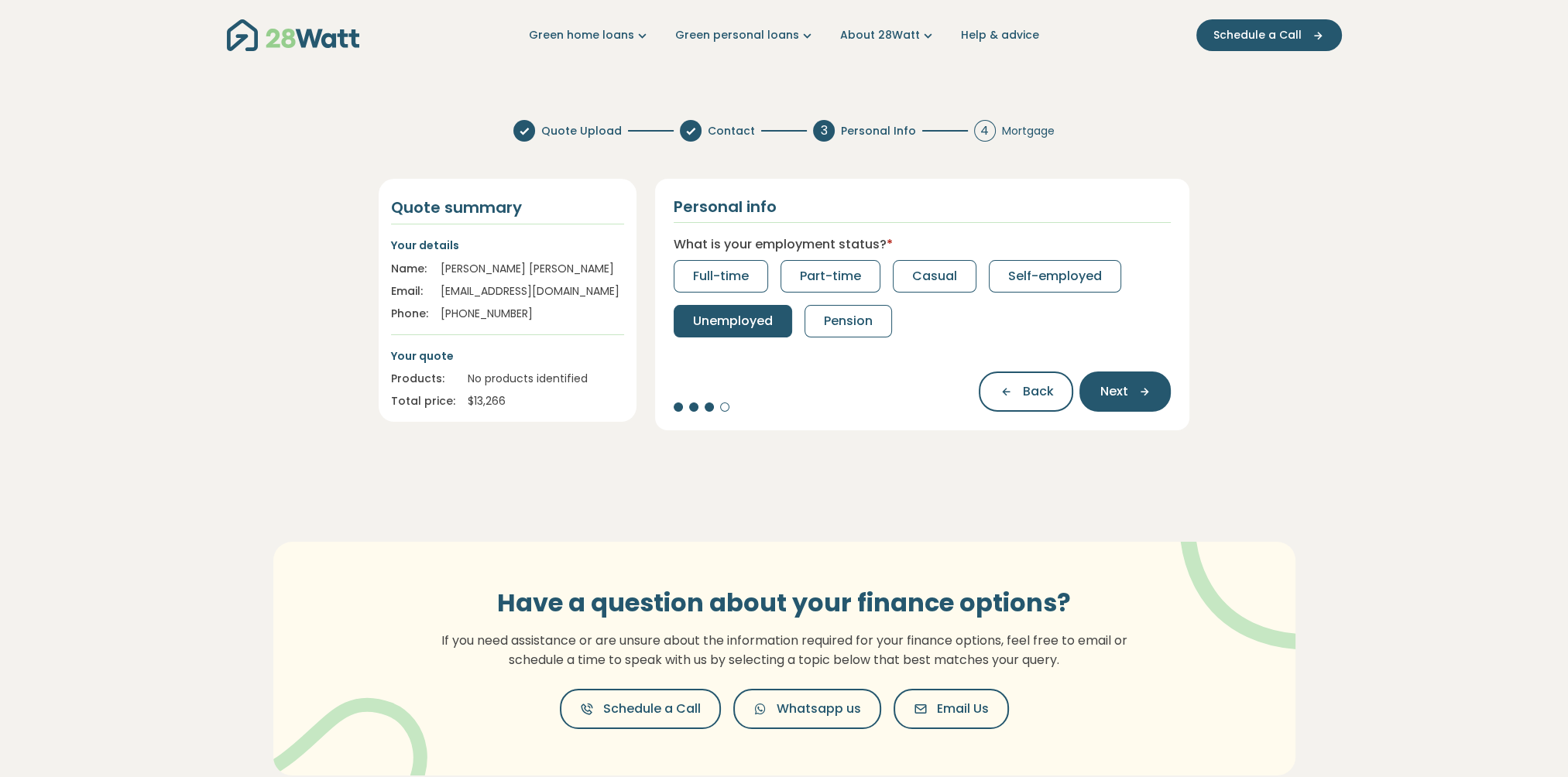
click at [745, 320] on span "Unemployed" at bounding box center [733, 321] width 80 height 19
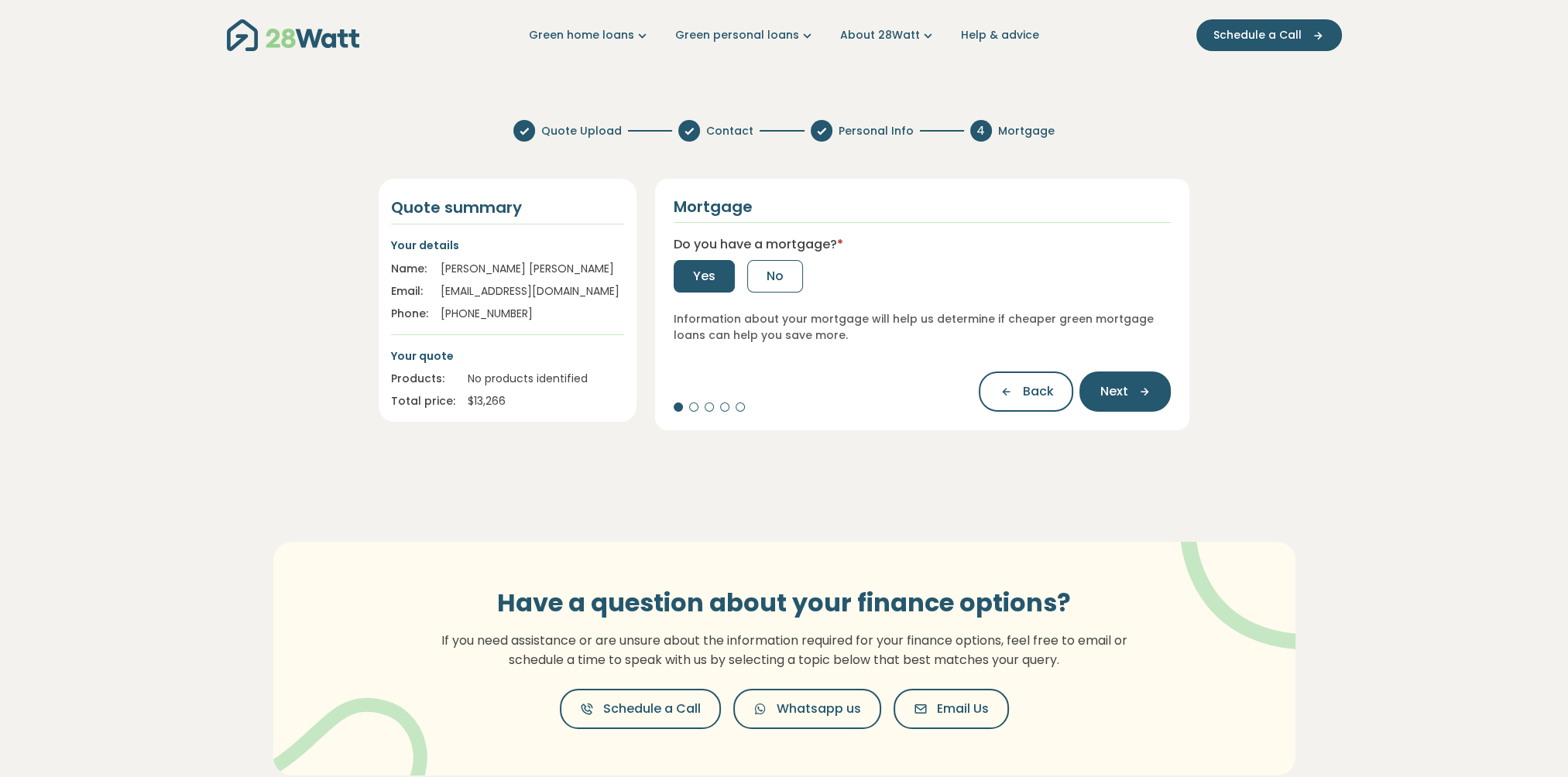
click at [694, 276] on span "Yes" at bounding box center [704, 276] width 23 height 19
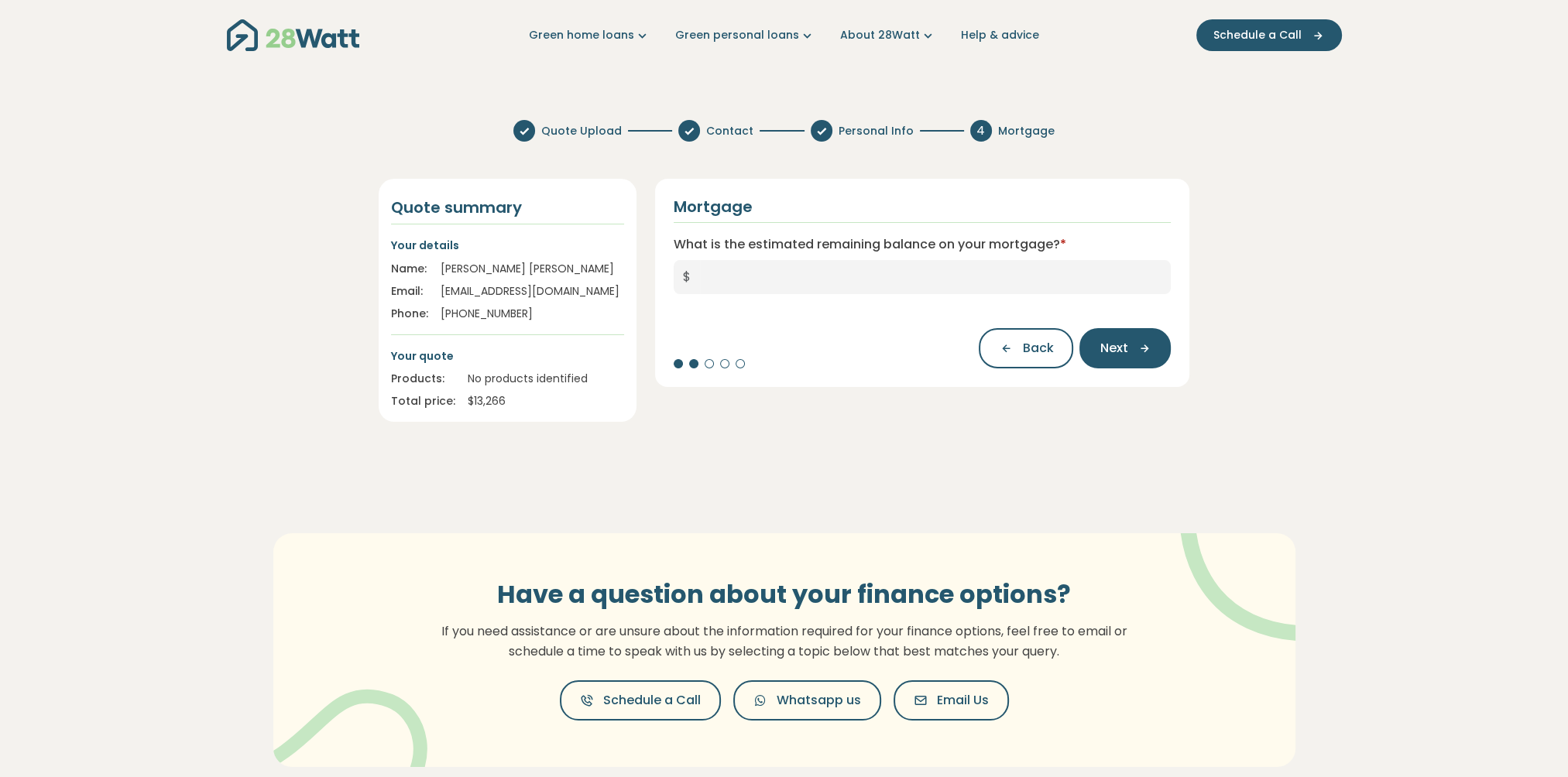
click at [690, 275] on span "$" at bounding box center [686, 277] width 26 height 34
click at [686, 276] on span "$" at bounding box center [686, 277] width 26 height 34
click at [702, 276] on input "What is the estimated remaining balance on your mortgage? *" at bounding box center [936, 277] width 472 height 34
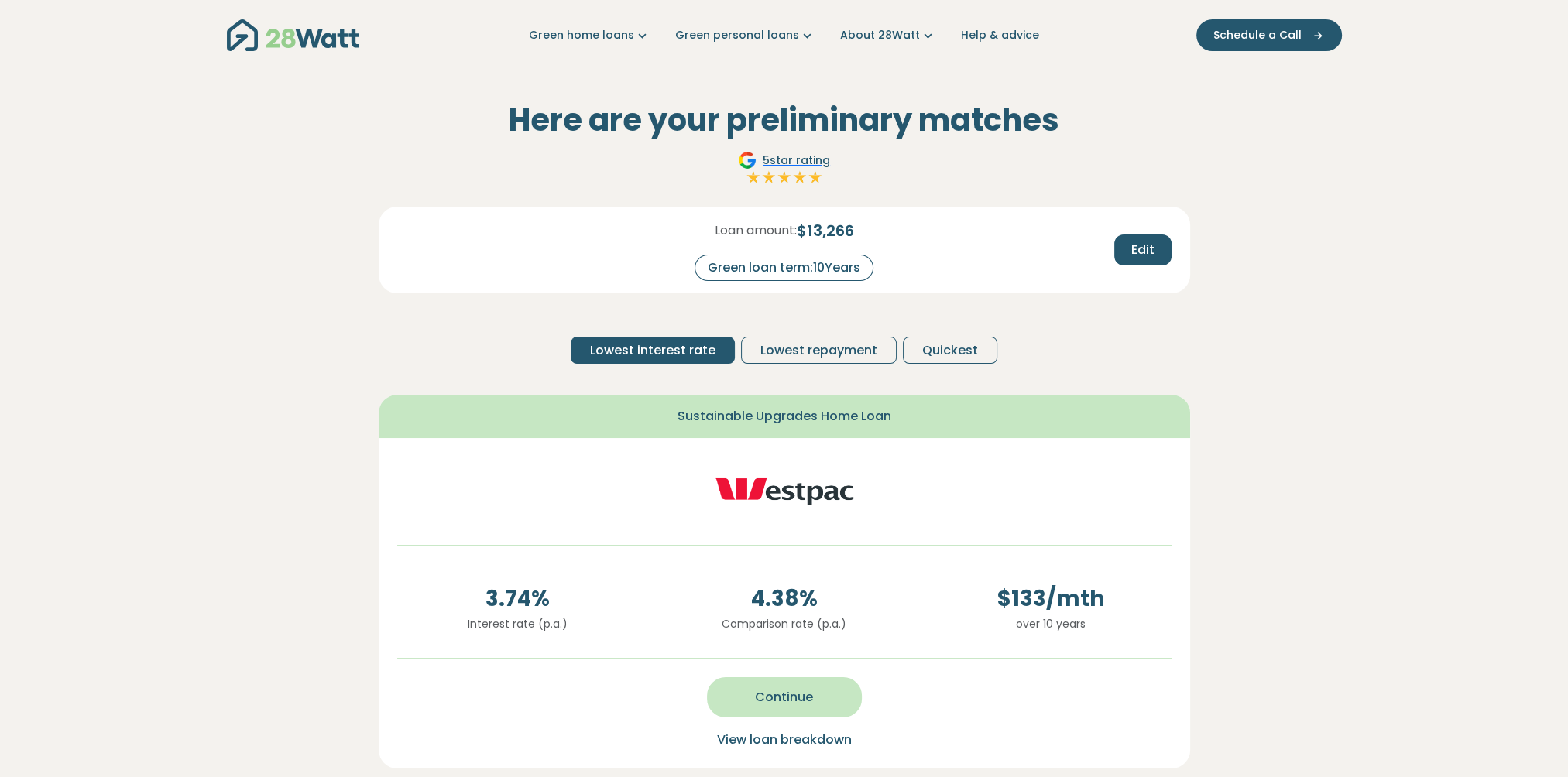
click at [789, 703] on span "Continue" at bounding box center [784, 698] width 58 height 19
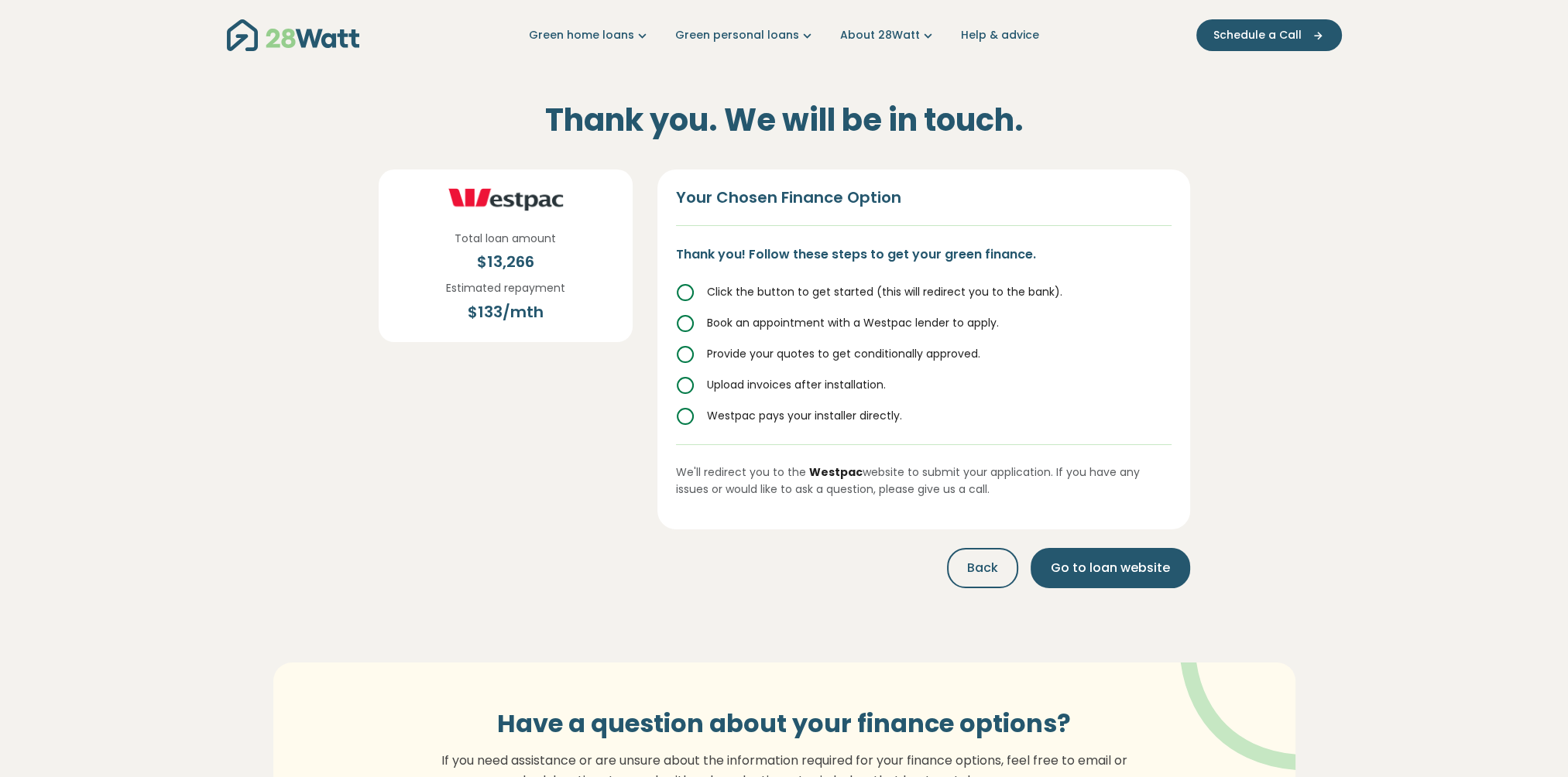
click at [688, 292] on icon at bounding box center [685, 293] width 19 height 19
click at [1103, 568] on span "Go to loan website" at bounding box center [1110, 568] width 119 height 19
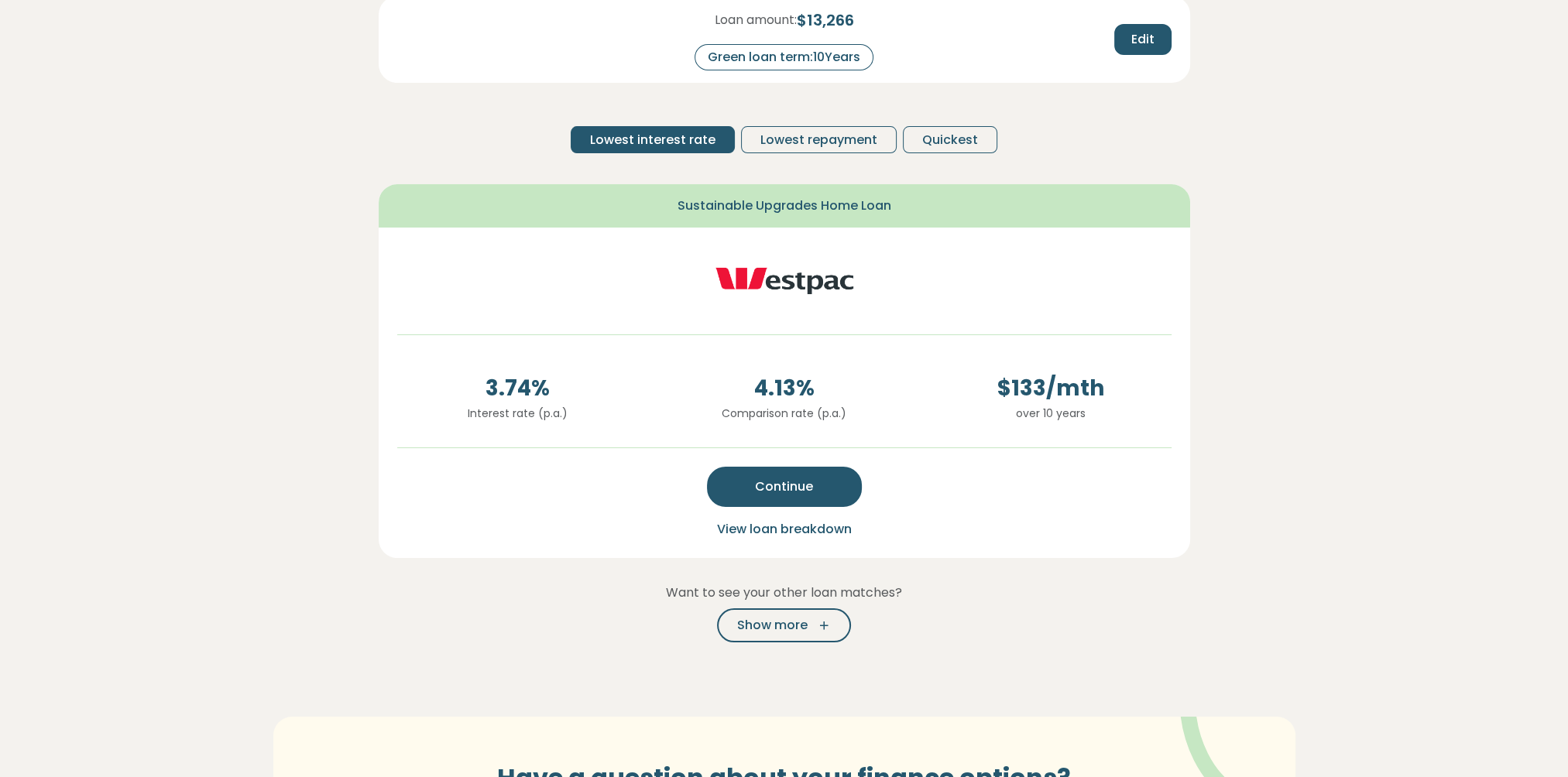
scroll to position [310, 0]
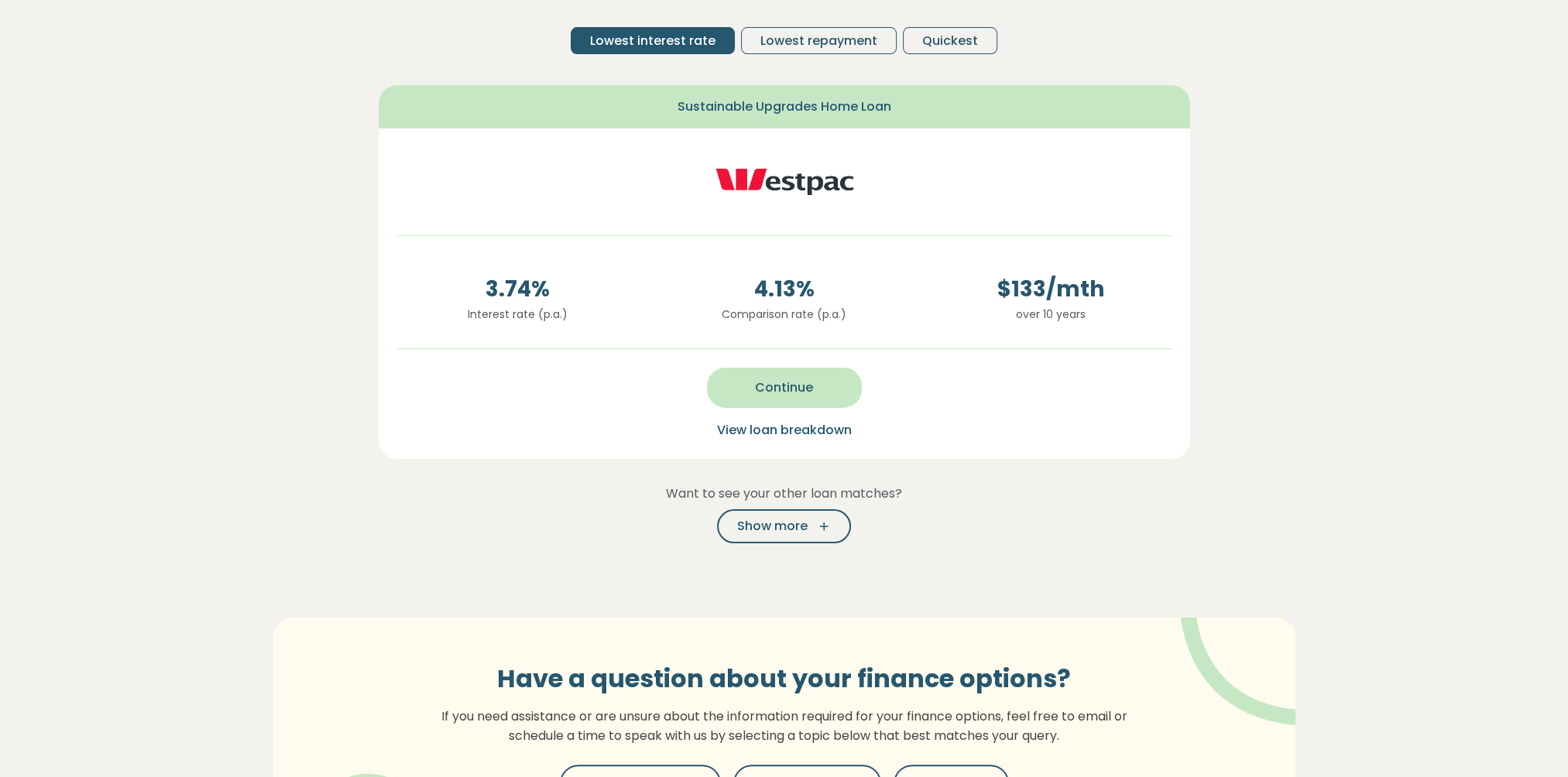
click at [787, 387] on span "Continue" at bounding box center [784, 388] width 58 height 19
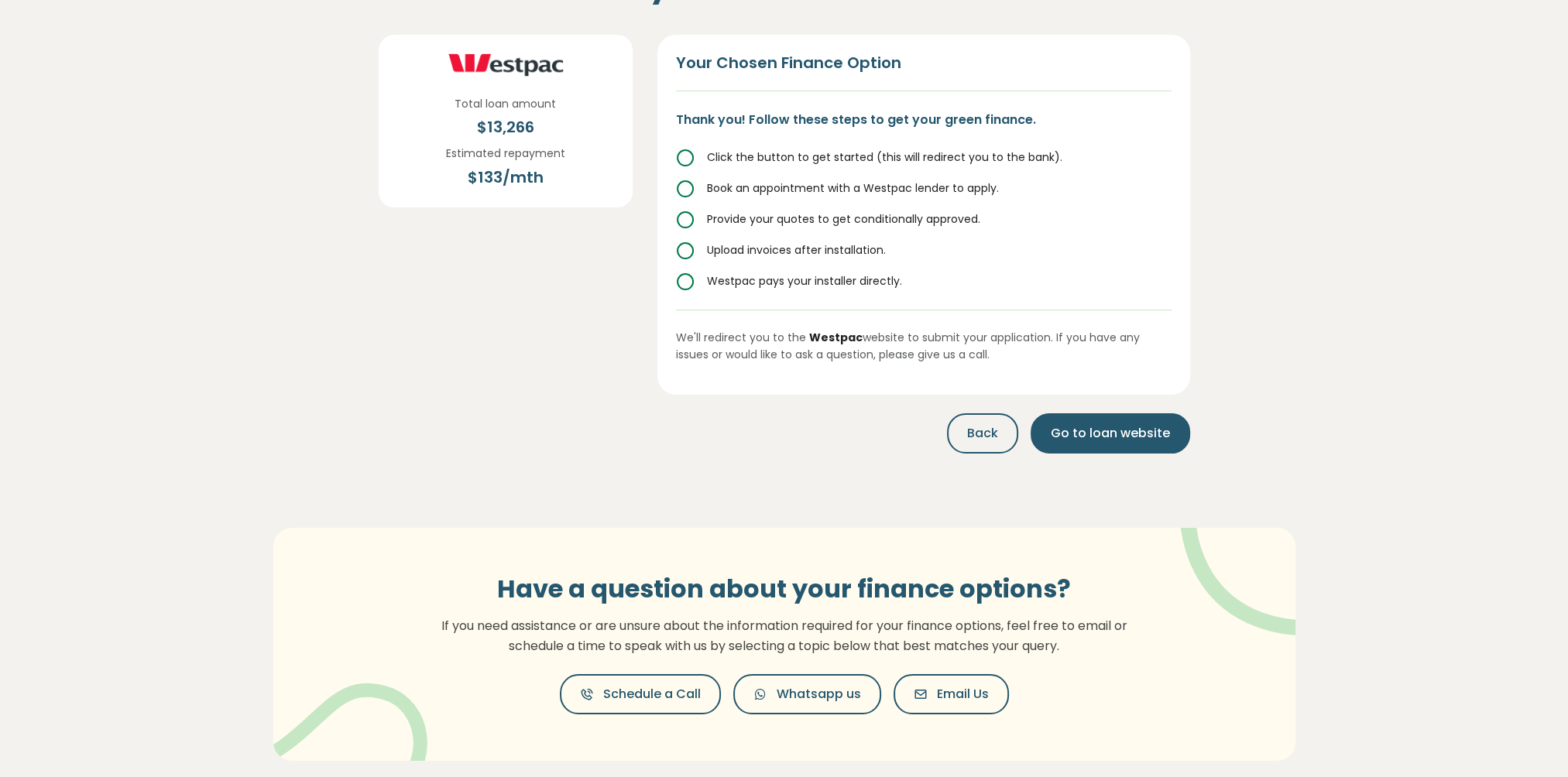
scroll to position [0, 0]
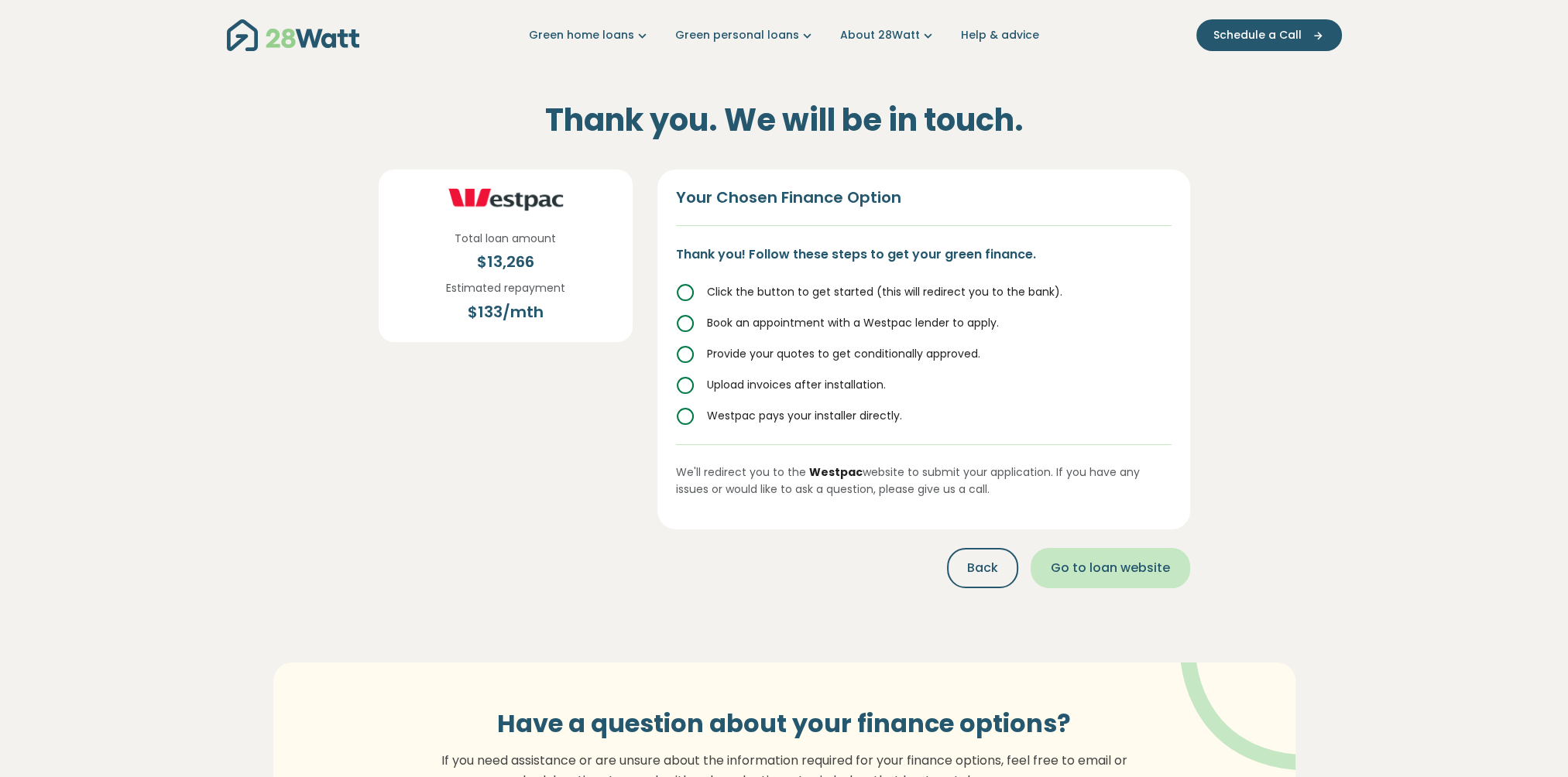
click at [1128, 570] on span "Go to loan website" at bounding box center [1110, 568] width 119 height 19
